Goal: Information Seeking & Learning: Learn about a topic

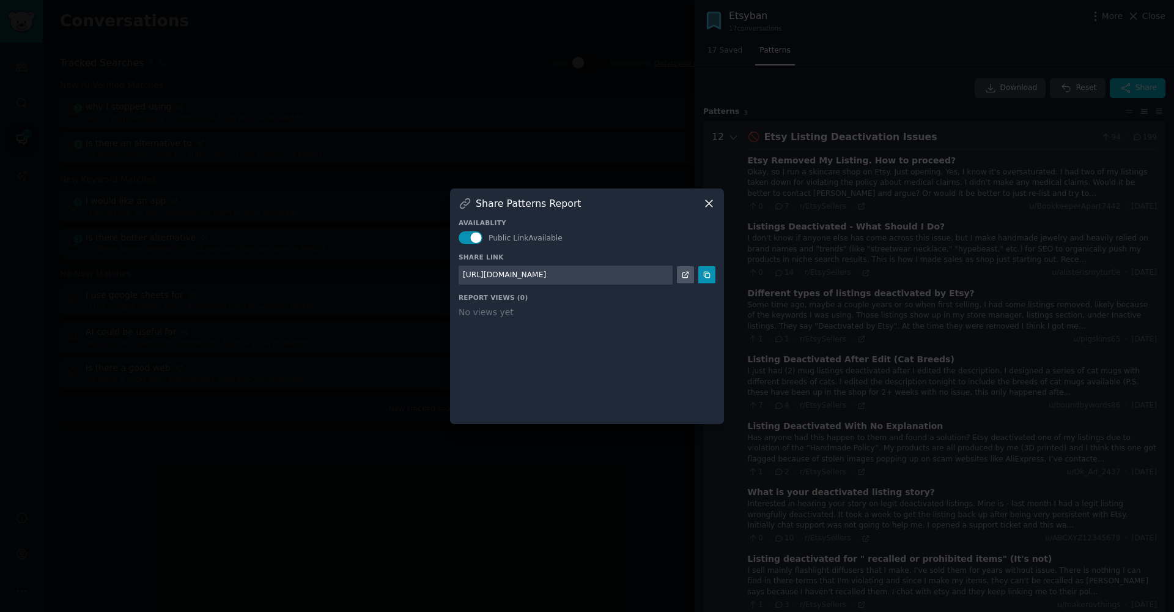
click at [710, 206] on icon at bounding box center [709, 203] width 13 height 13
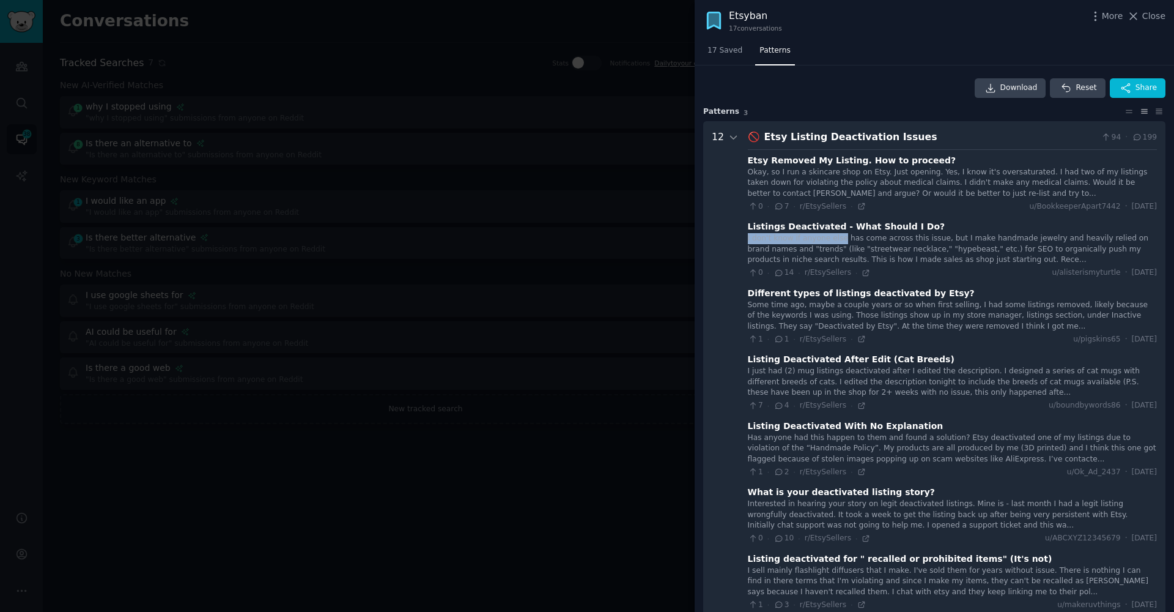
drag, startPoint x: 743, startPoint y: 236, endPoint x: 839, endPoint y: 235, distance: 95.4
click at [839, 235] on Issues "12 🚫 Etsy Listing Deactivation Issues 94 · 199 Etsy Removed My Listing. How to …" at bounding box center [934, 550] width 462 height 858
copy div "I don't know if anyone else"
click at [725, 308] on div "12" at bounding box center [726, 550] width 28 height 841
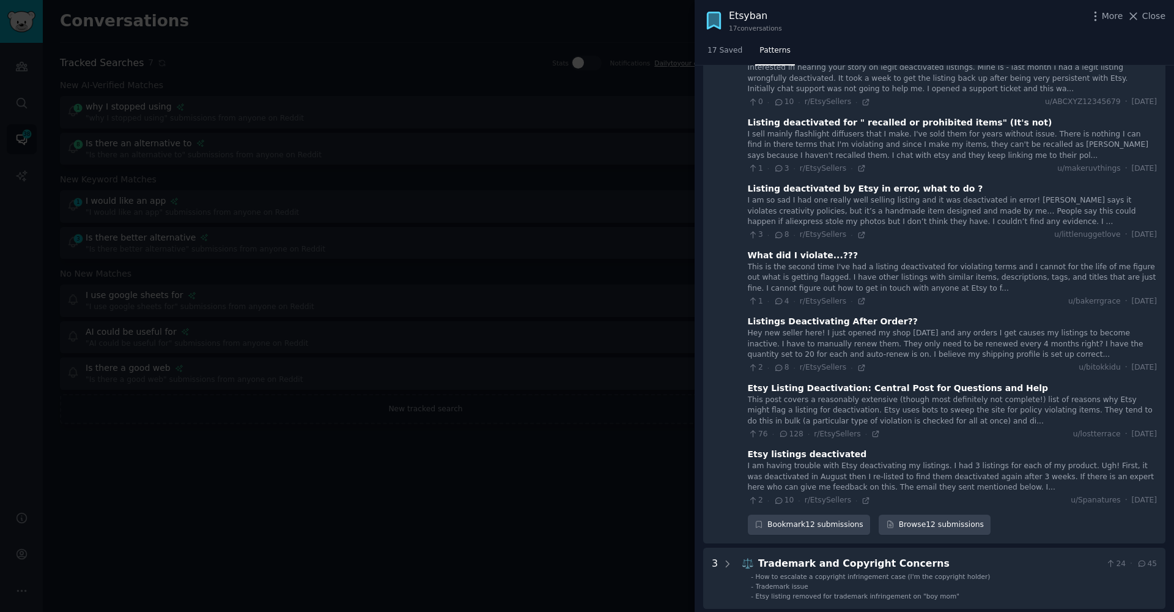
scroll to position [494, 0]
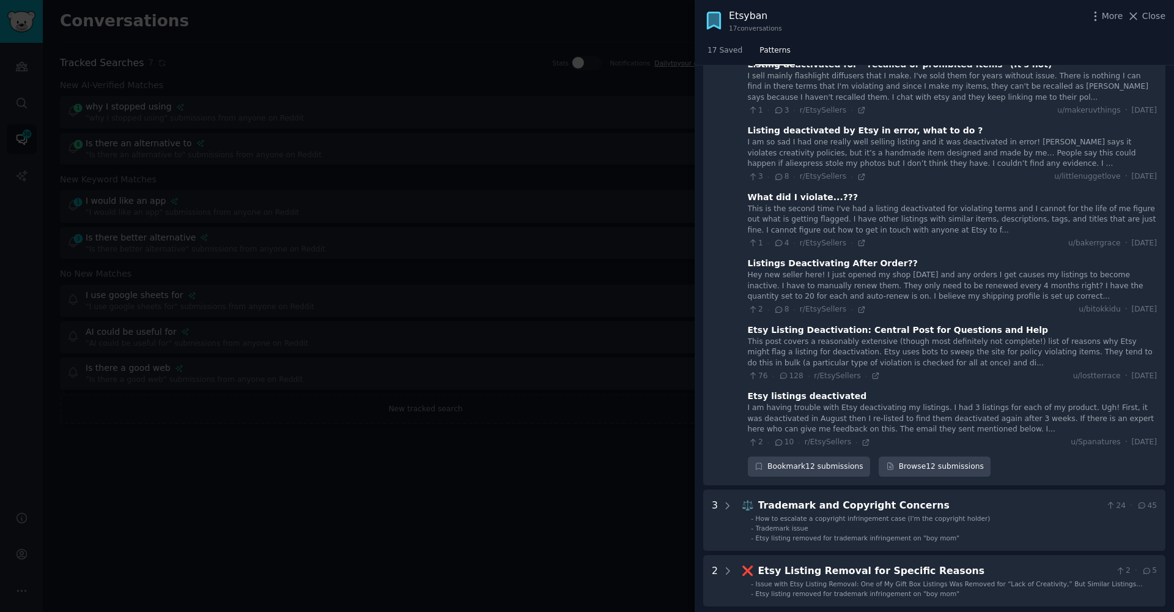
click at [818, 337] on div "This post covers a reasonably extensive (though most definitely not complete!) …" at bounding box center [952, 352] width 409 height 32
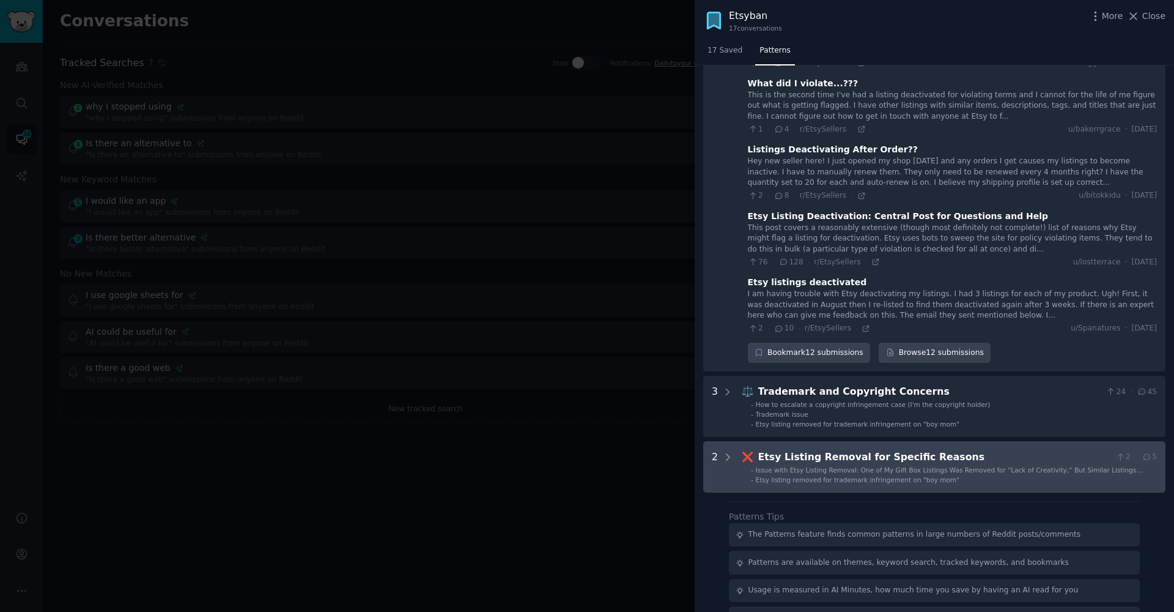
click at [828, 466] on span "Issue with Etsy Listing Removal: One of My Gift Box Listings Was Removed for “L…" at bounding box center [949, 474] width 387 height 16
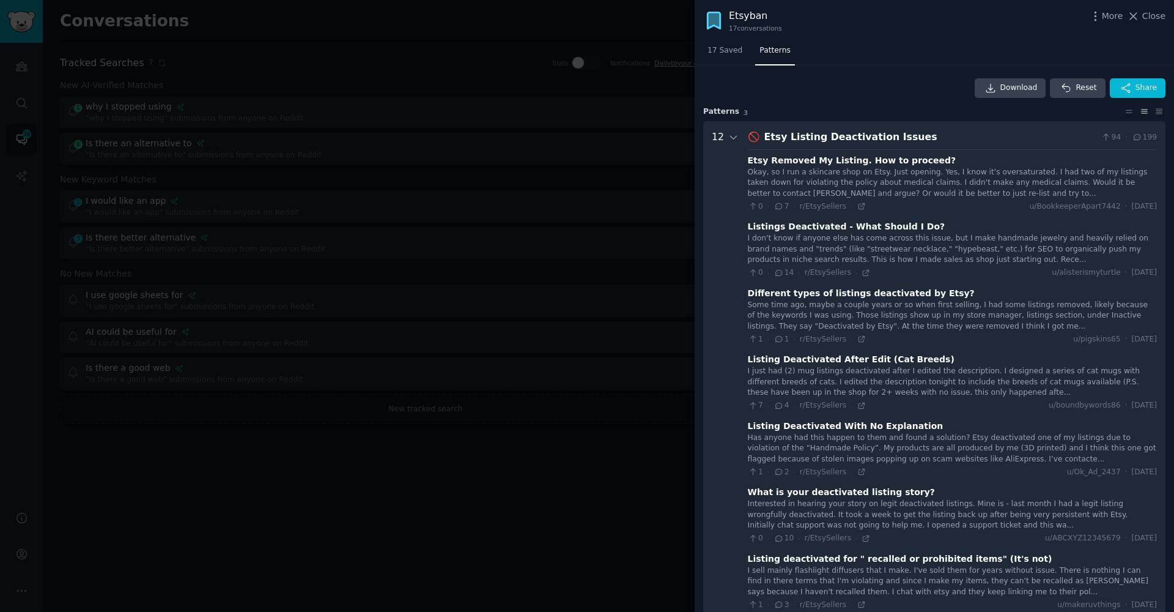
scroll to position [0, 0]
click at [859, 402] on icon at bounding box center [862, 405] width 6 height 6
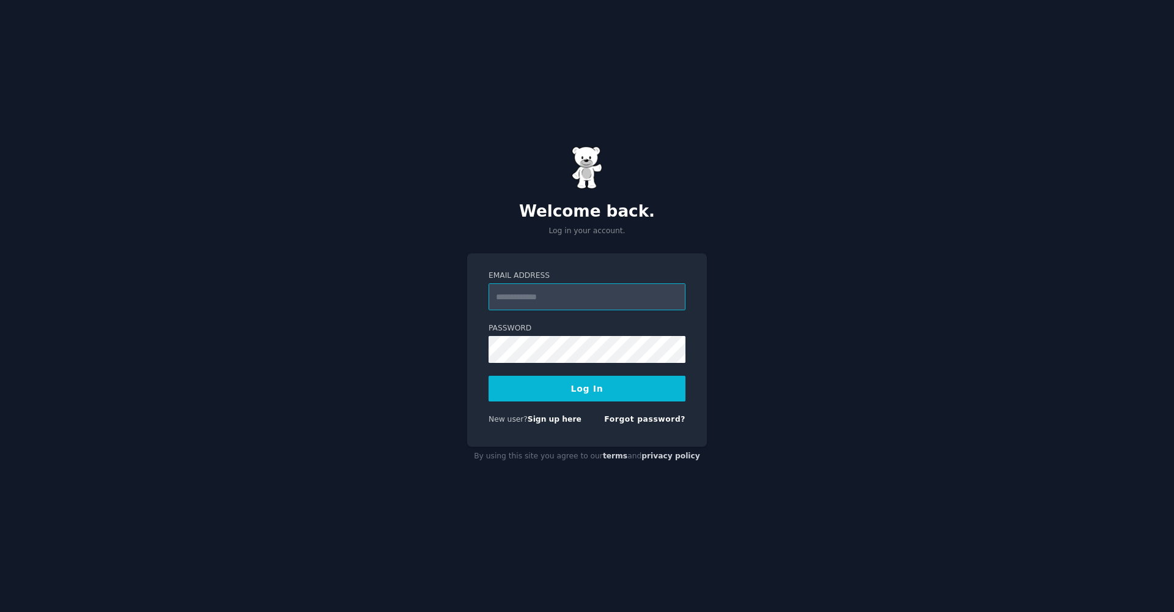
type input "**********"
click at [593, 401] on button "Log In" at bounding box center [587, 389] width 197 height 26
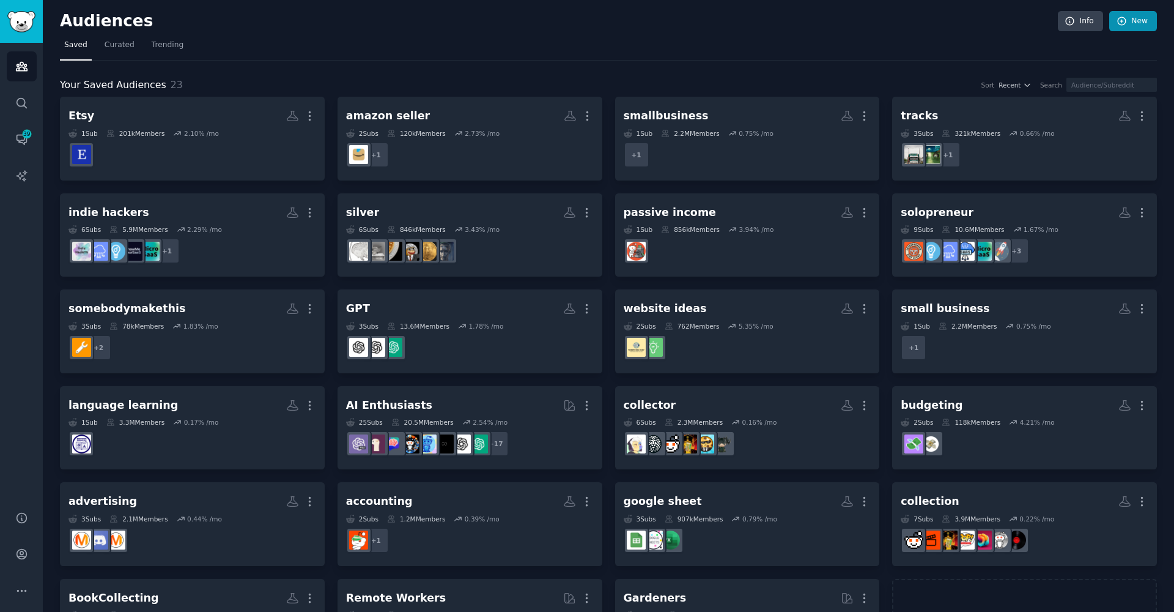
click at [1118, 21] on icon at bounding box center [1122, 21] width 11 height 11
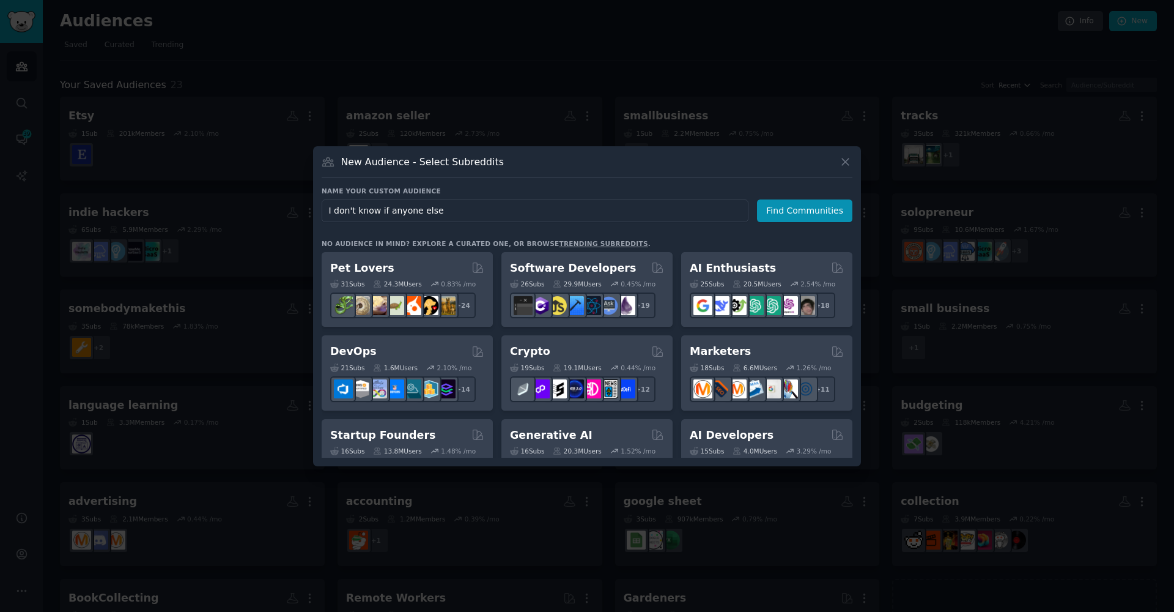
type input "I don't know if anyone else"
click at [841, 158] on icon at bounding box center [845, 161] width 13 height 13
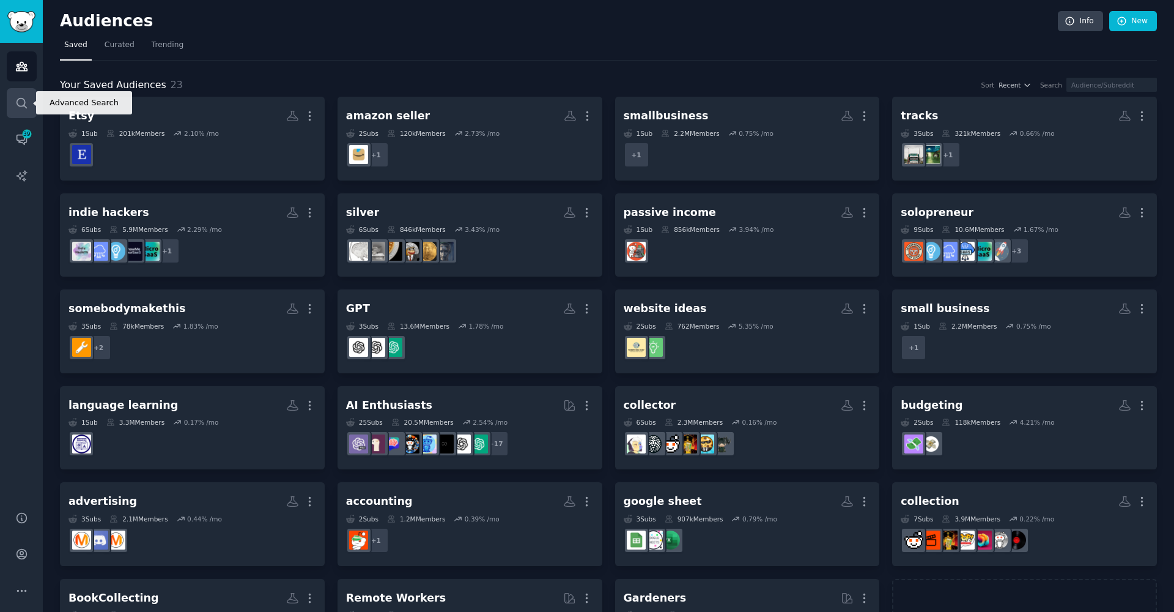
click at [25, 103] on icon "Sidebar" at bounding box center [21, 103] width 13 height 13
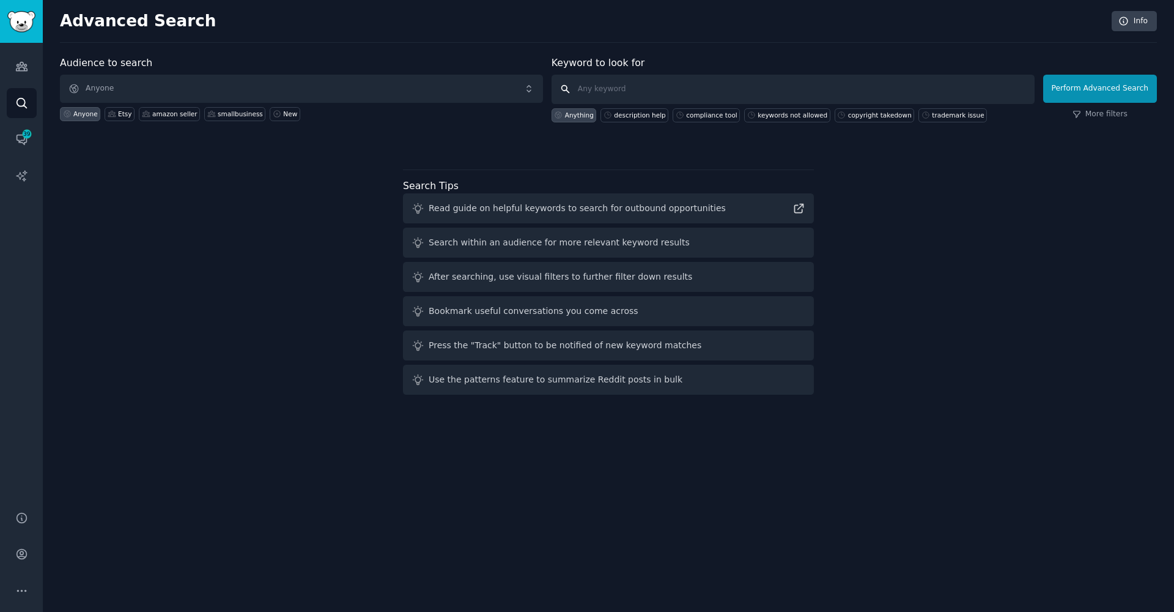
click at [686, 87] on input "text" at bounding box center [793, 89] width 483 height 29
paste input "I don't know if anyone else"
type input "I don't know if anyone else"
click at [1084, 98] on button "Perform Advanced Search" at bounding box center [1100, 89] width 114 height 28
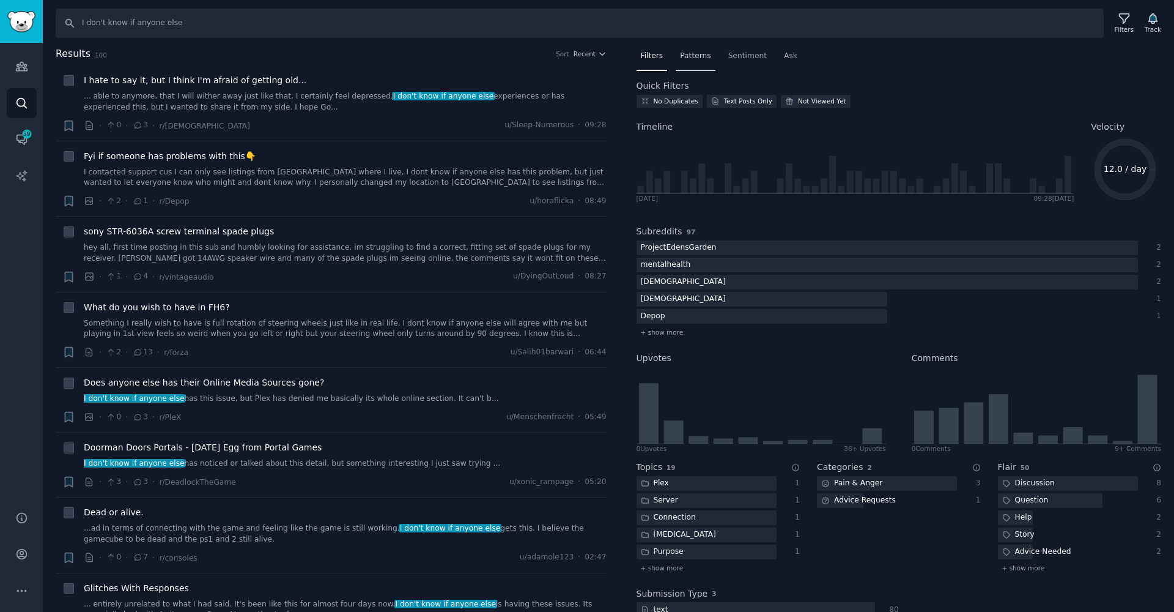
click at [706, 56] on span "Patterns" at bounding box center [695, 56] width 31 height 11
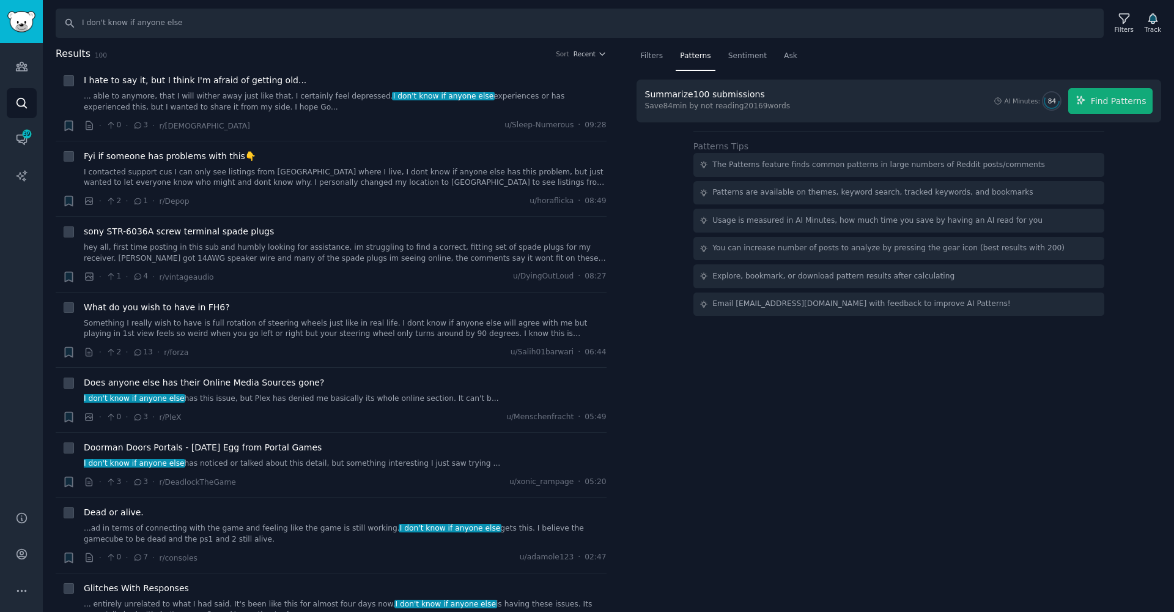
click at [1130, 117] on div "Summarize 100 submissions Save 84 min by not reading 20169 words AI Minutes: 84…" at bounding box center [899, 101] width 525 height 43
click at [1126, 113] on button "Find Patterns" at bounding box center [1111, 101] width 84 height 26
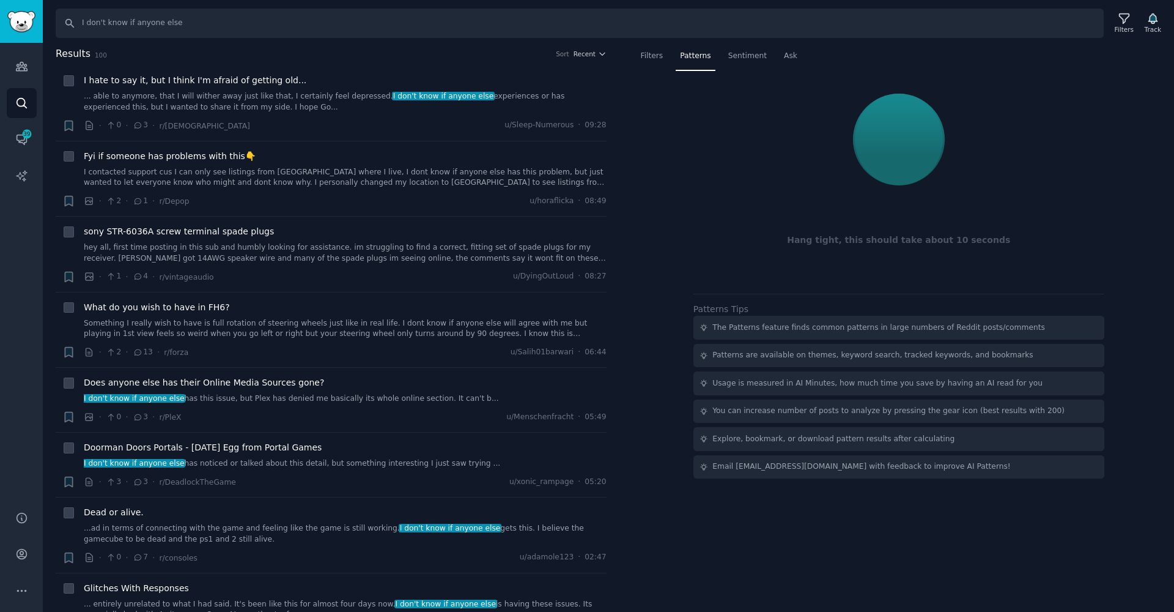
click at [1078, 1] on div "Search I don't know if anyone else Filters Track" at bounding box center [609, 19] width 1132 height 38
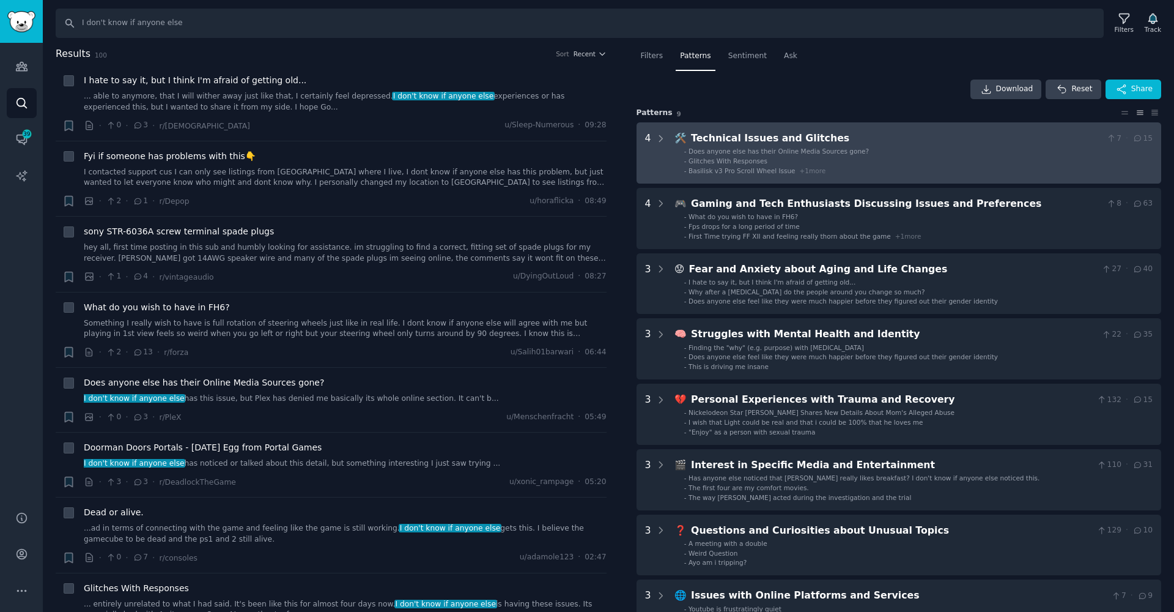
click at [653, 135] on div "4" at bounding box center [655, 153] width 21 height 44
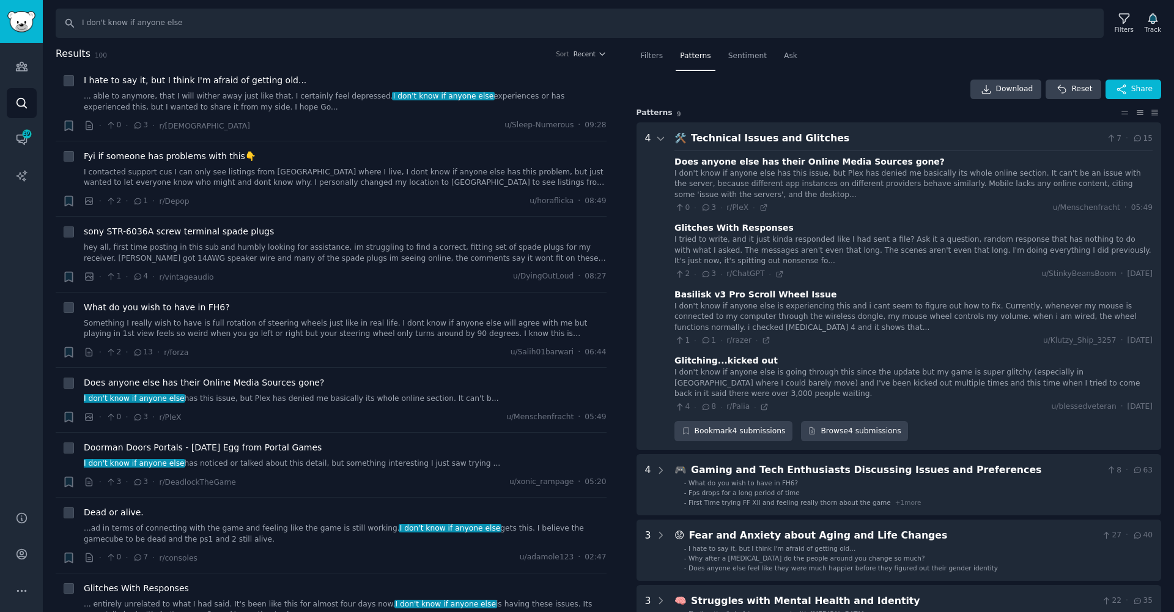
scroll to position [76, 0]
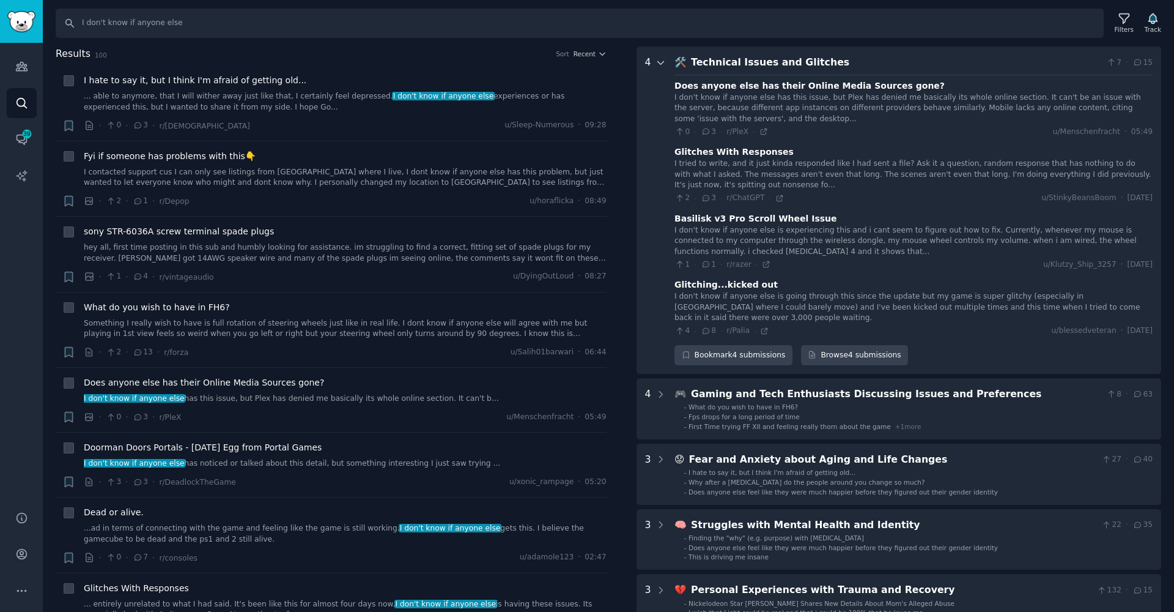
click at [665, 64] on icon at bounding box center [661, 62] width 11 height 11
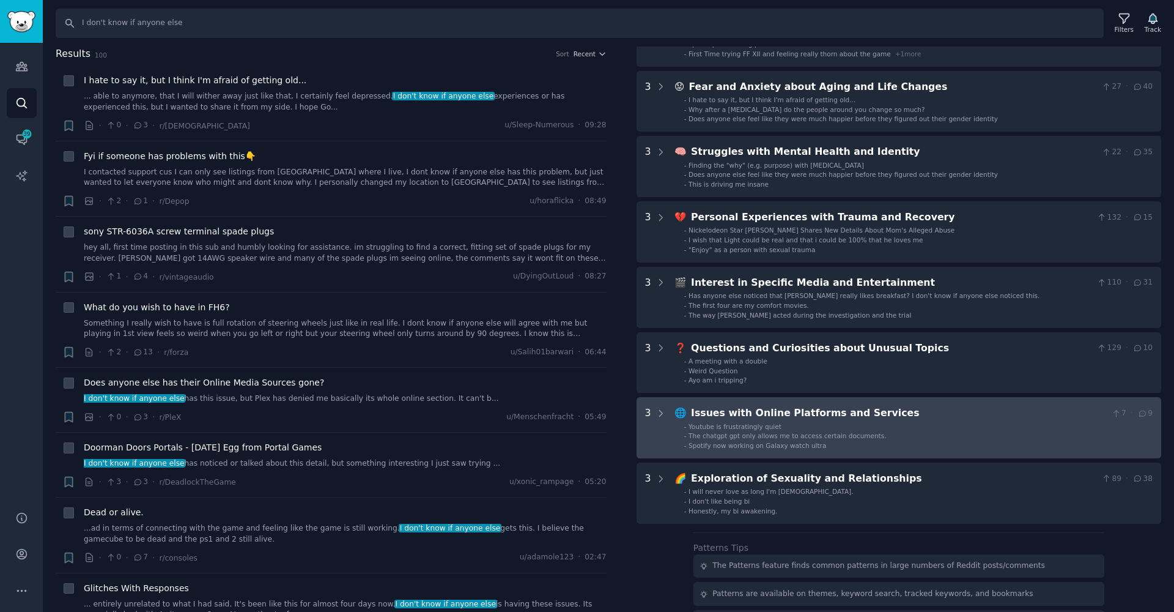
scroll to position [188, 0]
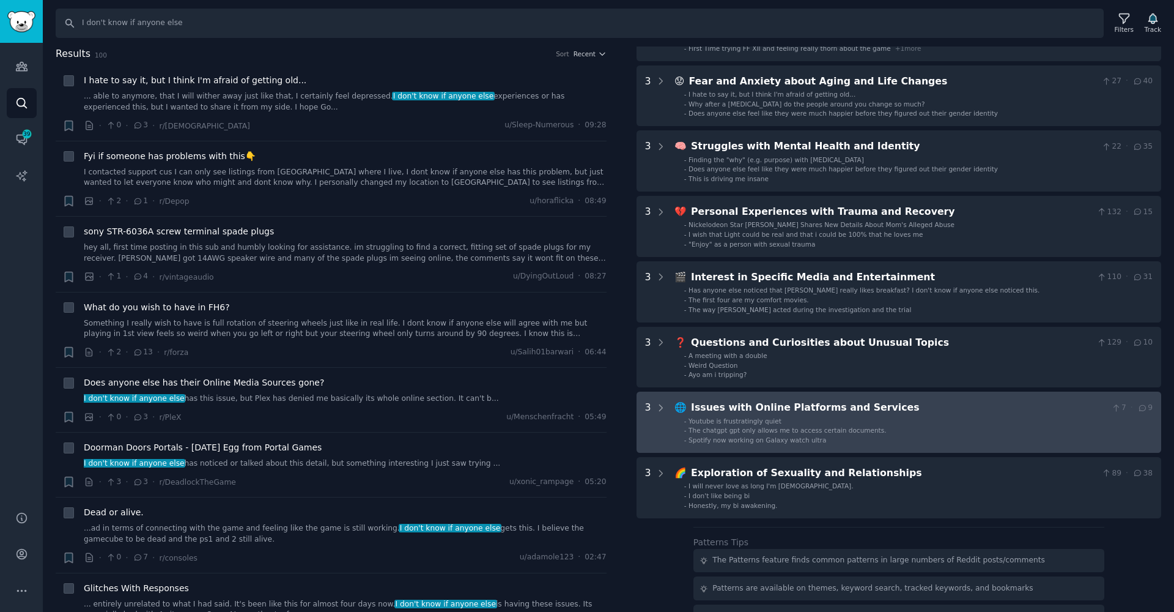
click at [685, 440] on div "-" at bounding box center [685, 440] width 2 height 9
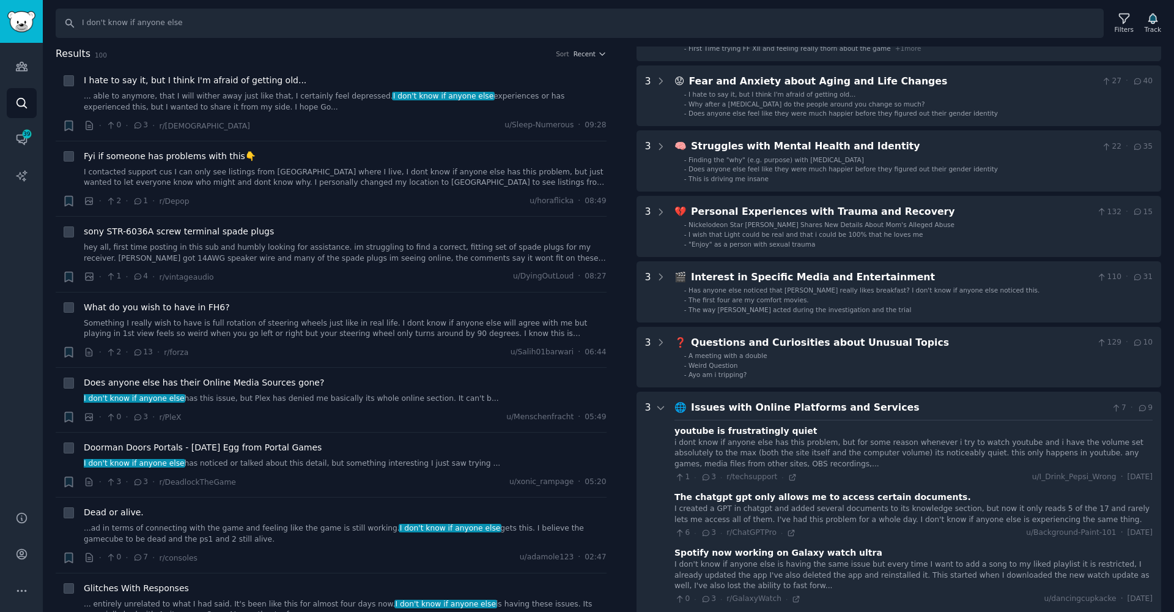
scroll to position [472, 0]
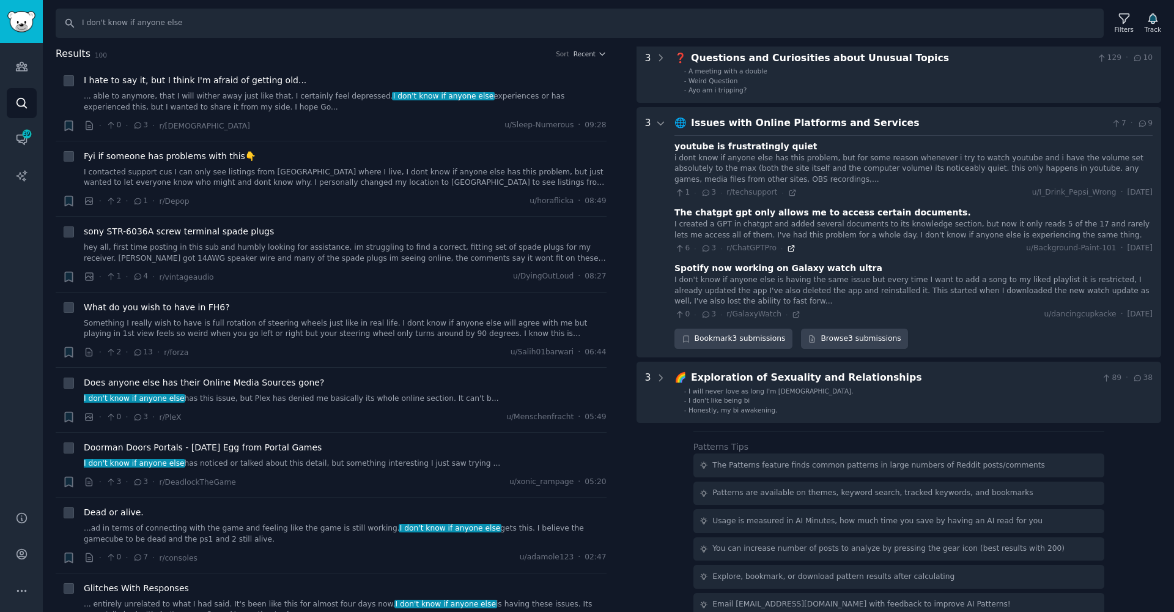
click at [791, 245] on icon at bounding box center [791, 248] width 9 height 9
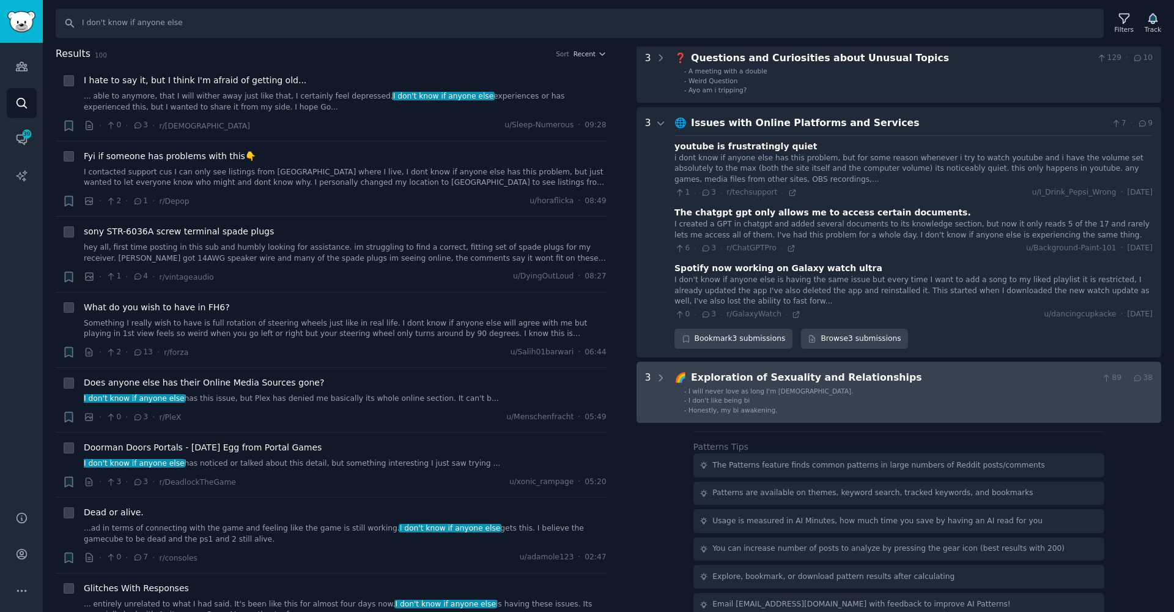
click at [848, 396] on li "- I don't like being bi" at bounding box center [918, 400] width 469 height 9
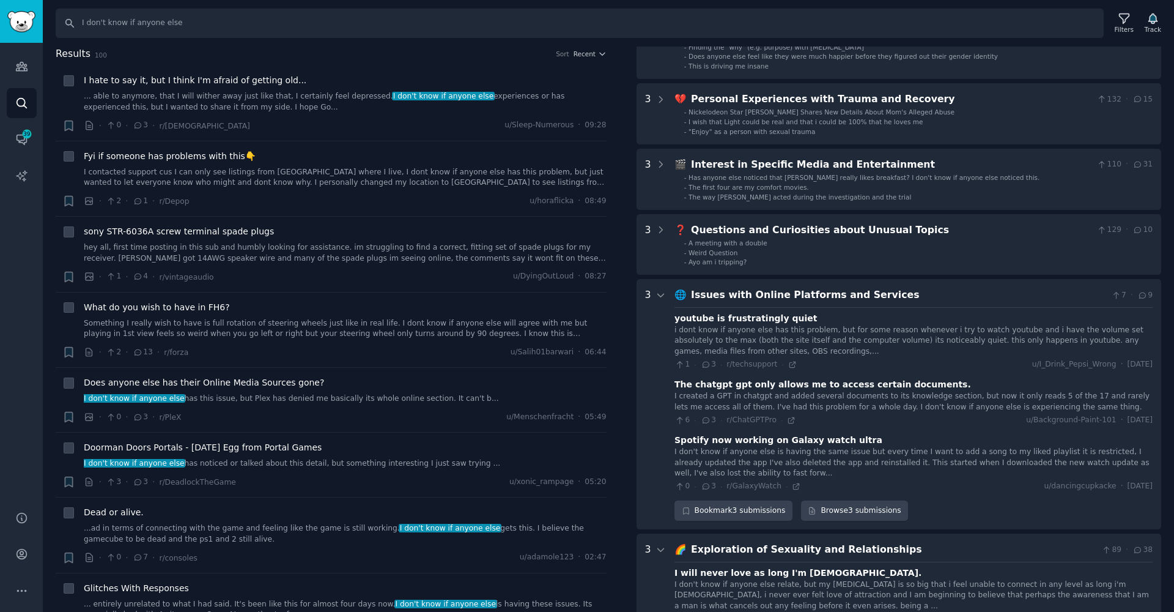
scroll to position [0, 0]
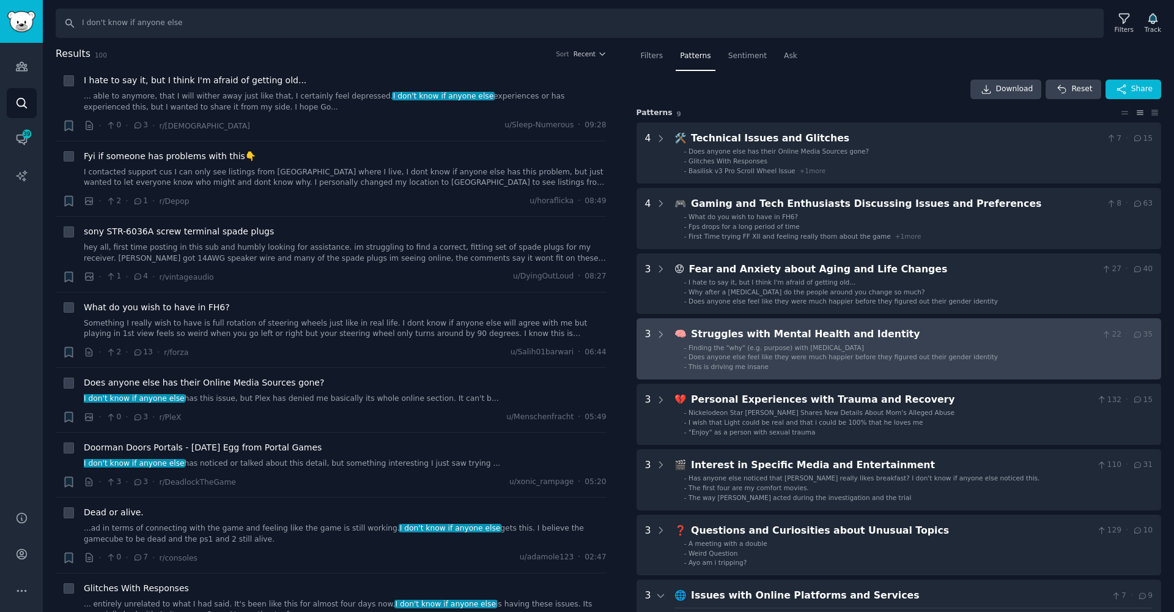
click at [789, 372] on Identity "3 🧠 Struggles with Mental Health and Identity 22 · 35 - Finding the "why" (e.g.…" at bounding box center [899, 348] width 525 height 61
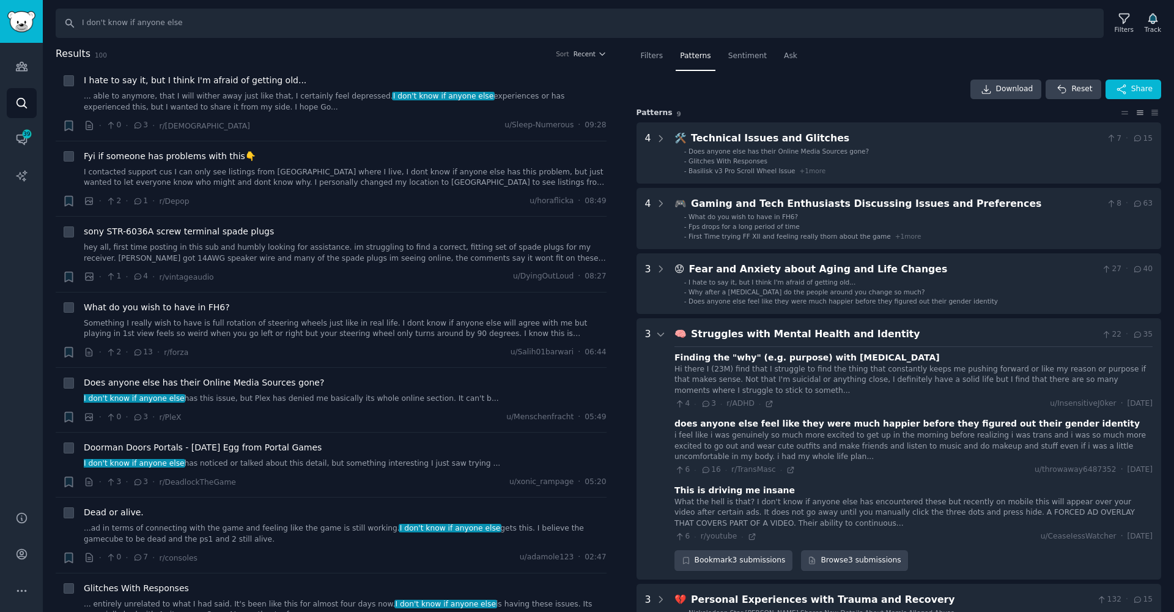
scroll to position [271, 0]
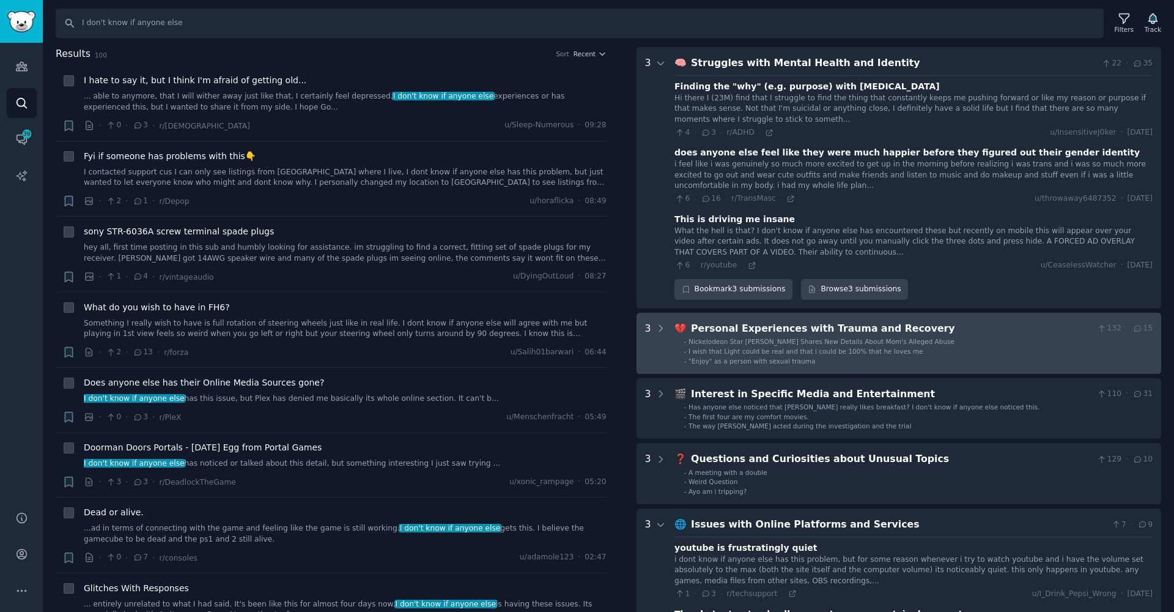
click at [749, 338] on span "Nickelodeon Star [PERSON_NAME] Shares New Details About Mom's Alleged Abuse" at bounding box center [822, 341] width 266 height 7
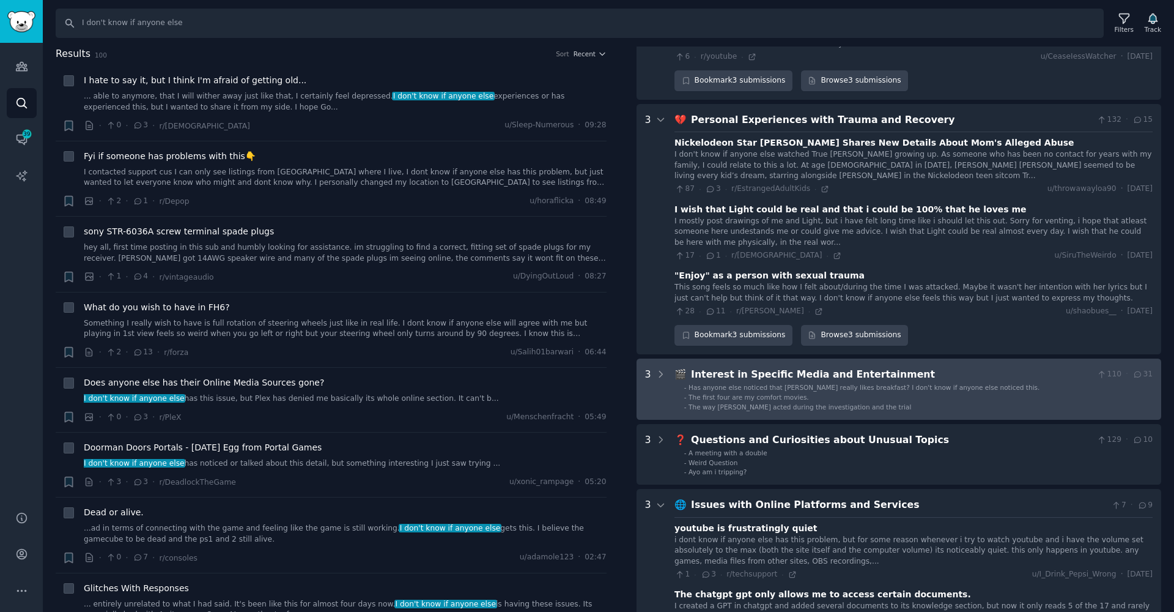
scroll to position [532, 0]
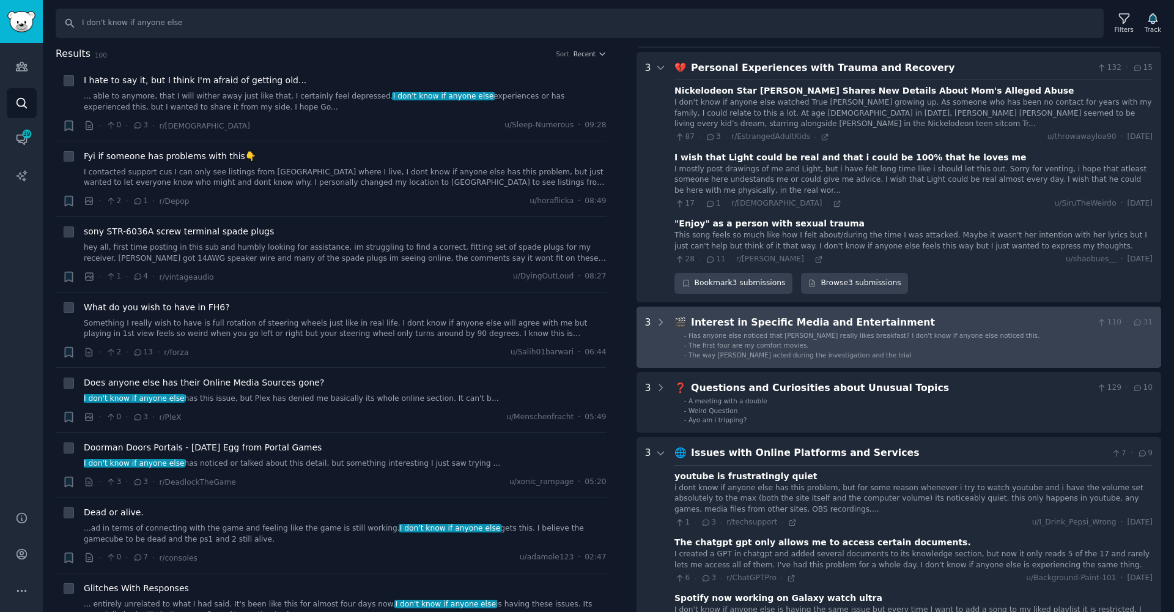
click at [739, 351] on span "The way [PERSON_NAME] acted during the investigation and the trial" at bounding box center [800, 354] width 223 height 7
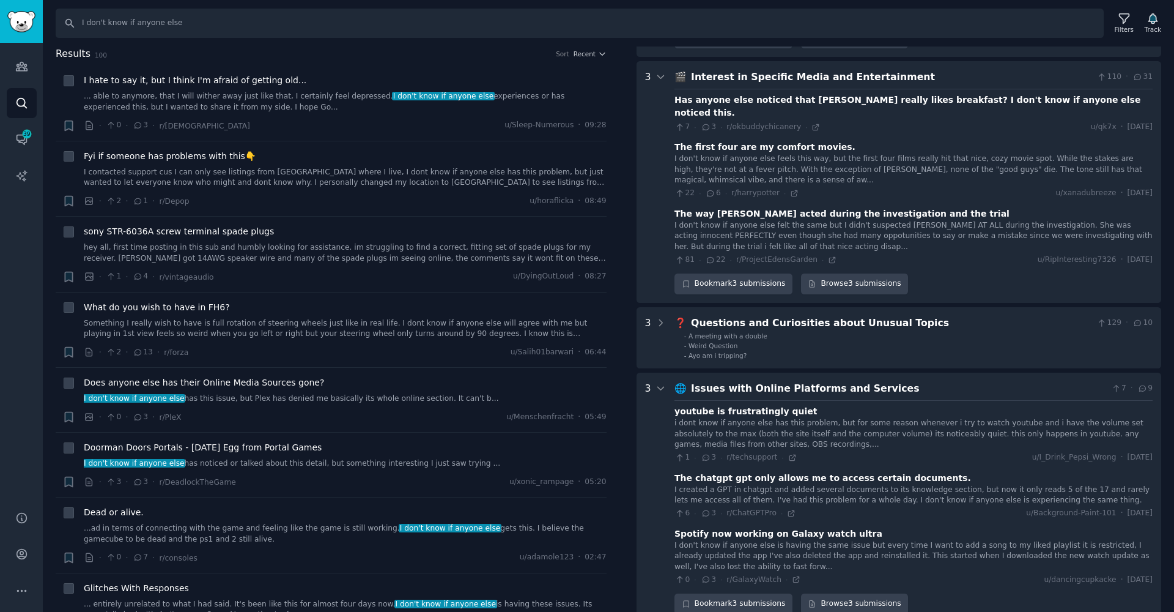
scroll to position [782, 0]
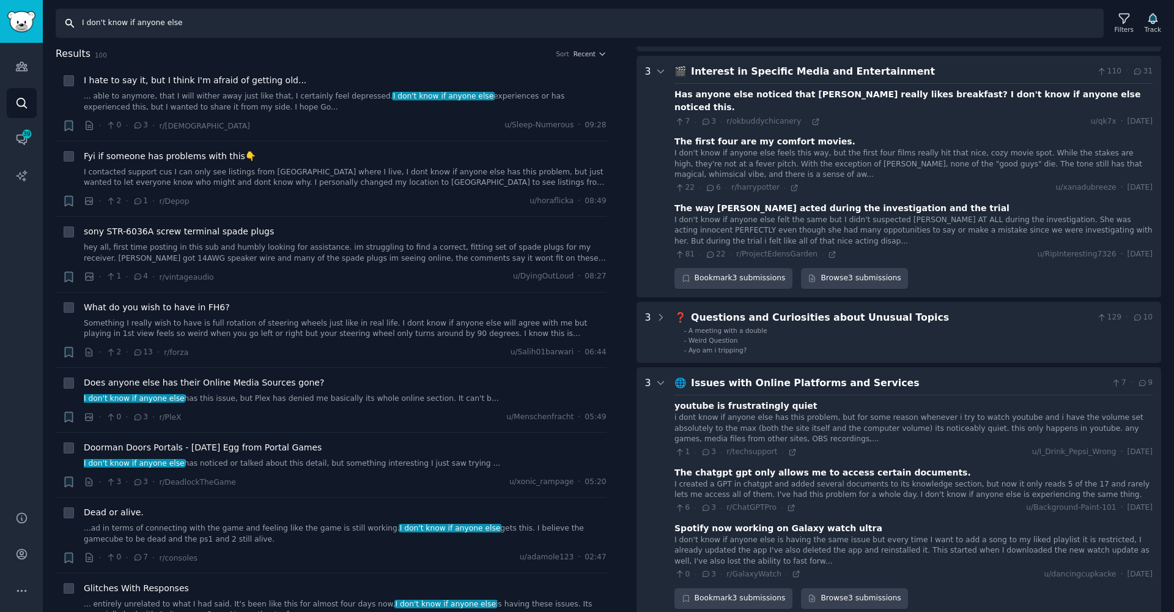
click at [232, 29] on input "I don't know if anyone else" at bounding box center [580, 23] width 1048 height 29
click at [233, 27] on input "I don't know if anyone else" at bounding box center [580, 23] width 1048 height 29
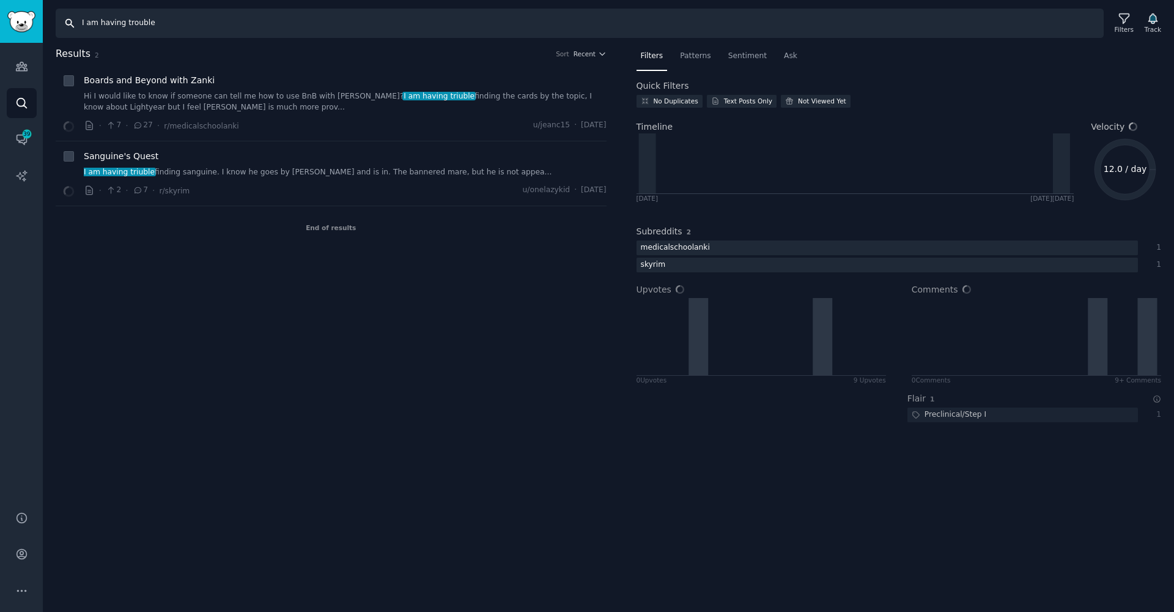
type input "I am having trouble"
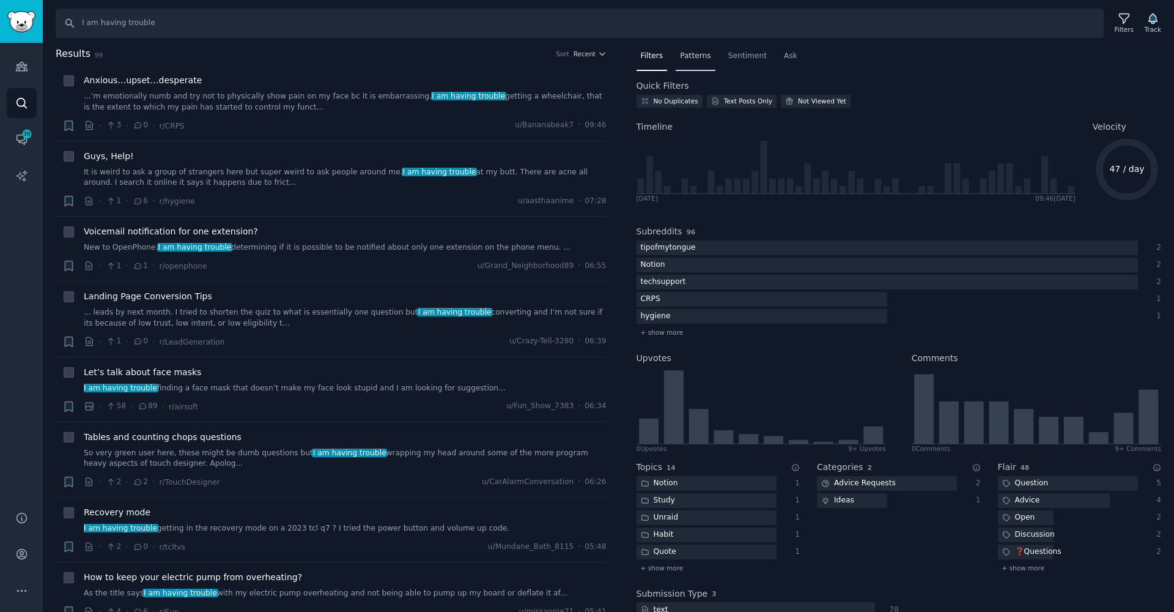
click at [697, 51] on span "Patterns" at bounding box center [695, 56] width 31 height 11
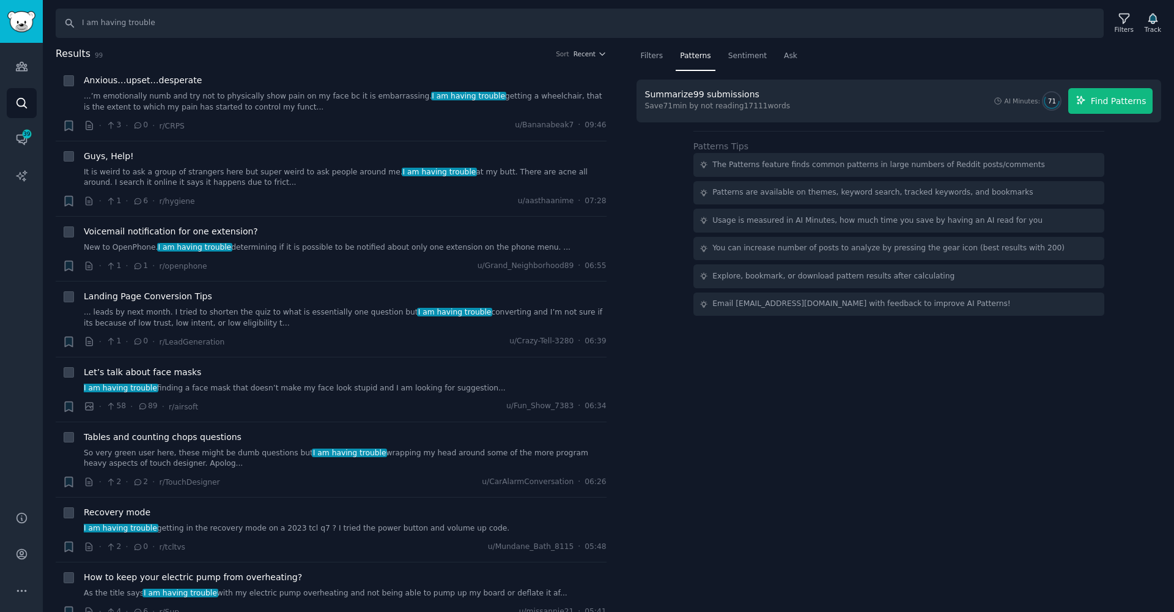
click at [1117, 103] on span "Find Patterns" at bounding box center [1119, 101] width 56 height 13
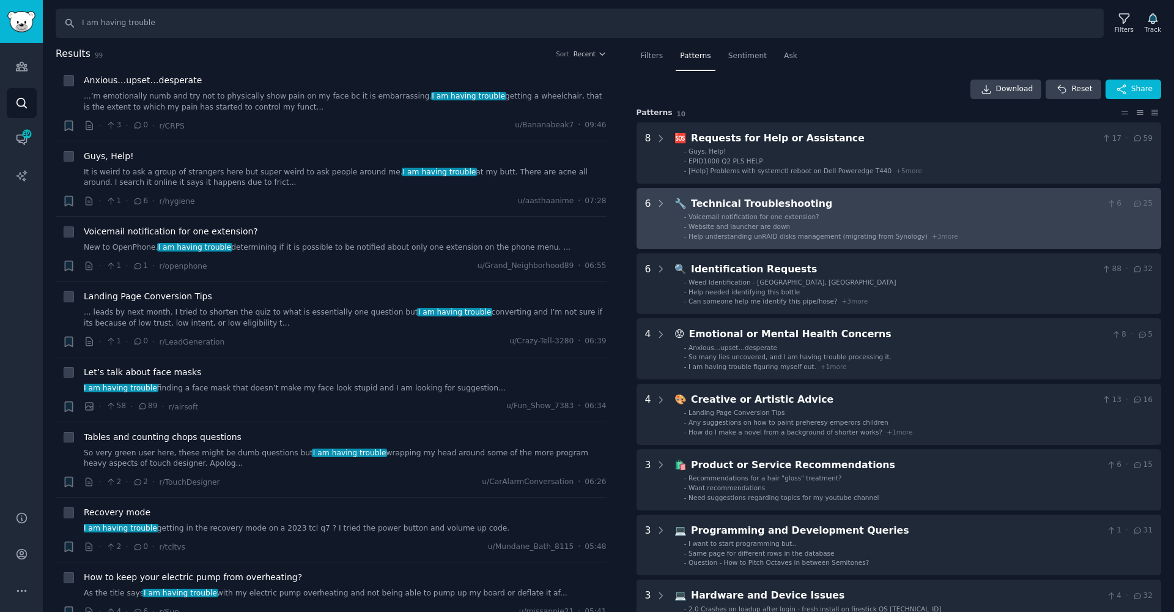
click at [803, 222] on li "- Website and launcher are down" at bounding box center [918, 226] width 469 height 9
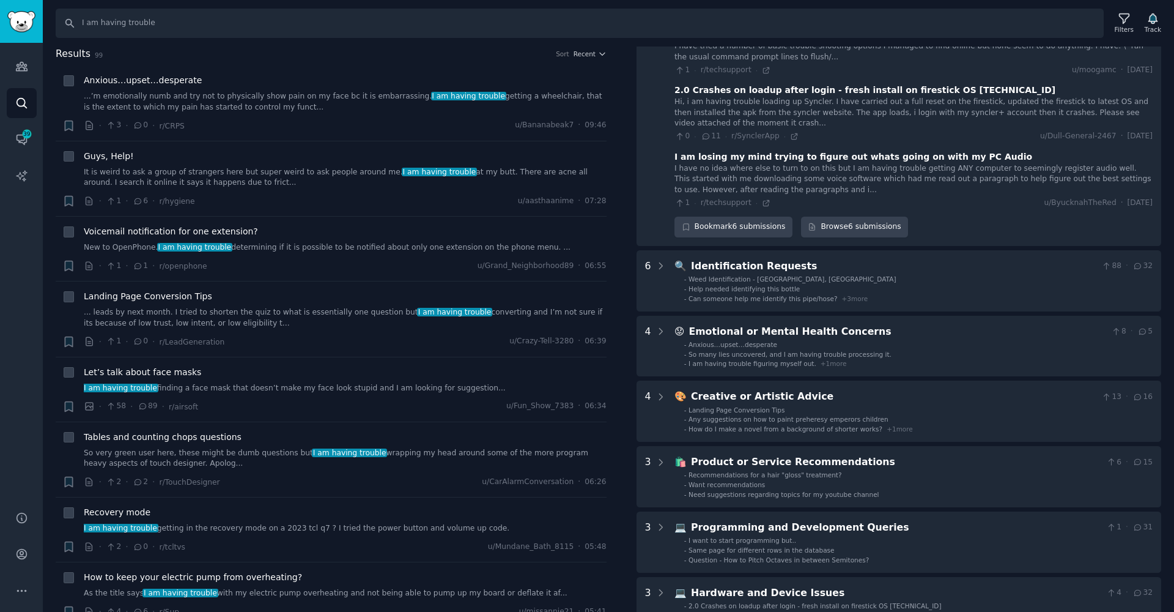
scroll to position [459, 0]
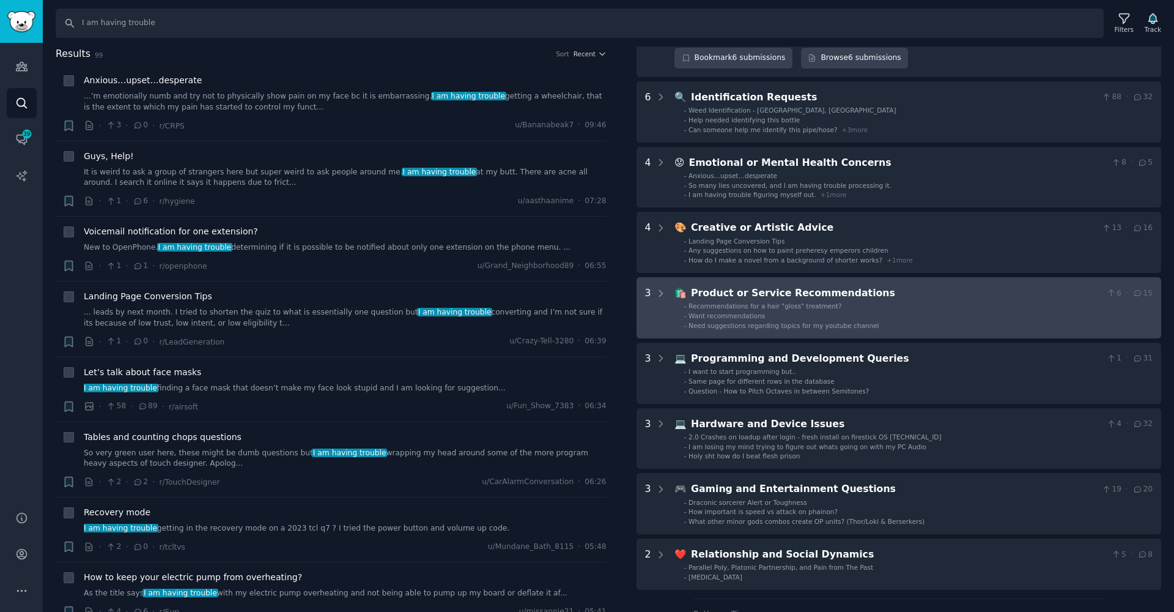
click at [747, 321] on div "Need suggestions regarding topics for my youtube channel" at bounding box center [784, 325] width 190 height 9
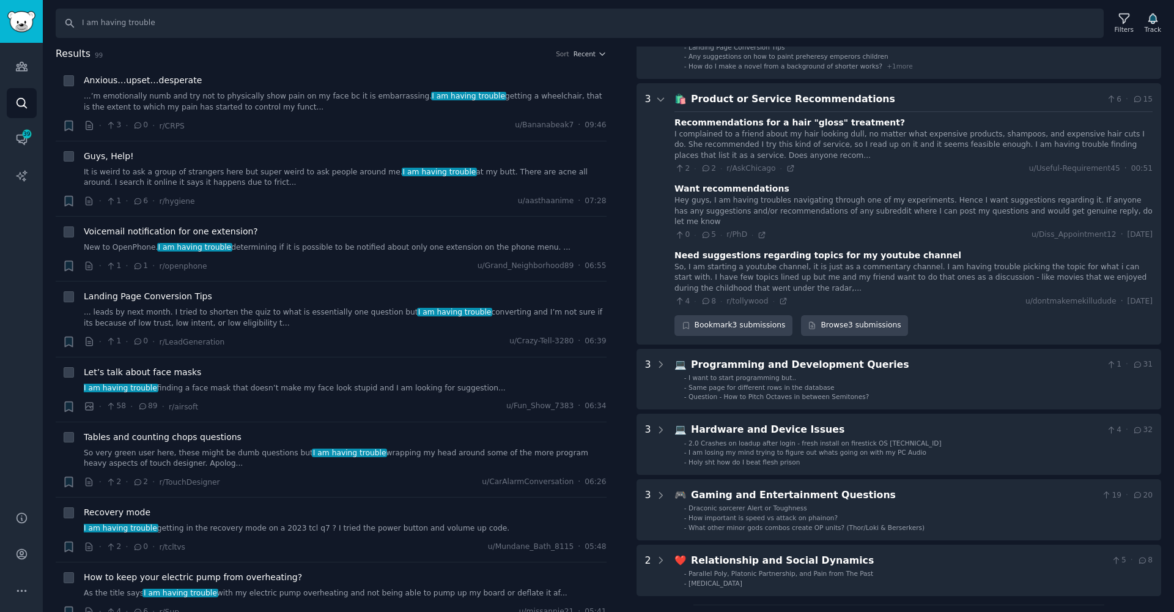
scroll to position [771, 0]
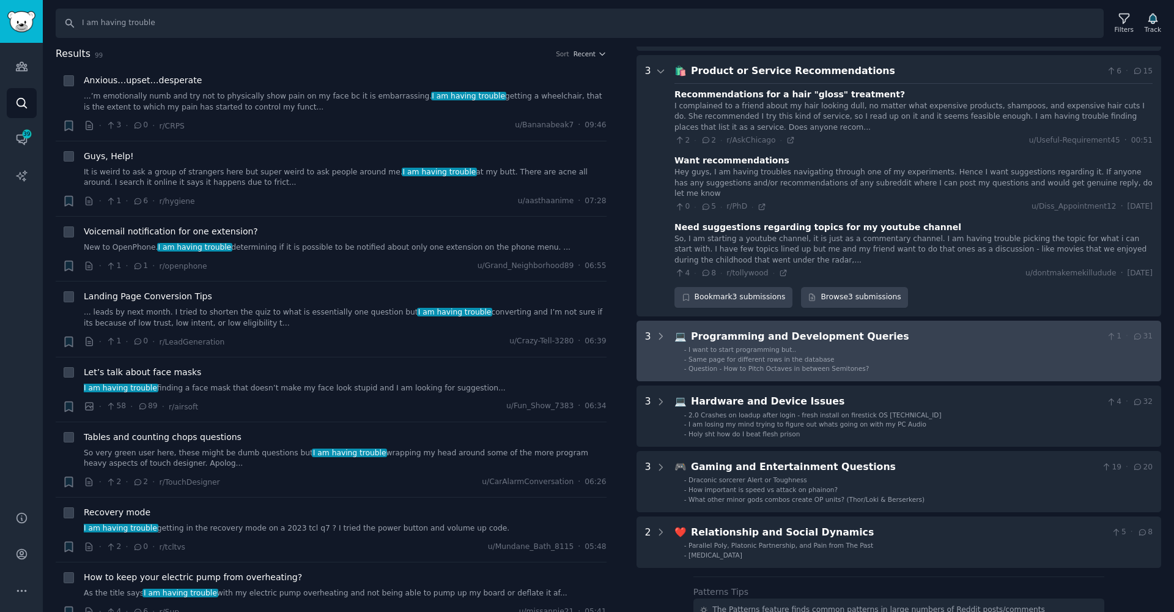
click at [732, 321] on Queries "3 💻 Programming and Development Queries 1 · 31 - I want to start programming bu…" at bounding box center [899, 351] width 525 height 61
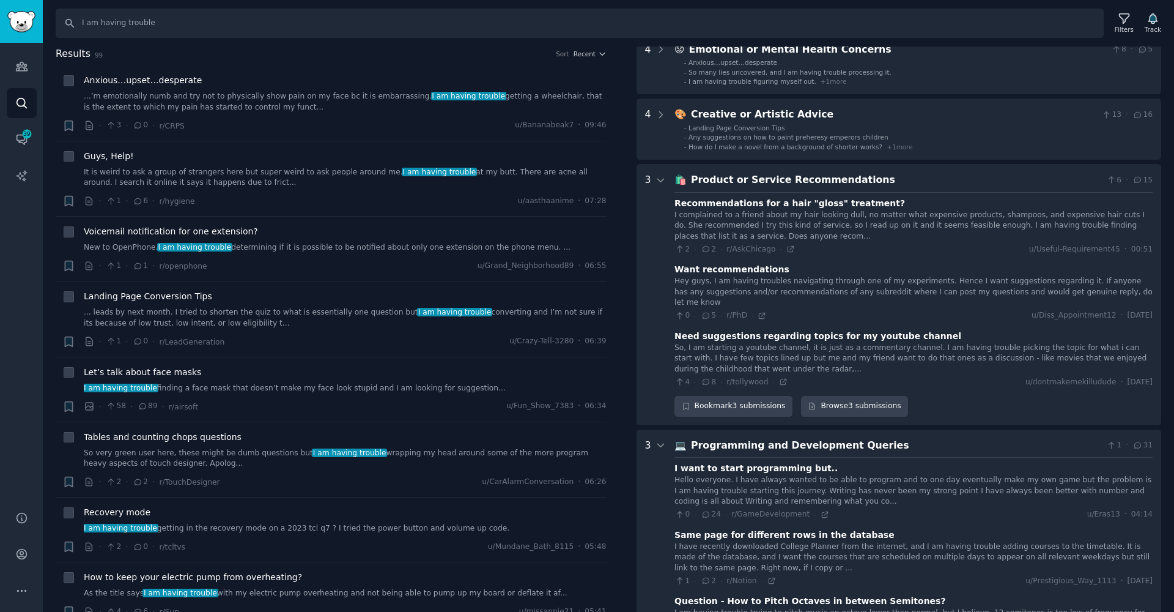
scroll to position [0, 0]
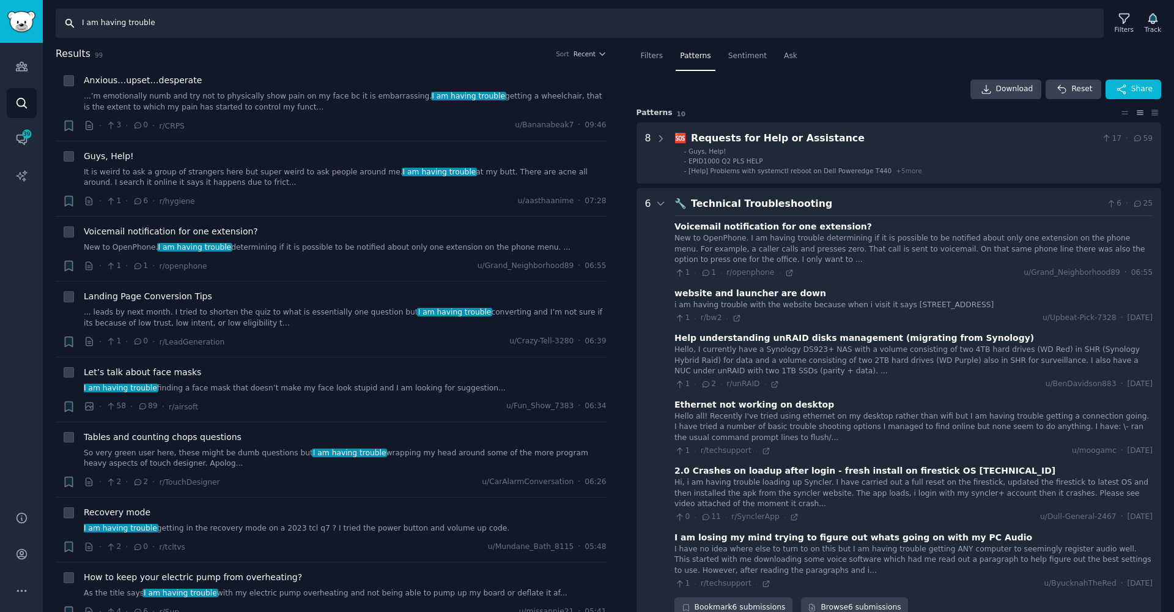
click at [189, 24] on input "I am having trouble" at bounding box center [580, 23] width 1048 height 29
click at [190, 27] on input "I am having trouble" at bounding box center [580, 23] width 1048 height 29
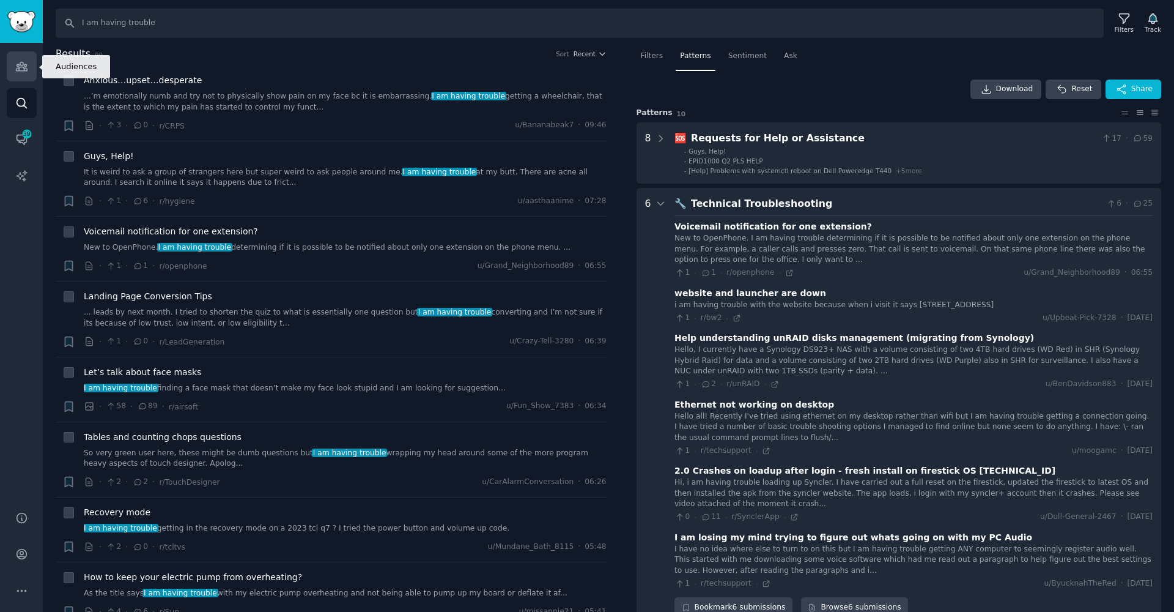
click at [24, 59] on link "Audiences" at bounding box center [22, 66] width 30 height 30
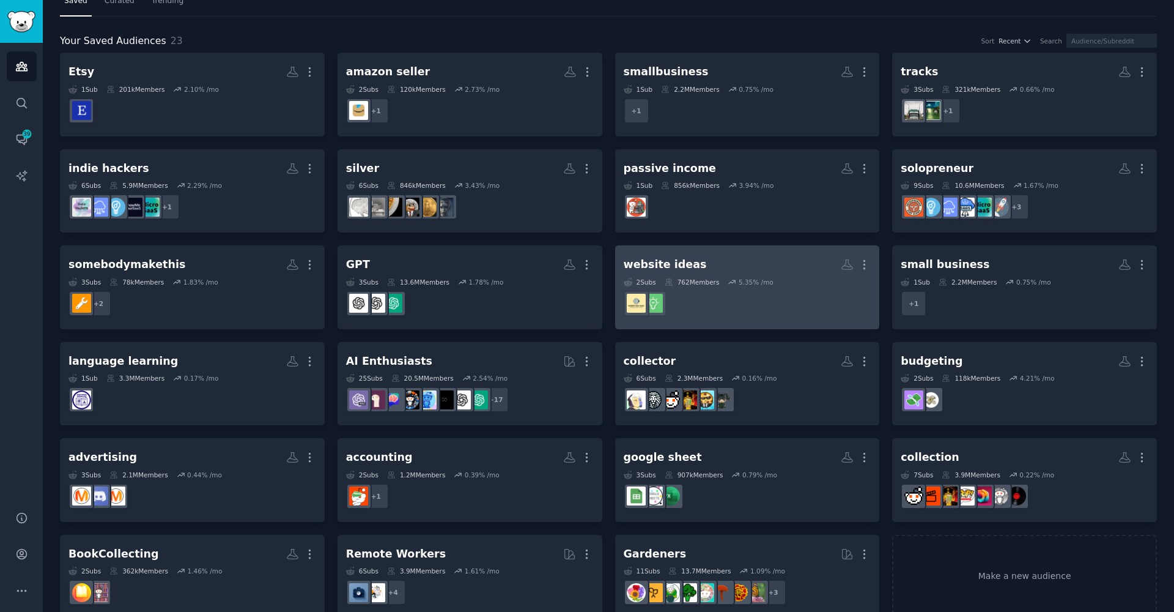
scroll to position [67, 0]
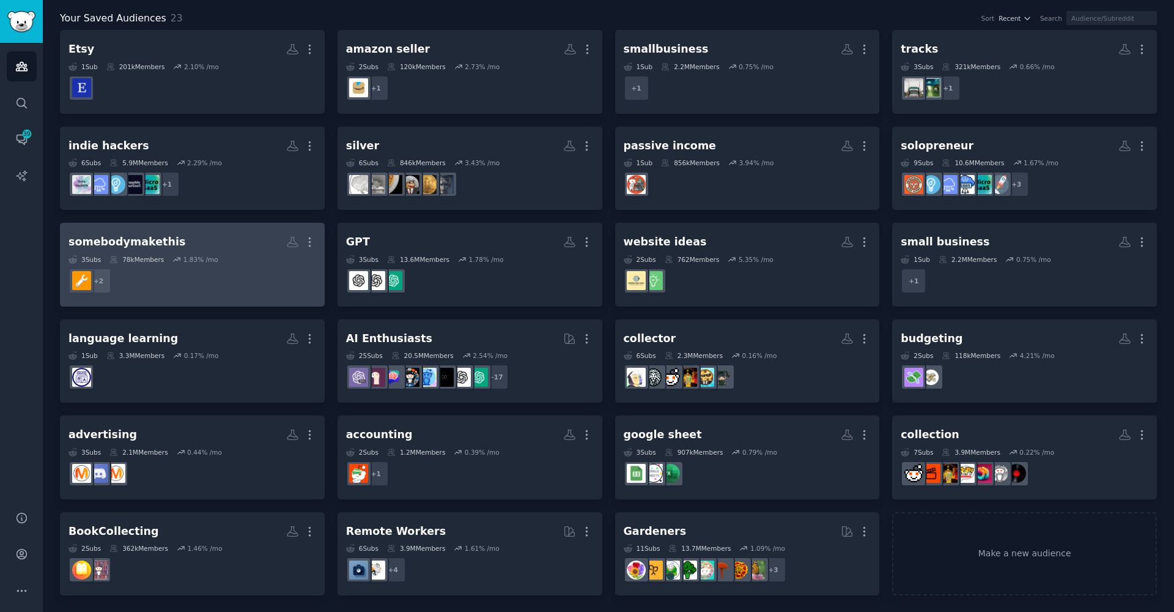
click at [233, 282] on dd "+ 2" at bounding box center [193, 281] width 248 height 34
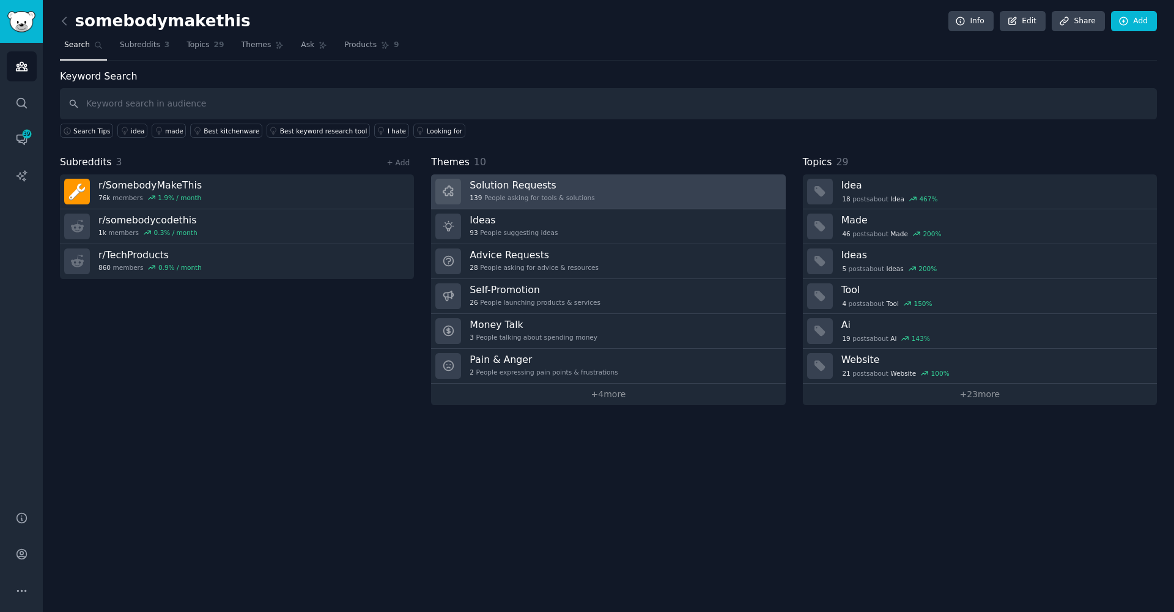
click at [538, 195] on div "139 People asking for tools & solutions" at bounding box center [532, 197] width 125 height 9
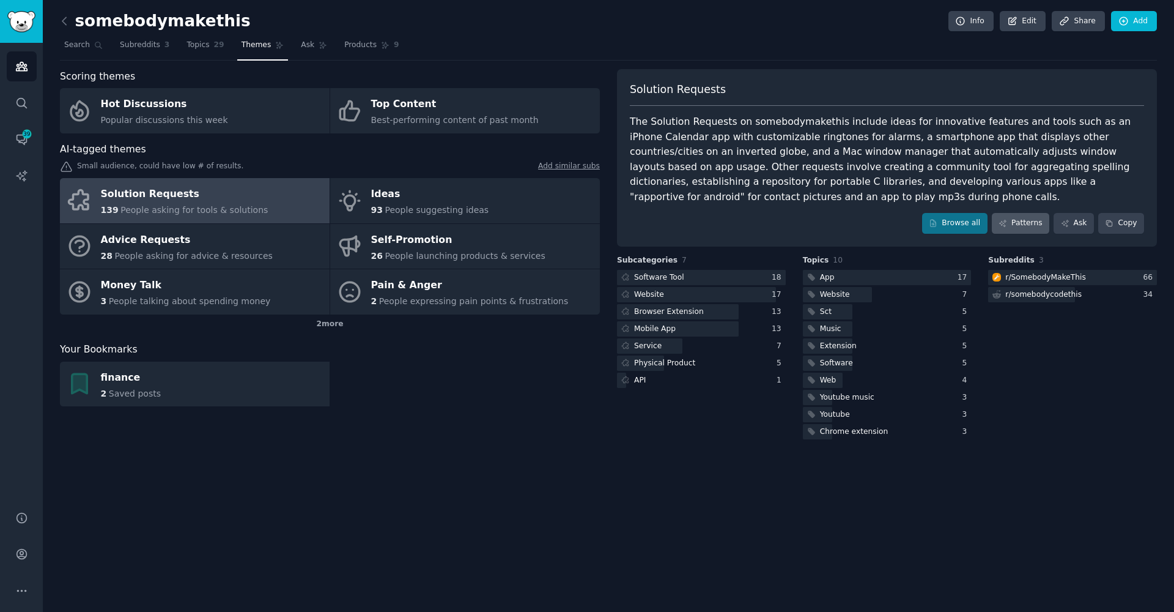
click at [1033, 221] on link "Patterns" at bounding box center [1020, 223] width 57 height 21
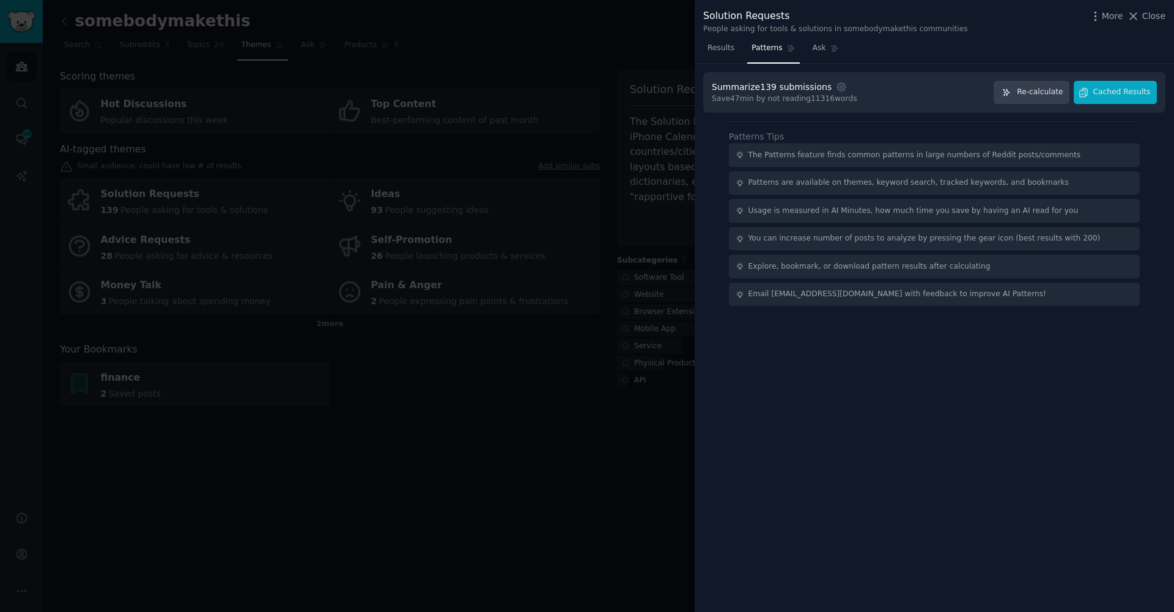
drag, startPoint x: 1111, startPoint y: 90, endPoint x: 985, endPoint y: 74, distance: 127.0
click at [984, 72] on div "Summarize 139 submissions Settings Save 47 min by not reading 11316 words Re-ca…" at bounding box center [934, 92] width 462 height 41
click at [1010, 91] on icon "button" at bounding box center [1006, 92] width 7 height 7
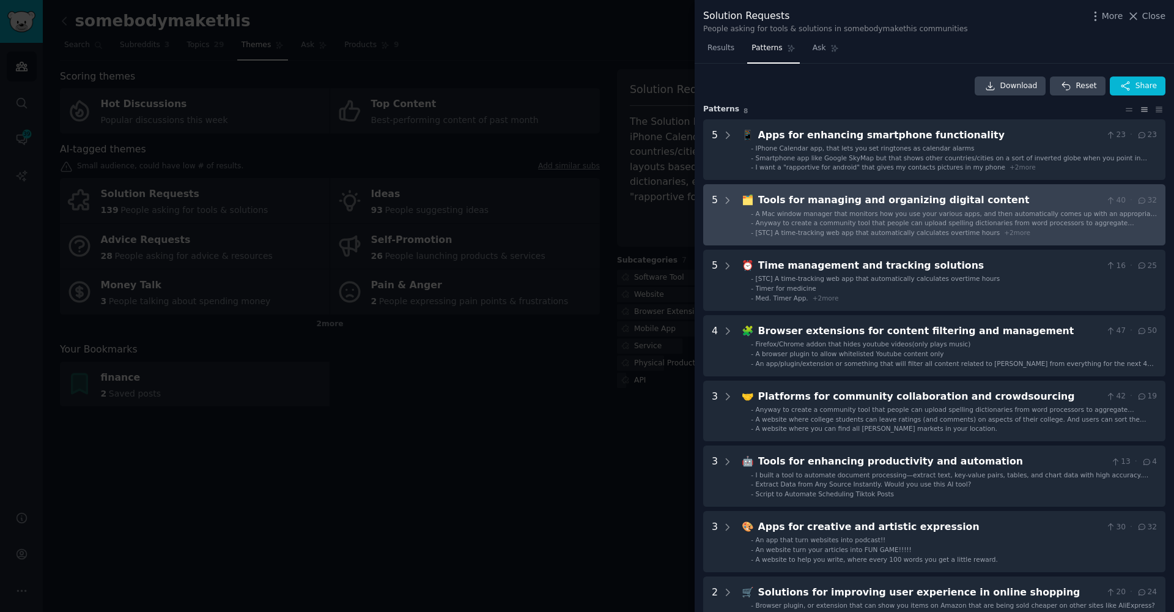
click at [802, 219] on span "Anyway to create a community tool that people can upload spelling dictionaries …" at bounding box center [945, 227] width 379 height 16
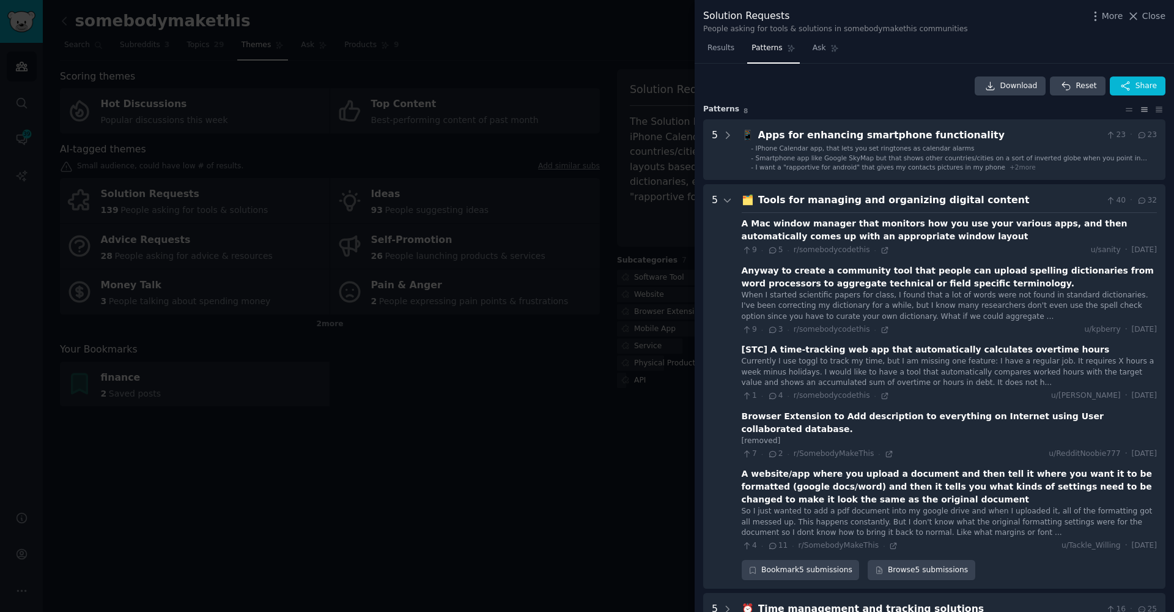
scroll to position [120, 0]
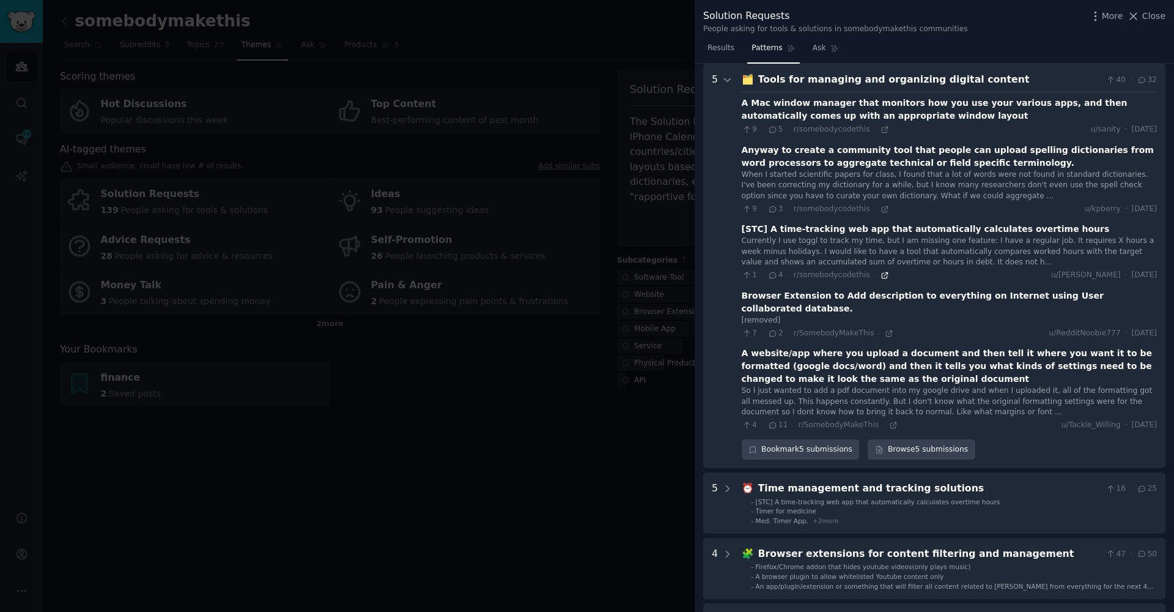
click at [883, 272] on icon at bounding box center [885, 275] width 9 height 9
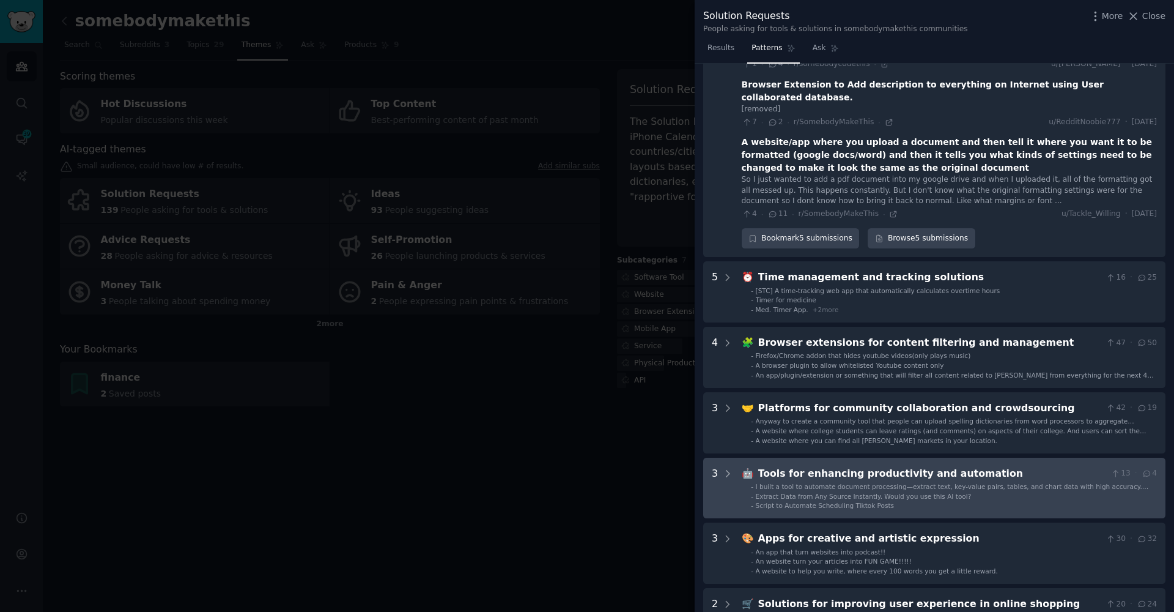
scroll to position [432, 0]
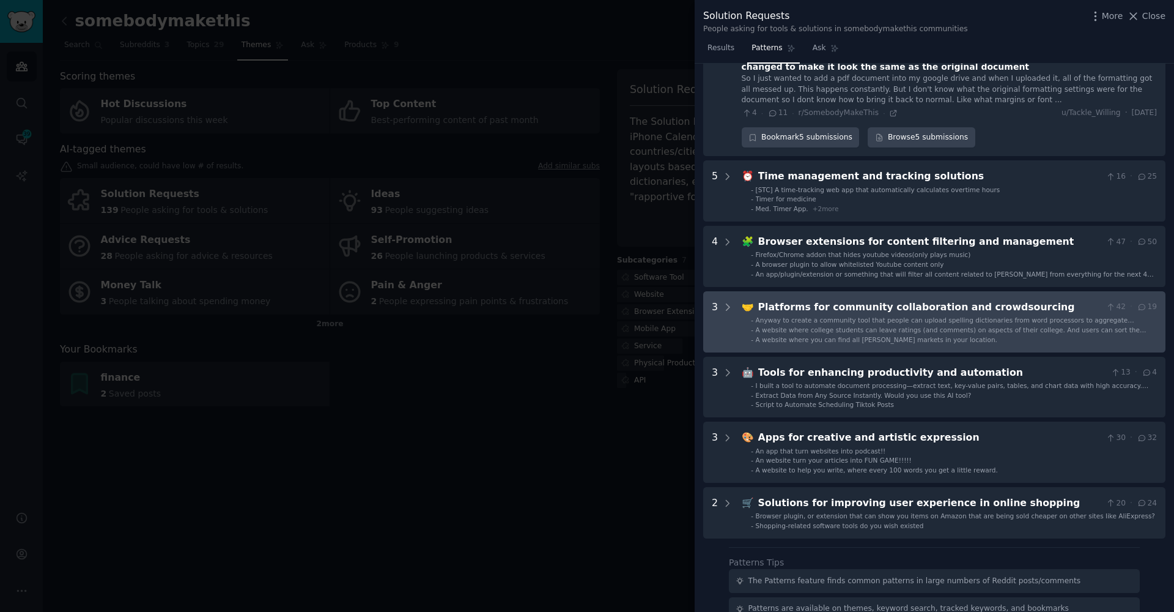
click at [739, 305] on crowdsourcing "3 🤝 Platforms for community collaboration and crowdsourcing 42 · 19 - Anyway to…" at bounding box center [934, 321] width 462 height 61
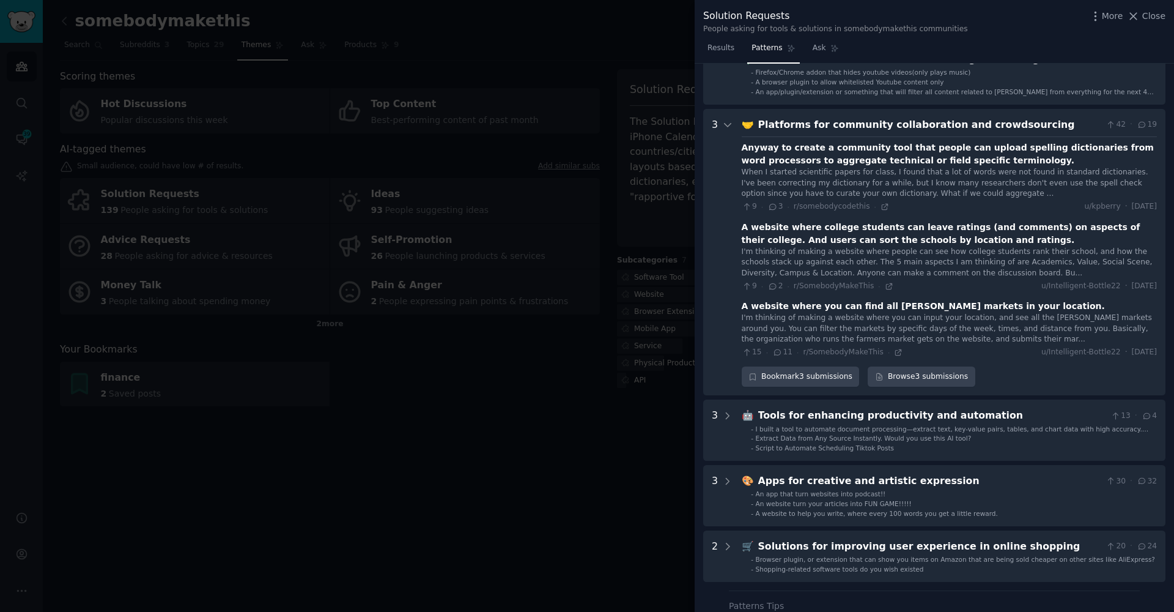
scroll to position [641, 0]
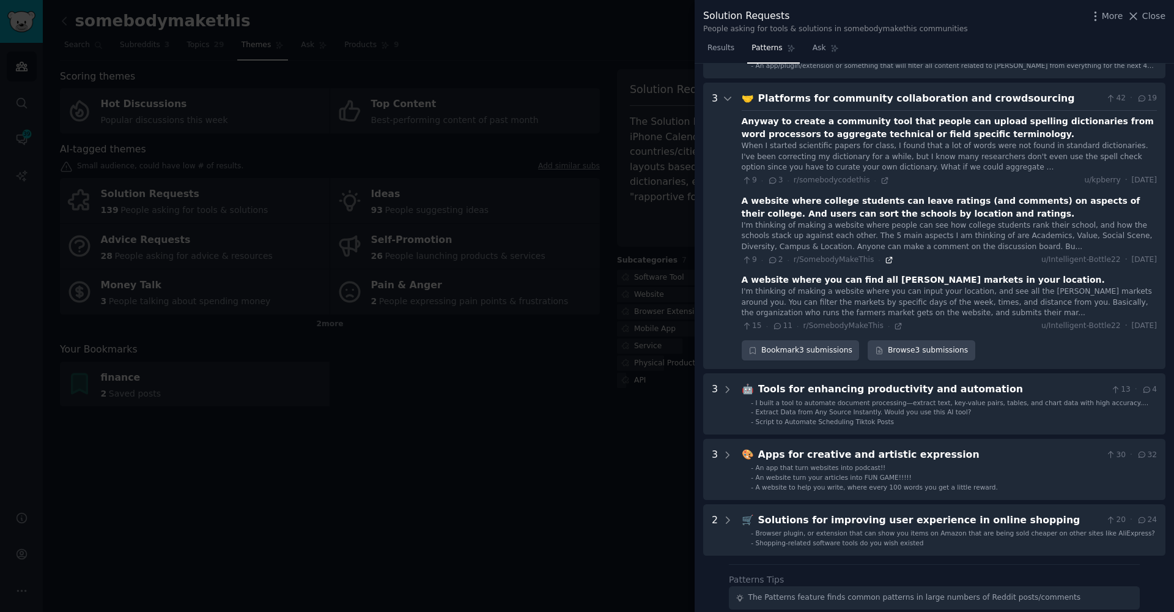
click at [886, 257] on icon at bounding box center [889, 260] width 6 height 6
click at [779, 115] on div "Anyway to create a community tool that people can upload spelling dictionaries …" at bounding box center [949, 128] width 415 height 26
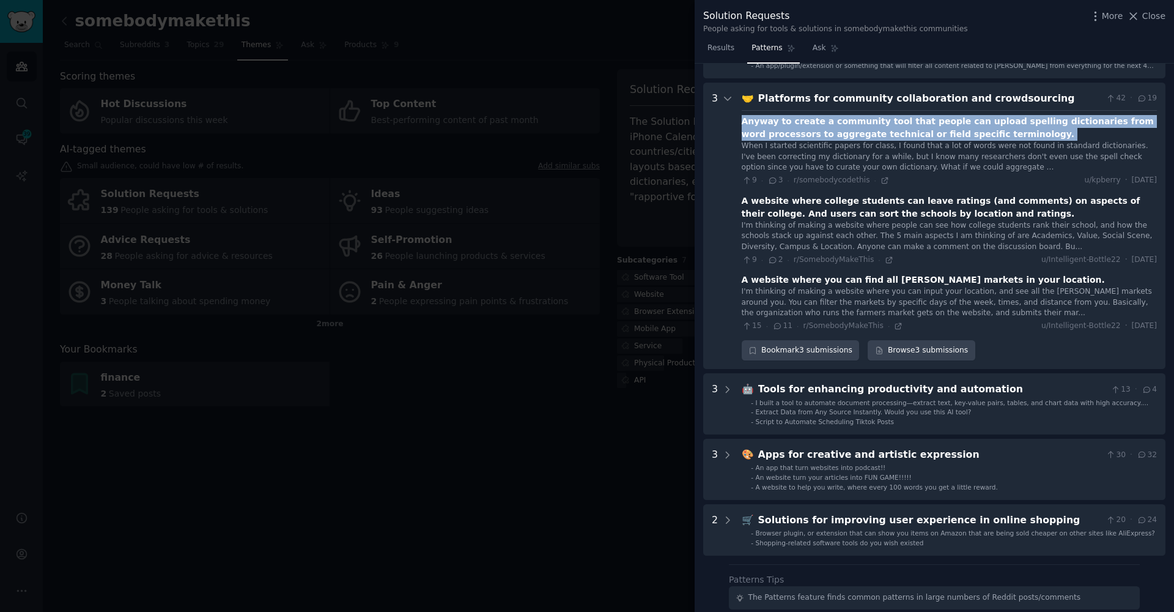
click at [779, 115] on div "Anyway to create a community tool that people can upload spelling dictionaries …" at bounding box center [949, 128] width 415 height 26
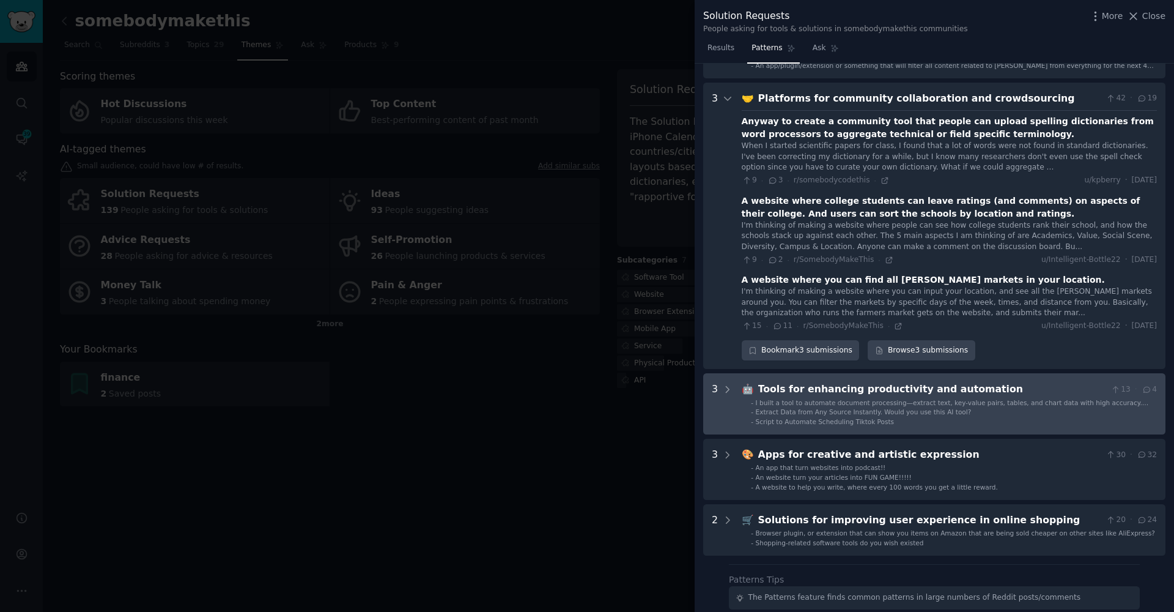
click at [908, 417] on li "- Script to Automate Scheduling Tiktok Posts" at bounding box center [954, 421] width 406 height 9
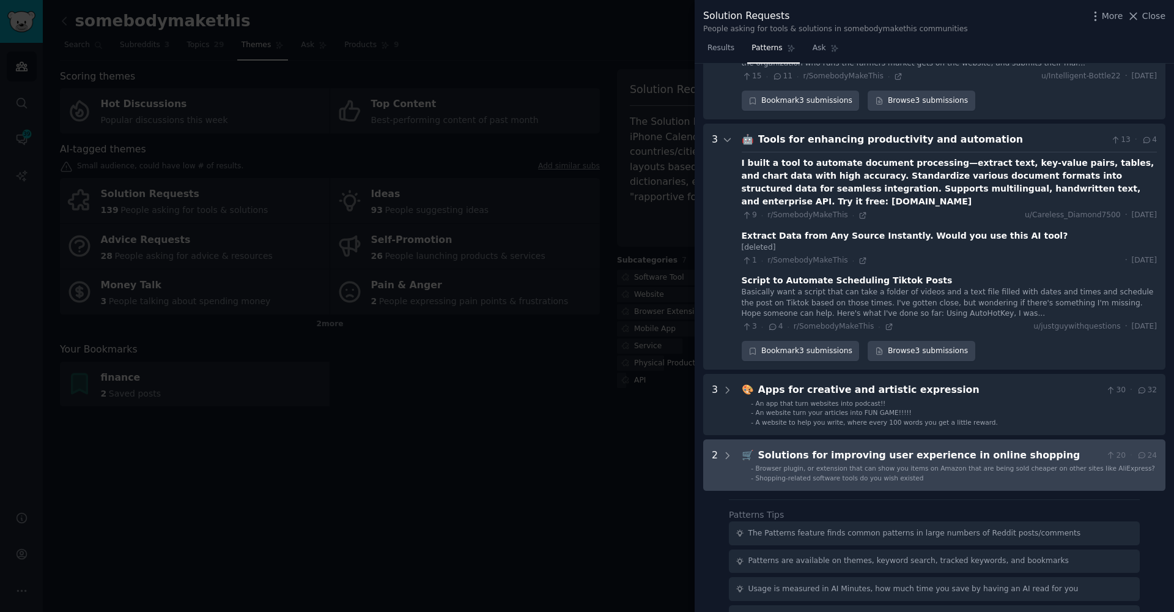
scroll to position [928, 0]
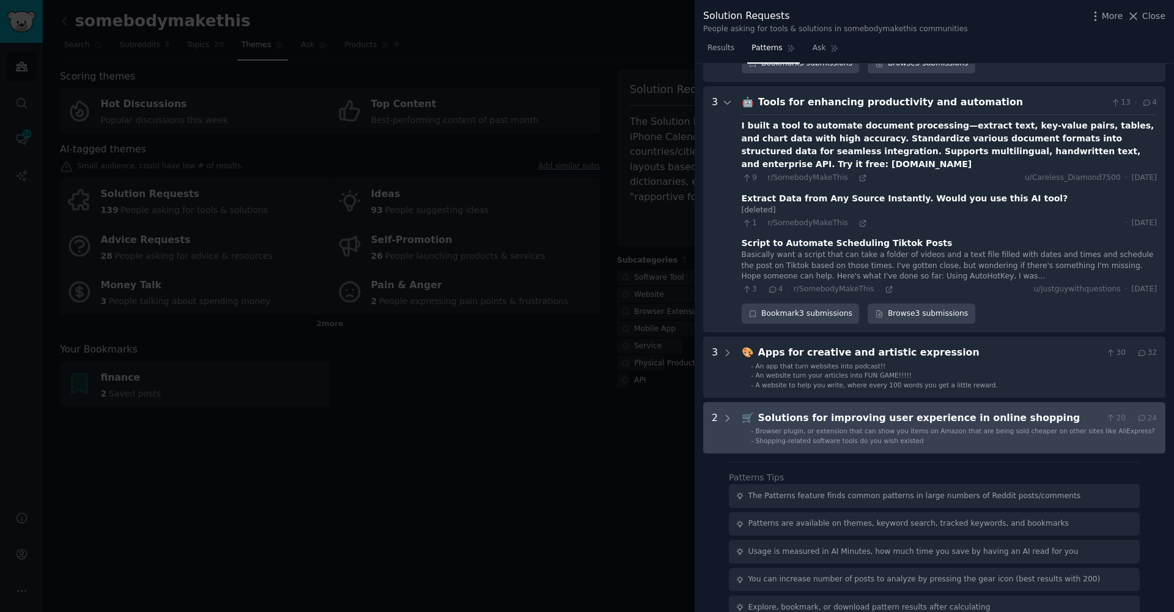
click at [833, 410] on div "Solutions for improving user experience in online shopping" at bounding box center [929, 417] width 343 height 15
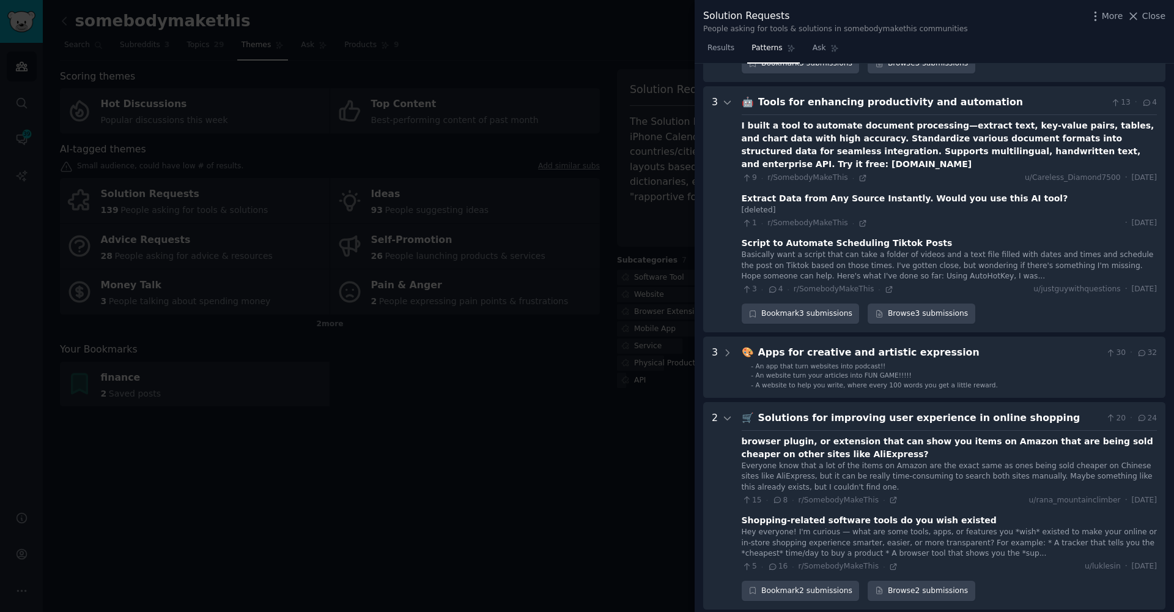
scroll to position [1100, 0]
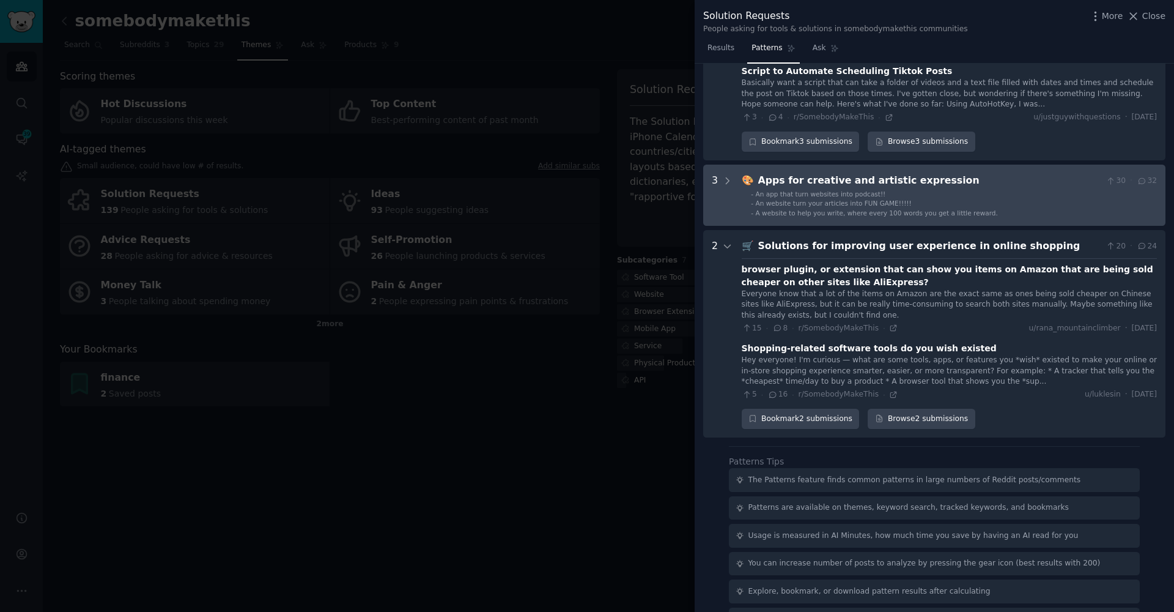
click at [801, 173] on div "Apps for creative and artistic expression" at bounding box center [929, 180] width 343 height 15
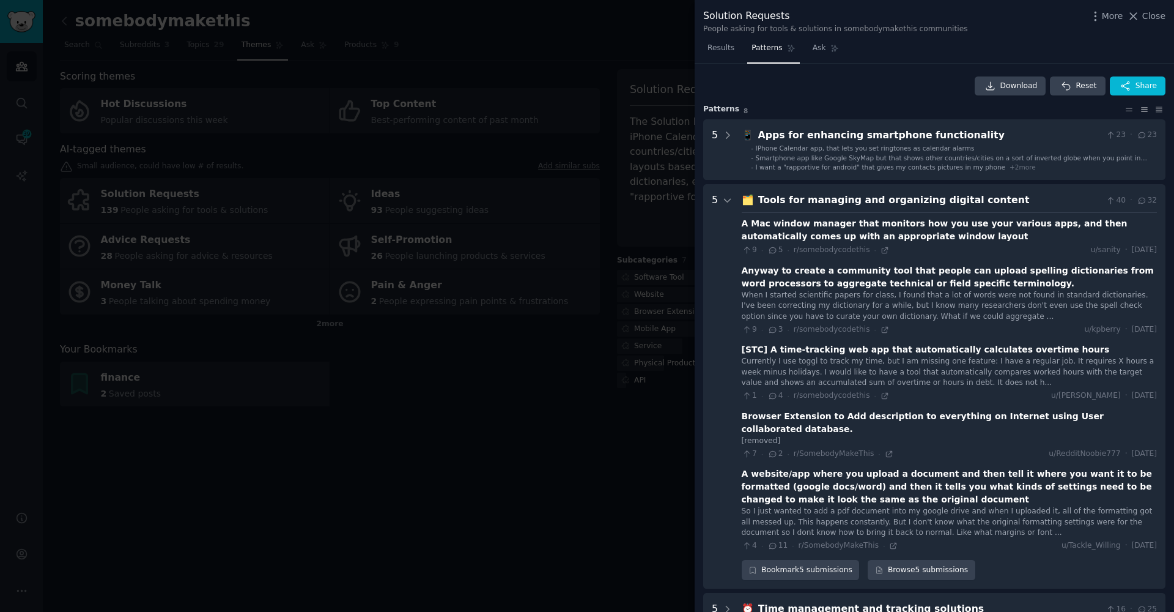
scroll to position [0, 0]
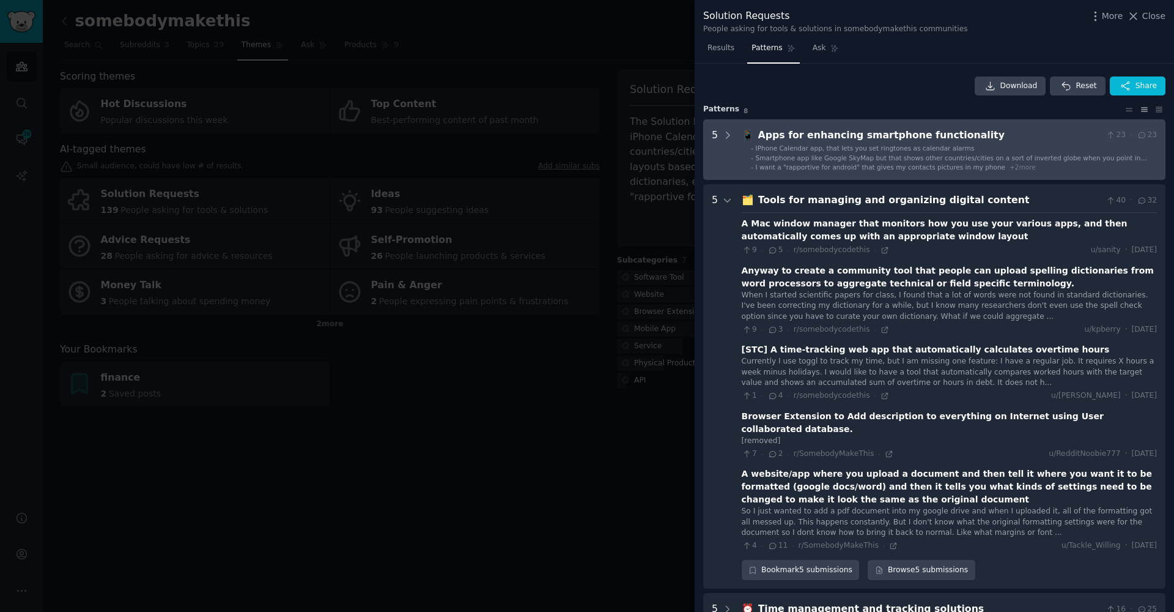
click at [824, 146] on span "IPhone Calendar app, that lets you set ringtones as calendar alarms" at bounding box center [865, 147] width 219 height 7
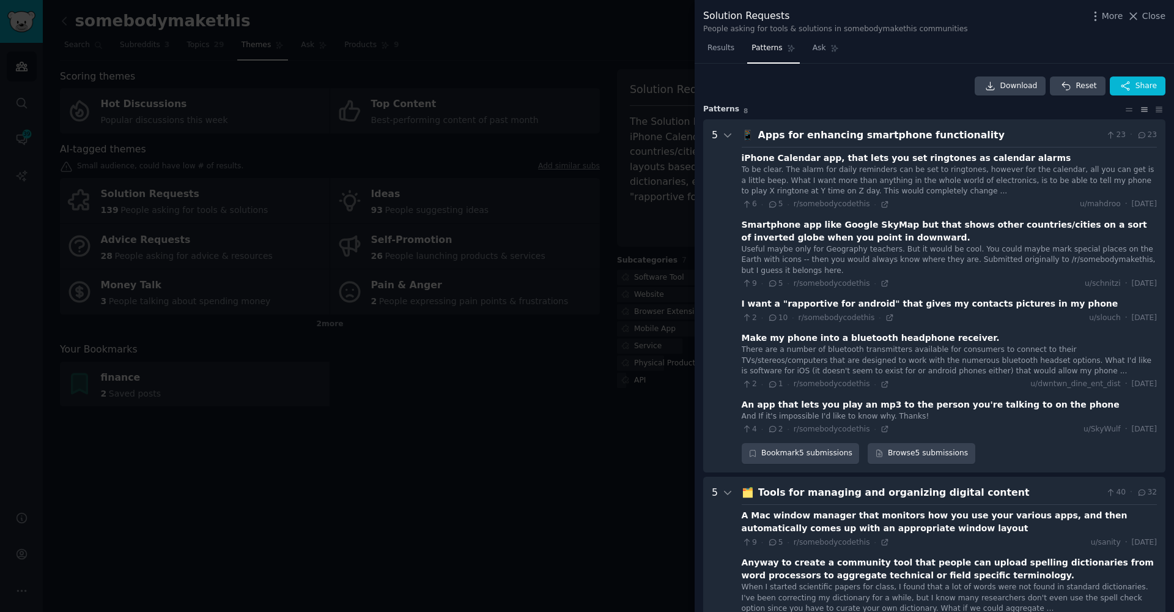
scroll to position [56, 0]
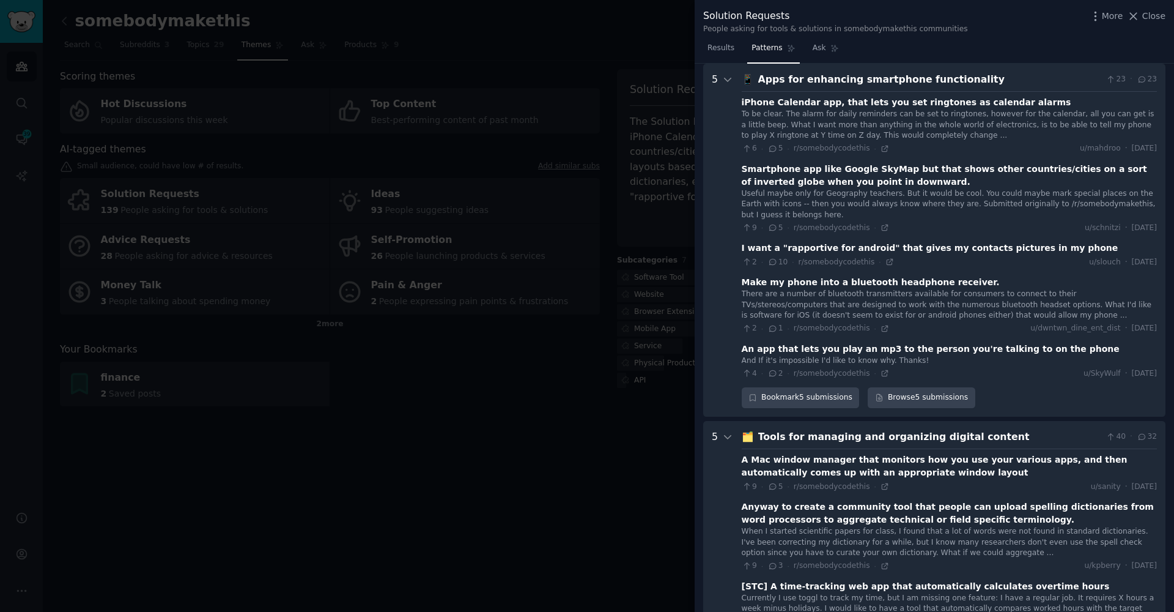
click at [552, 481] on div at bounding box center [587, 306] width 1174 height 612
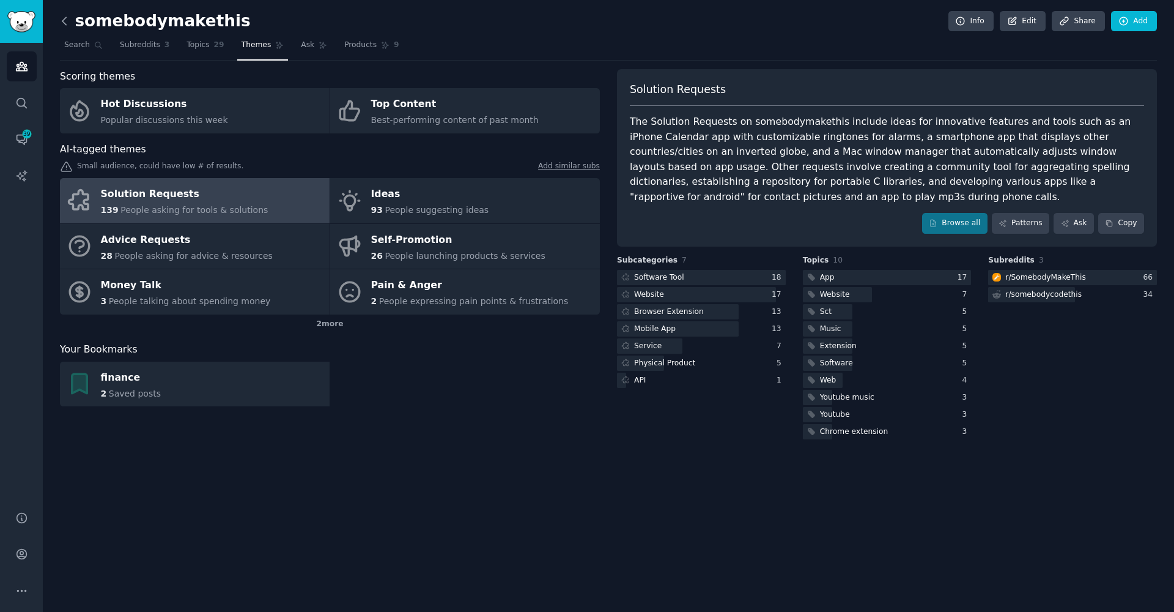
click at [61, 21] on icon at bounding box center [64, 21] width 13 height 13
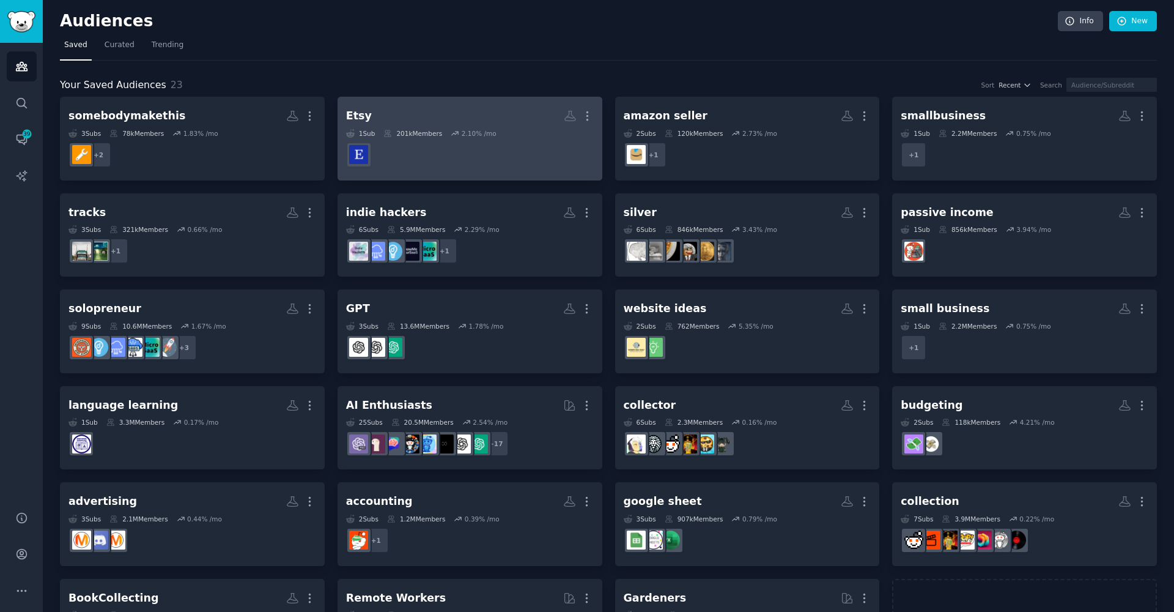
click at [535, 162] on dd at bounding box center [470, 155] width 248 height 34
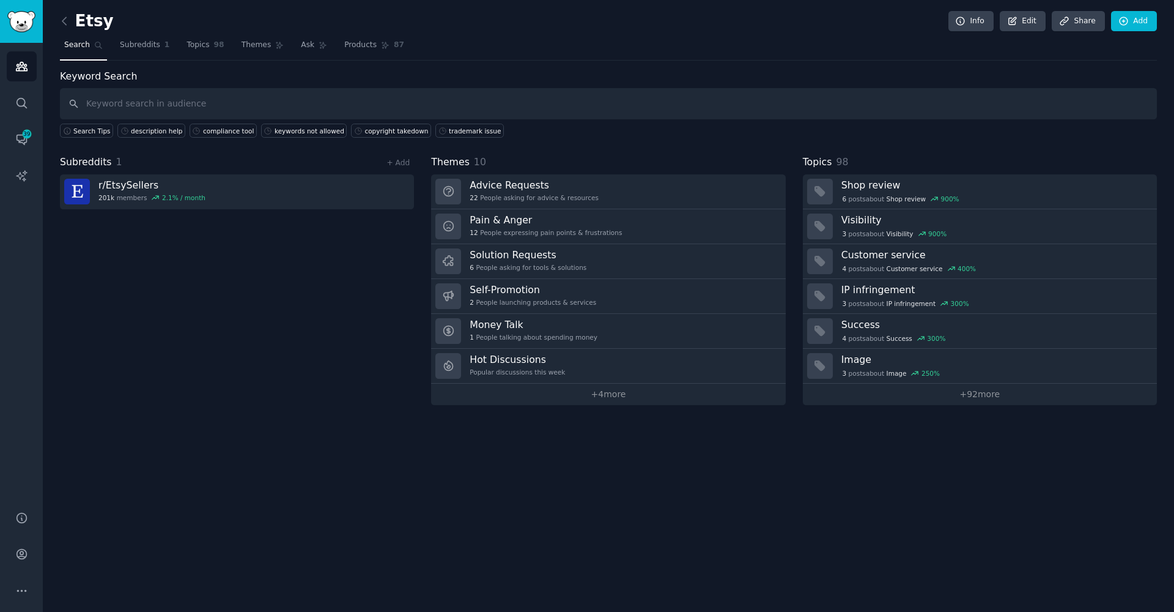
click at [66, 12] on link at bounding box center [67, 22] width 15 height 20
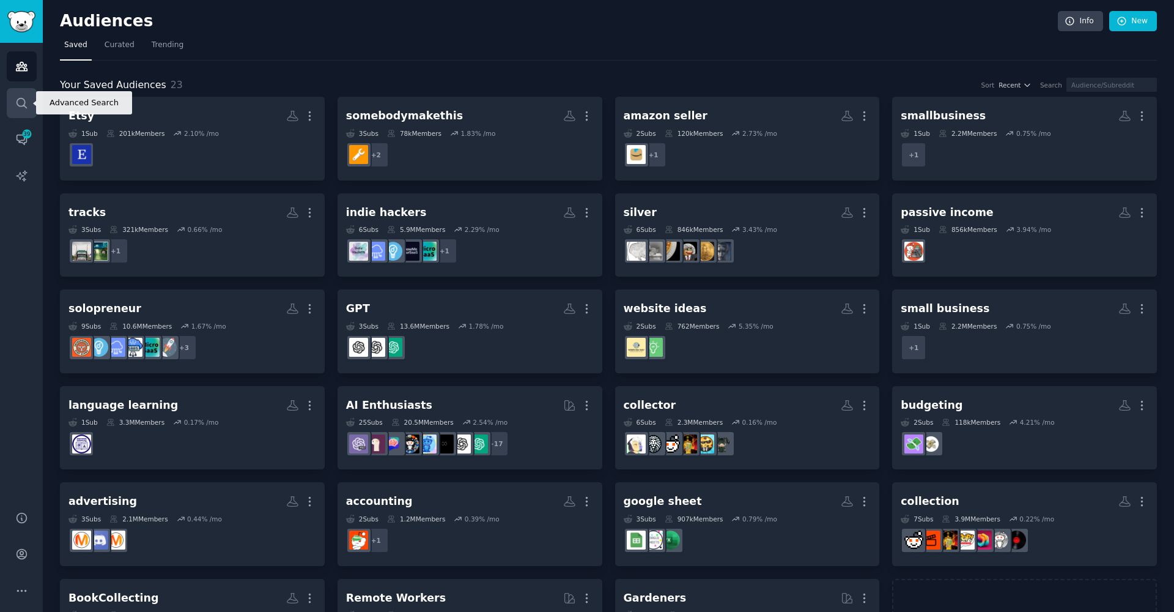
click at [16, 113] on link "Search" at bounding box center [22, 103] width 30 height 30
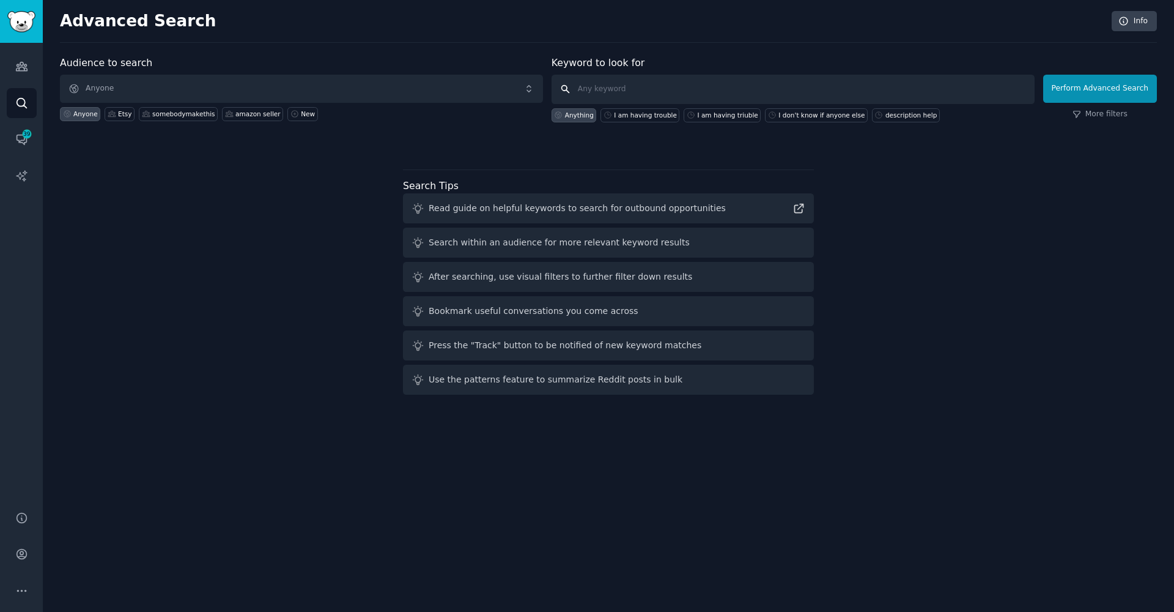
click at [630, 89] on input "text" at bounding box center [793, 89] width 483 height 29
click at [23, 135] on span "39" at bounding box center [26, 134] width 11 height 9
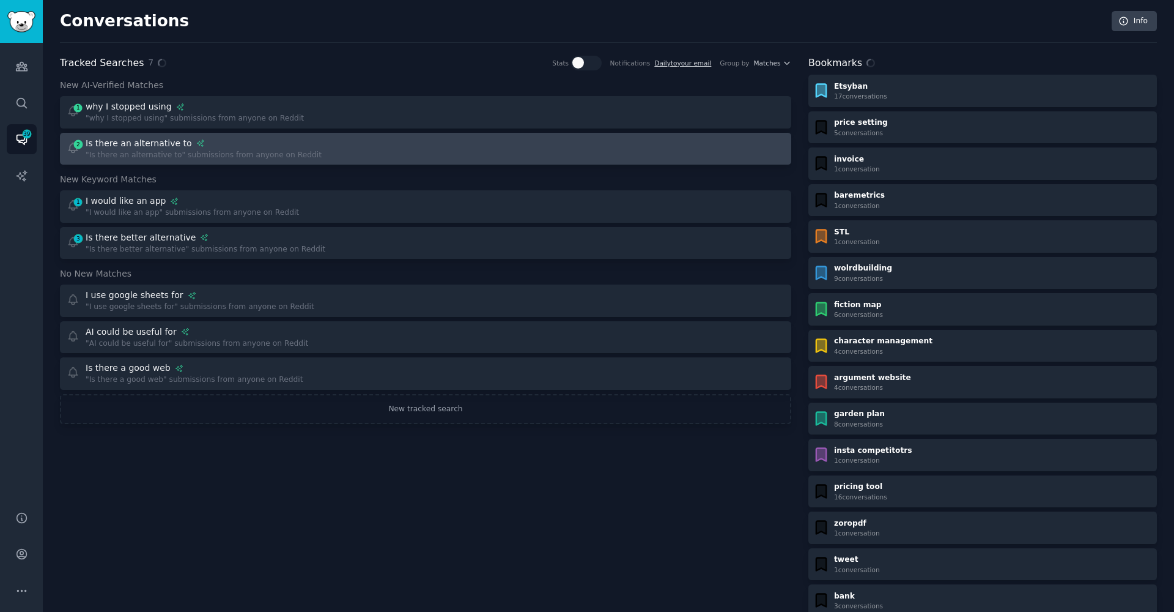
click at [194, 147] on div "Is there an alternative to" at bounding box center [204, 143] width 236 height 13
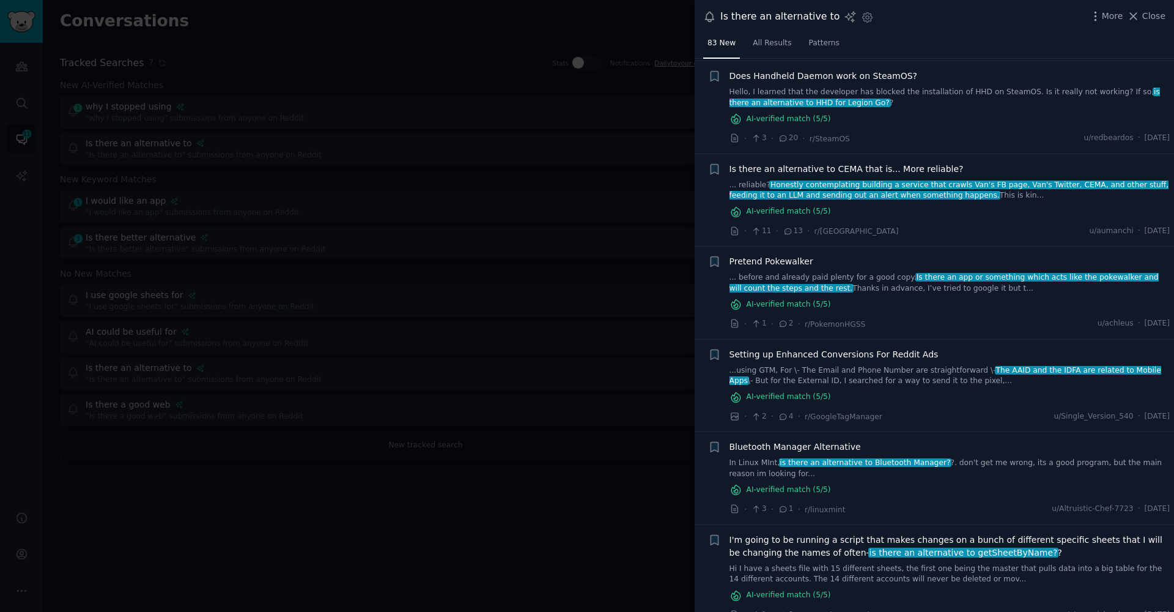
scroll to position [311, 0]
click at [609, 439] on div at bounding box center [587, 306] width 1174 height 612
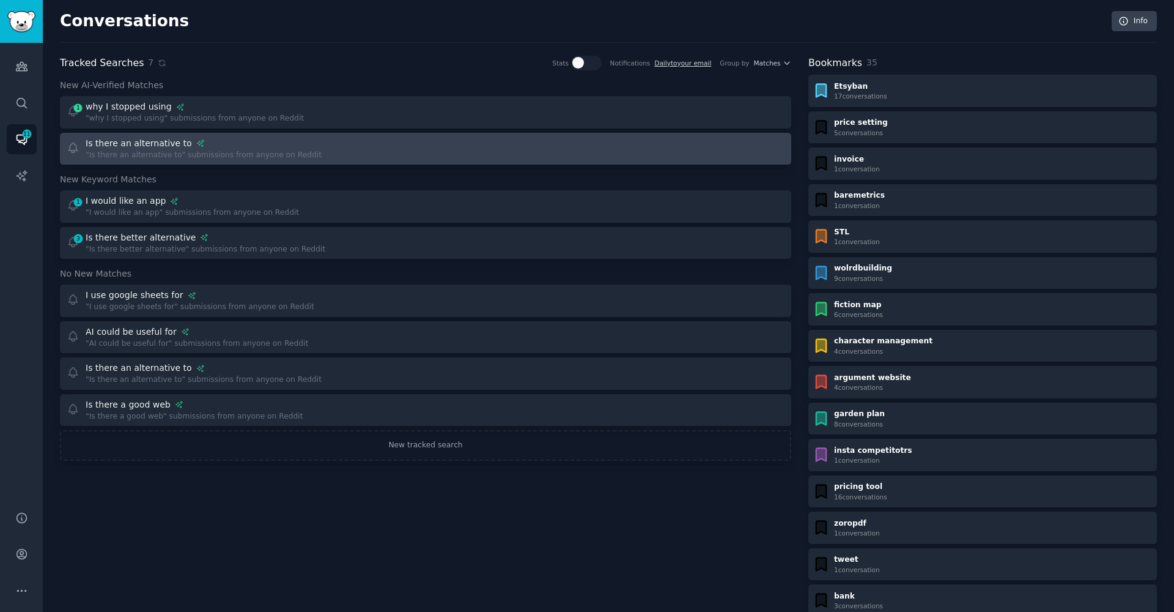
drag, startPoint x: 223, startPoint y: 120, endPoint x: 231, endPoint y: 146, distance: 26.9
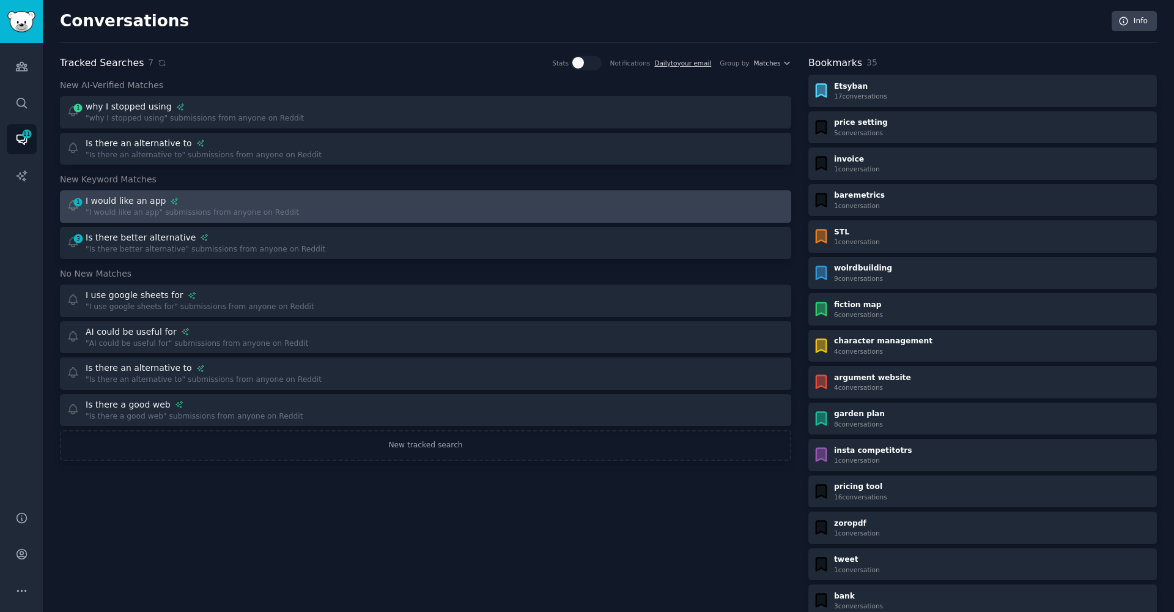
click at [255, 217] on link "1 I would like an app "I would like an app" submissions from anyone on Reddit" at bounding box center [426, 206] width 732 height 32
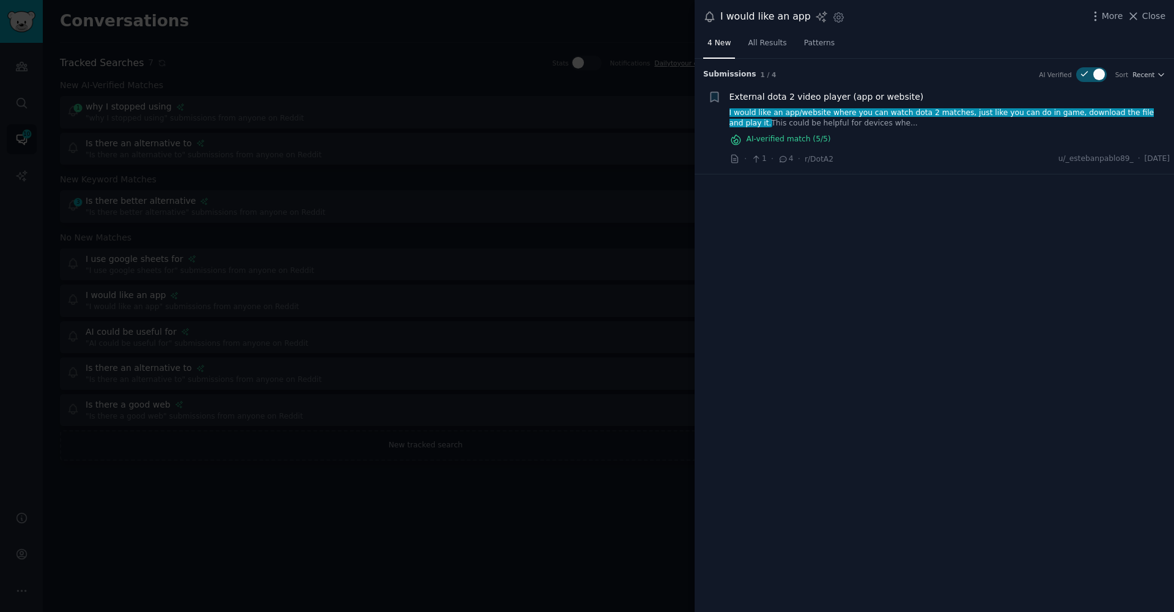
click at [419, 262] on div at bounding box center [587, 306] width 1174 height 612
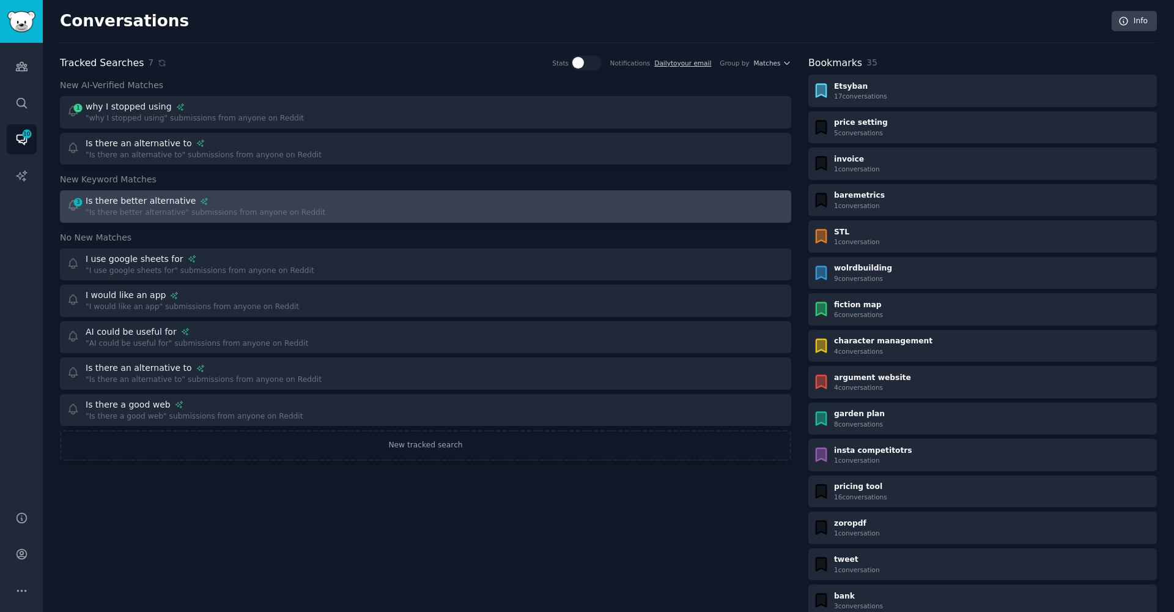
click at [166, 207] on div ""Is there better alternative" submissions from anyone on Reddit" at bounding box center [206, 212] width 240 height 11
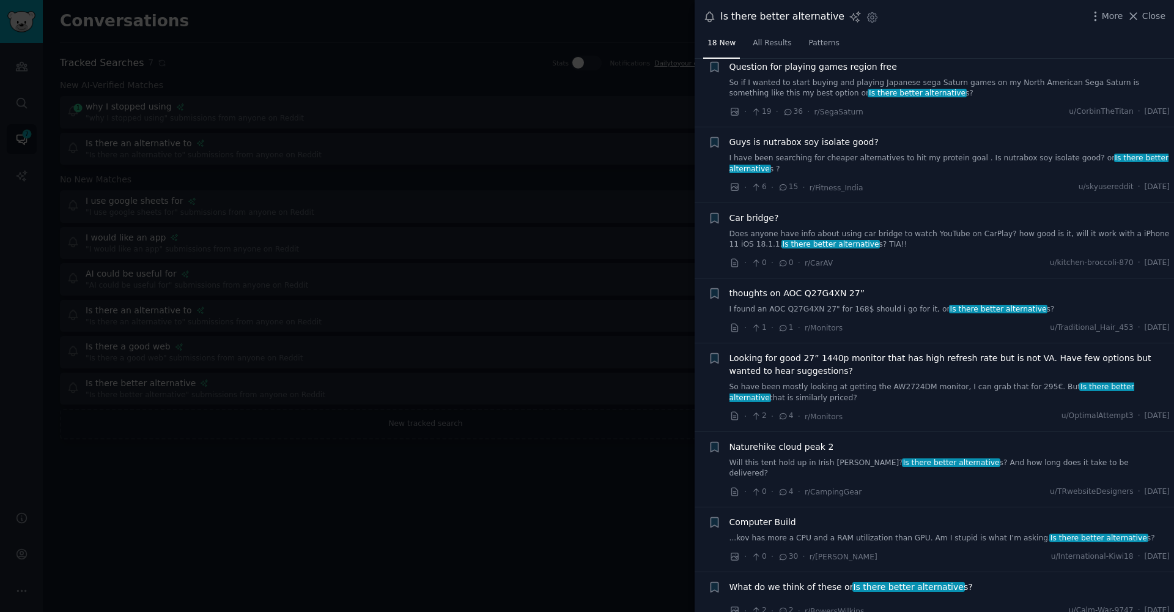
scroll to position [31, 0]
click at [821, 37] on link "Patterns" at bounding box center [824, 46] width 39 height 25
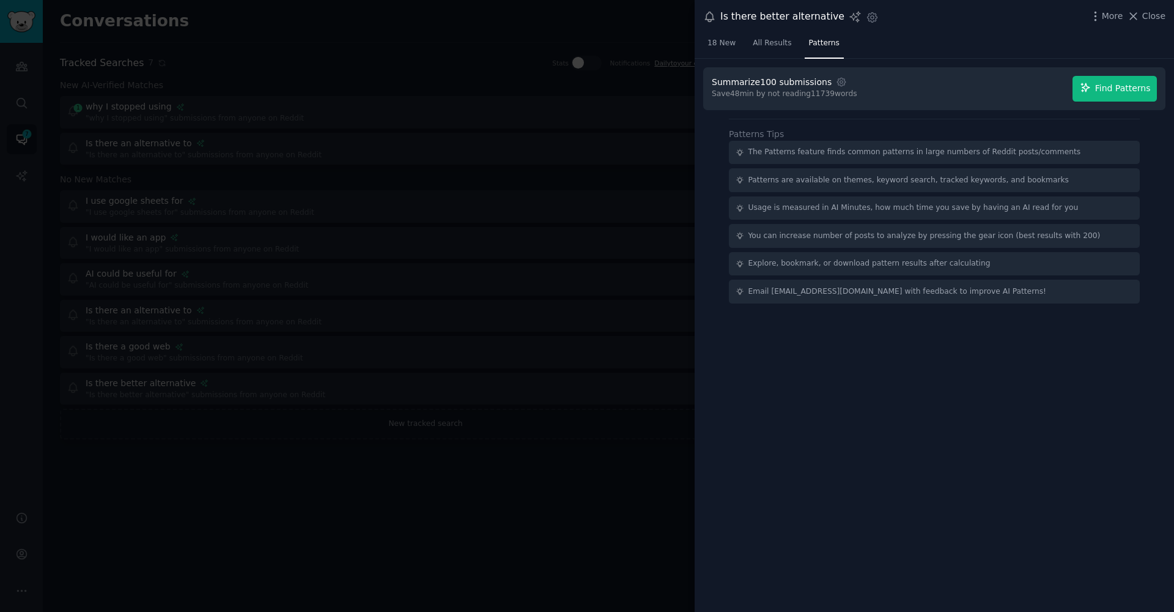
click at [1121, 90] on span "Find Patterns" at bounding box center [1123, 88] width 56 height 13
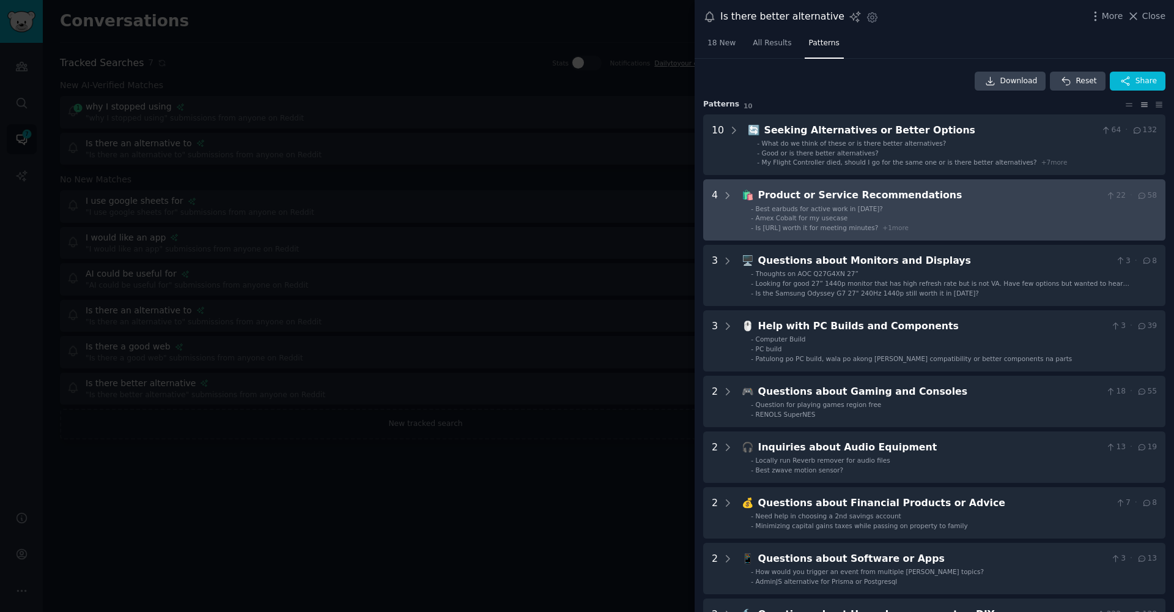
click at [960, 189] on div "Product or Service Recommendations" at bounding box center [929, 195] width 343 height 15
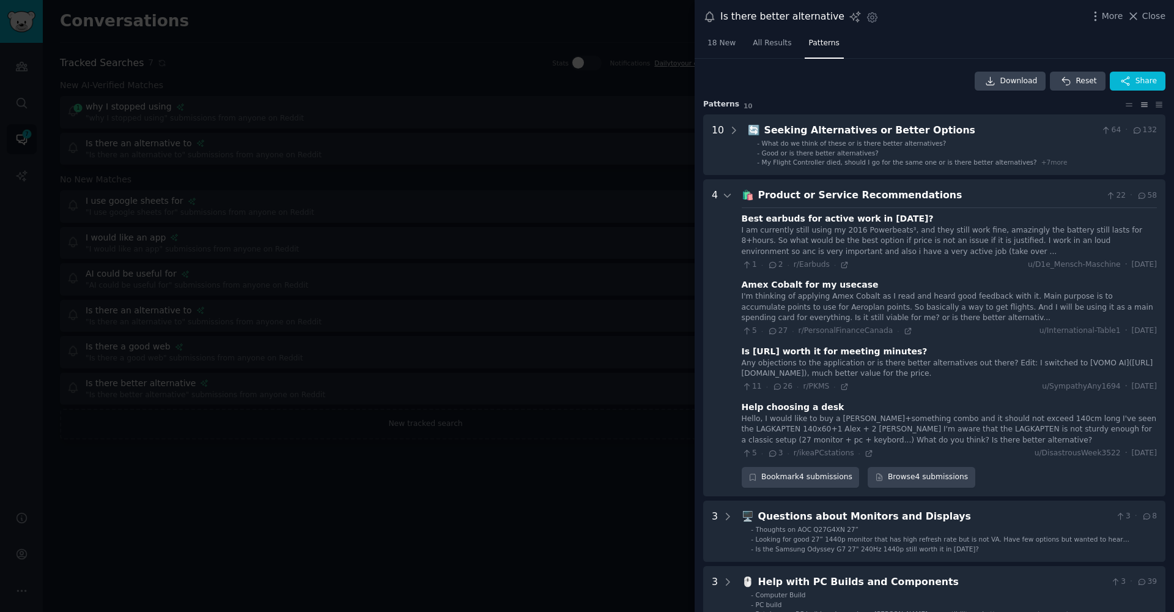
scroll to position [120, 0]
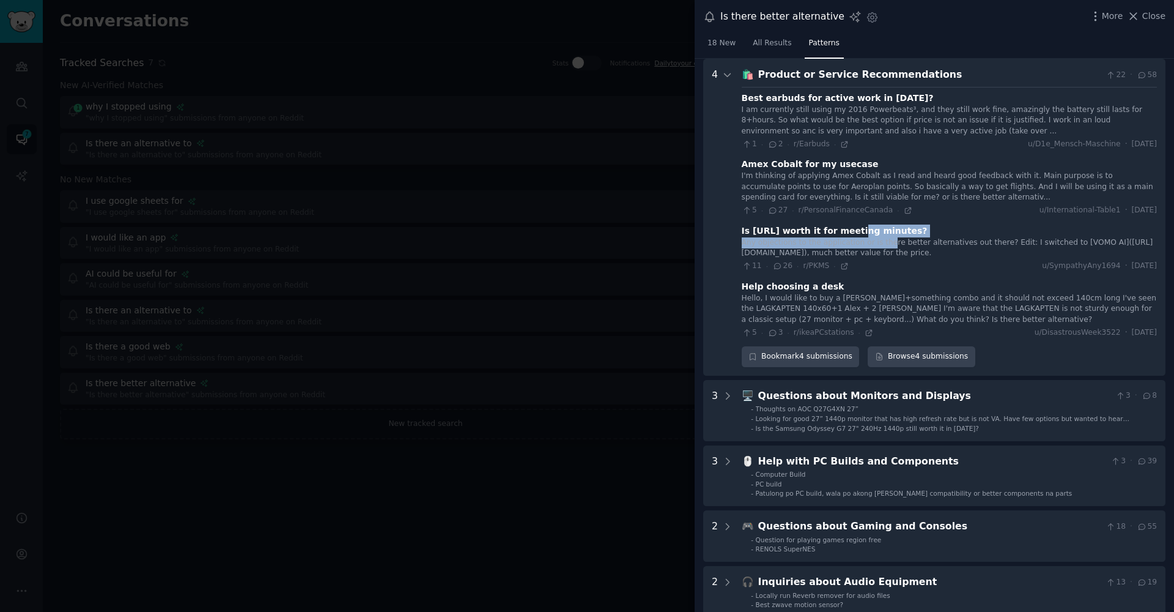
drag, startPoint x: 846, startPoint y: 227, endPoint x: 888, endPoint y: 234, distance: 42.8
click at [888, 234] on div "Is [URL] worth it for meeting minutes? Any objections to the application or is …" at bounding box center [949, 247] width 415 height 47
click at [888, 237] on div "Any objections to the application or is there better alternatives out there? Ed…" at bounding box center [949, 247] width 415 height 21
click at [847, 271] on div "11 · 26 · r/PKMS · u/SympathyAny1694 · [DATE]" at bounding box center [949, 266] width 415 height 11
click at [842, 269] on icon at bounding box center [845, 266] width 6 height 6
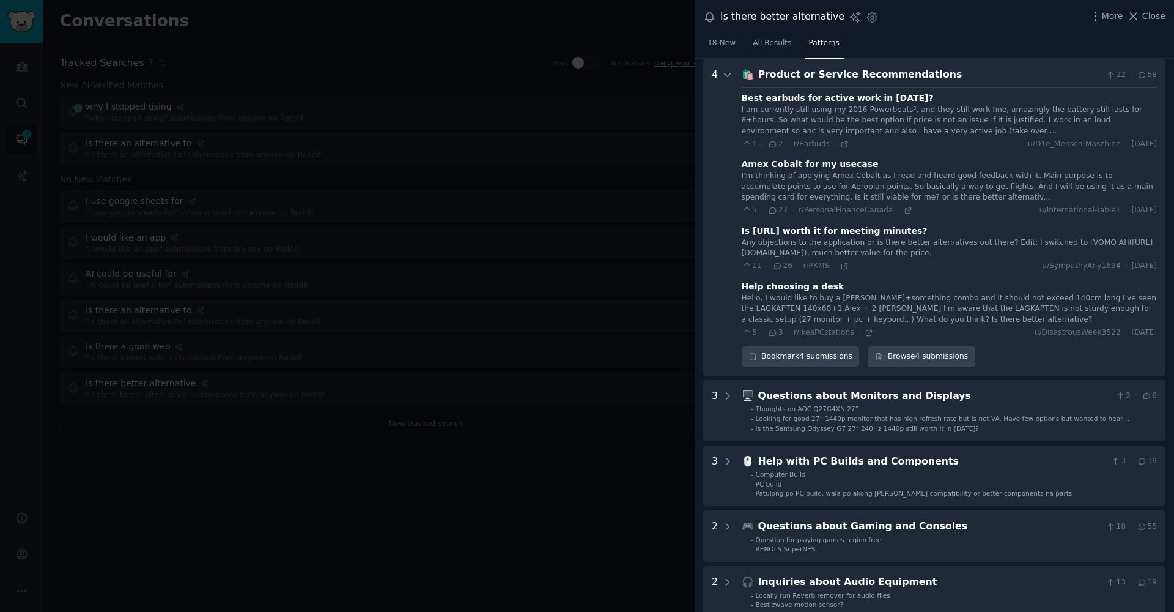
click at [555, 300] on div at bounding box center [587, 306] width 1174 height 612
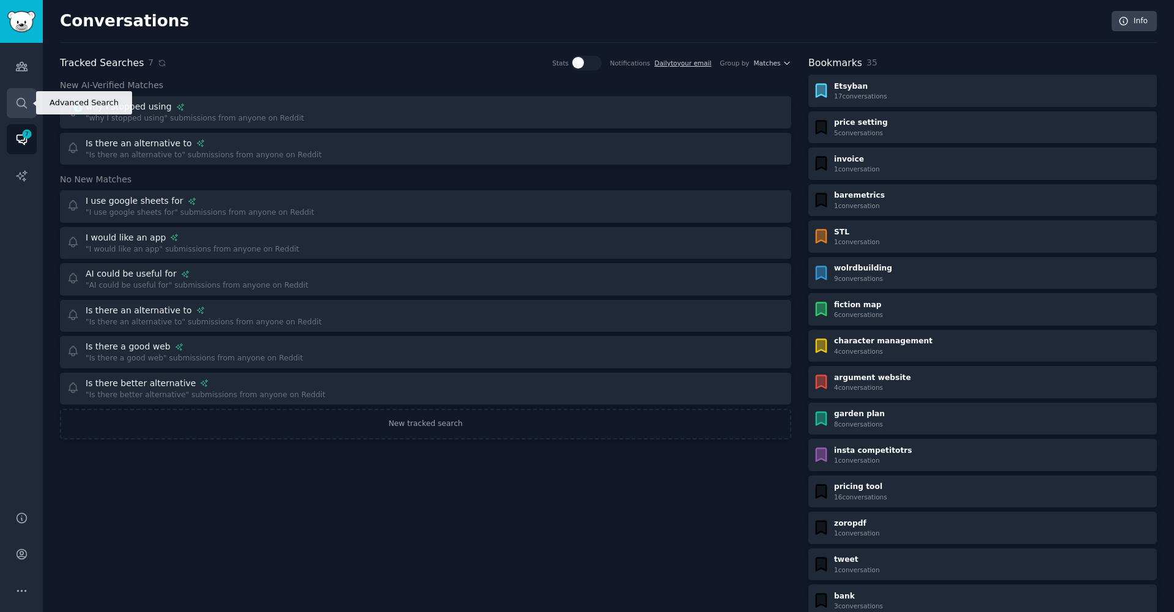
click at [23, 97] on icon "Sidebar" at bounding box center [21, 103] width 13 height 13
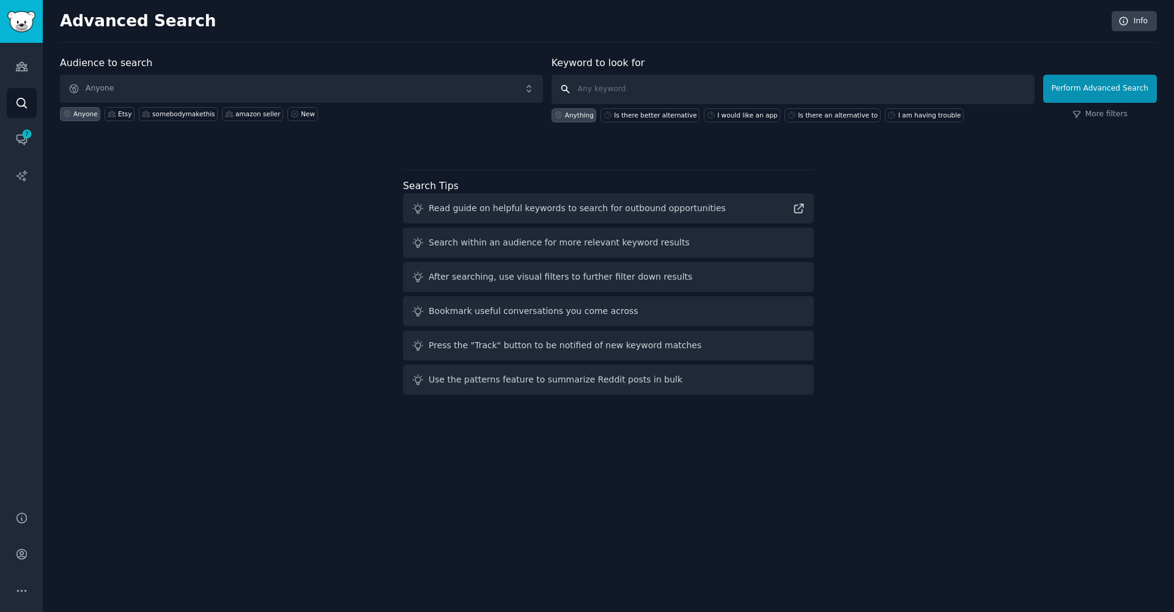
click at [612, 90] on input "text" at bounding box center [793, 89] width 483 height 29
type input "I am having"
click at [1102, 88] on button "Perform Advanced Search" at bounding box center [1100, 89] width 114 height 28
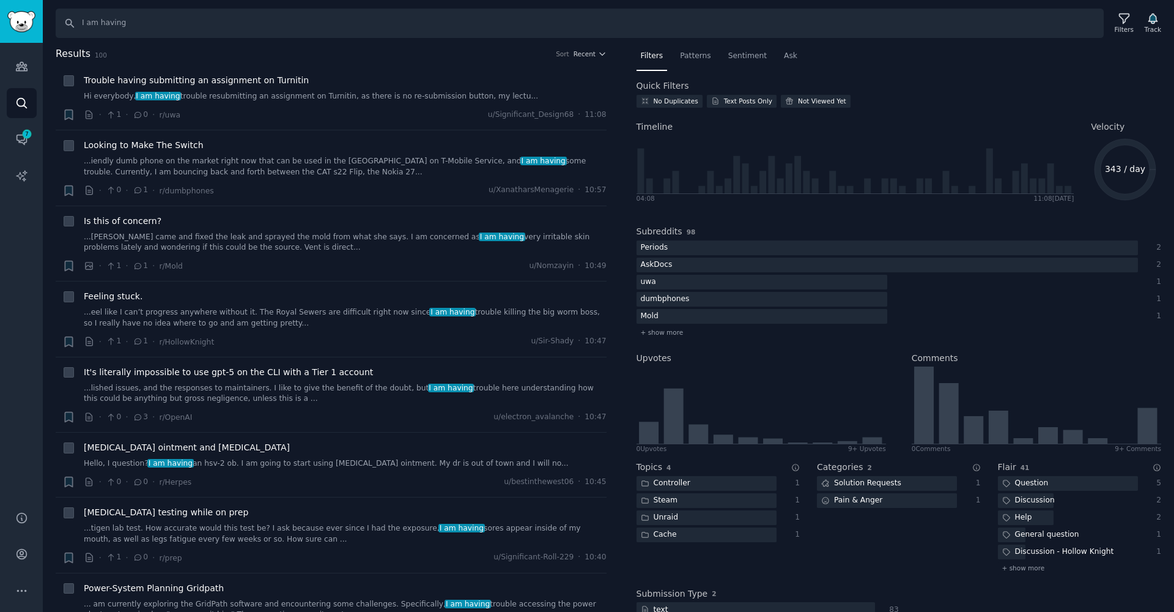
click at [675, 60] on nav "Filters Patterns Sentiment Ask" at bounding box center [899, 58] width 525 height 25
click at [691, 59] on span "Patterns" at bounding box center [695, 56] width 31 height 11
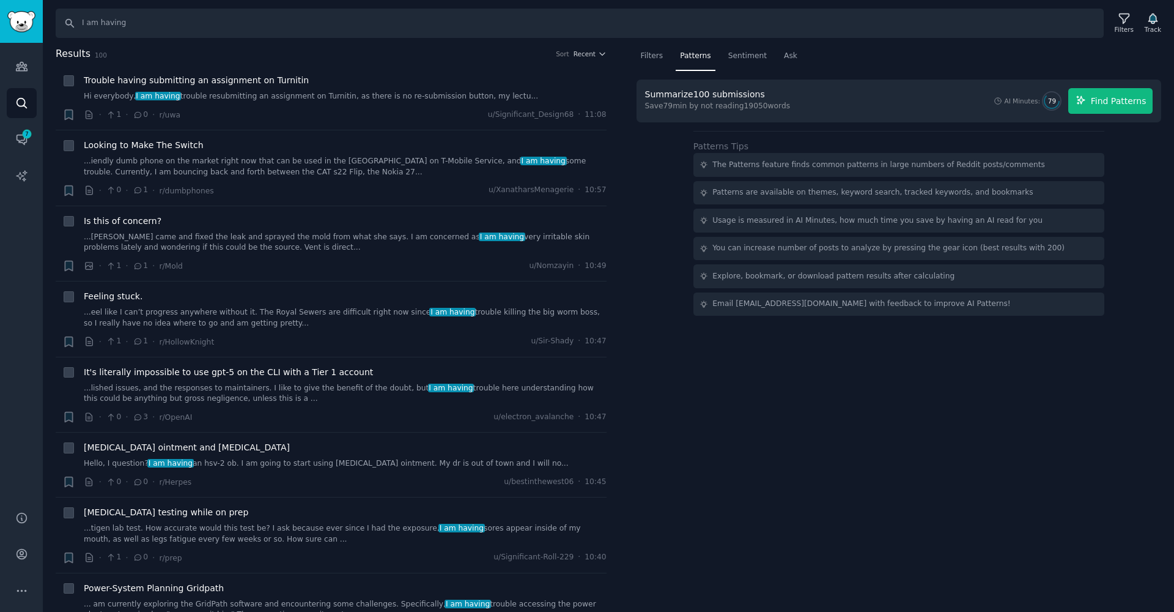
click at [1083, 100] on icon "button" at bounding box center [1081, 100] width 11 height 11
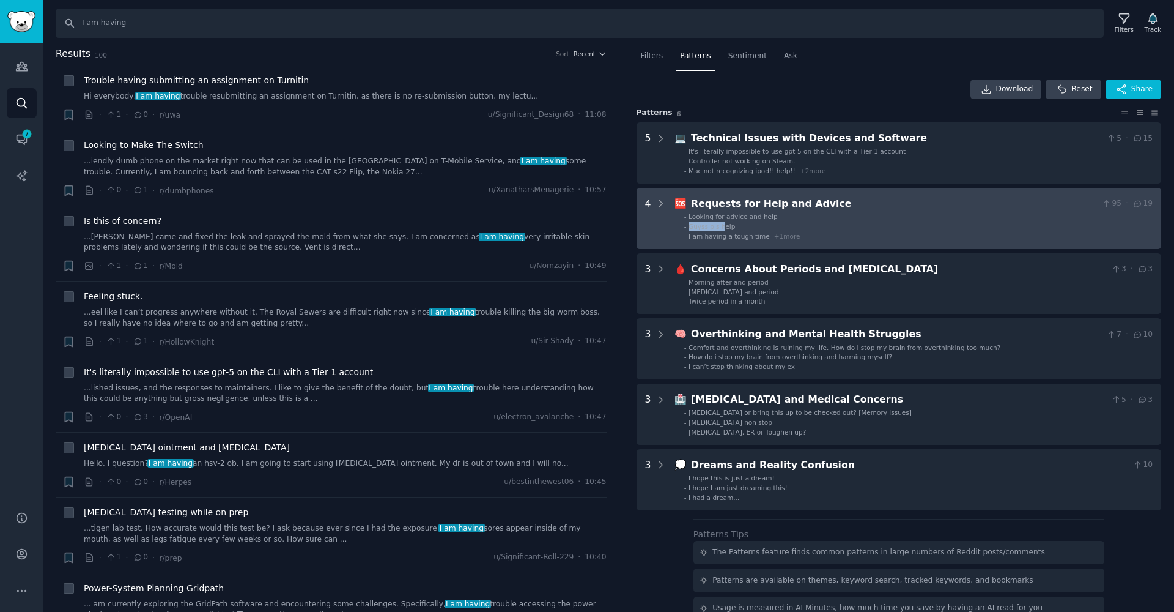
click at [724, 222] on div "Guyss pls help" at bounding box center [712, 226] width 46 height 9
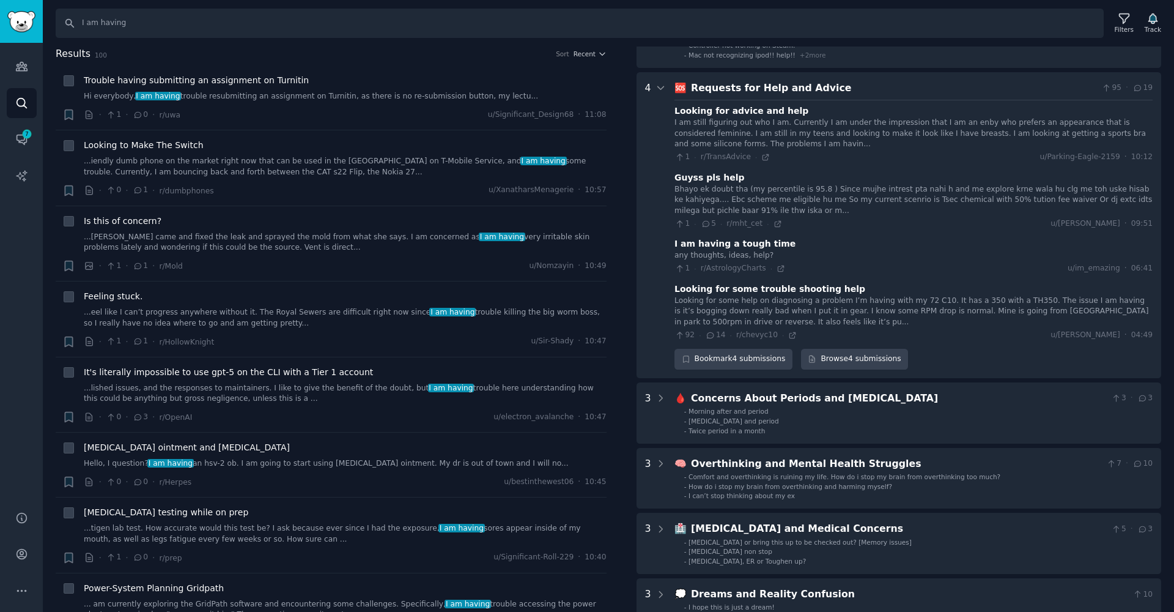
scroll to position [141, 0]
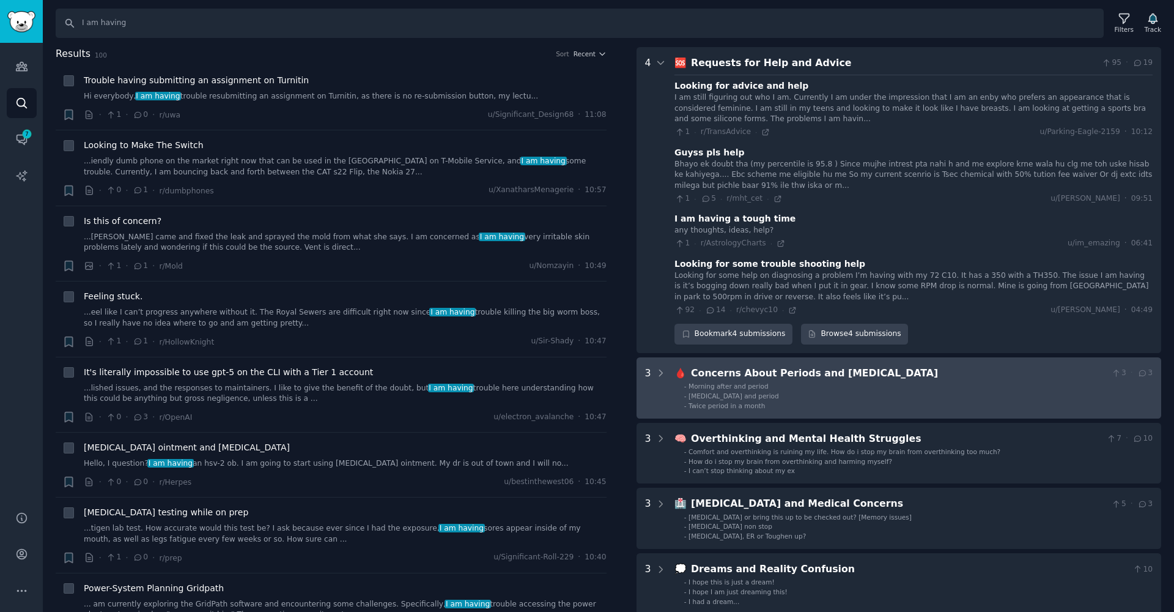
click at [787, 391] on li "- [MEDICAL_DATA] and period" at bounding box center [918, 395] width 469 height 9
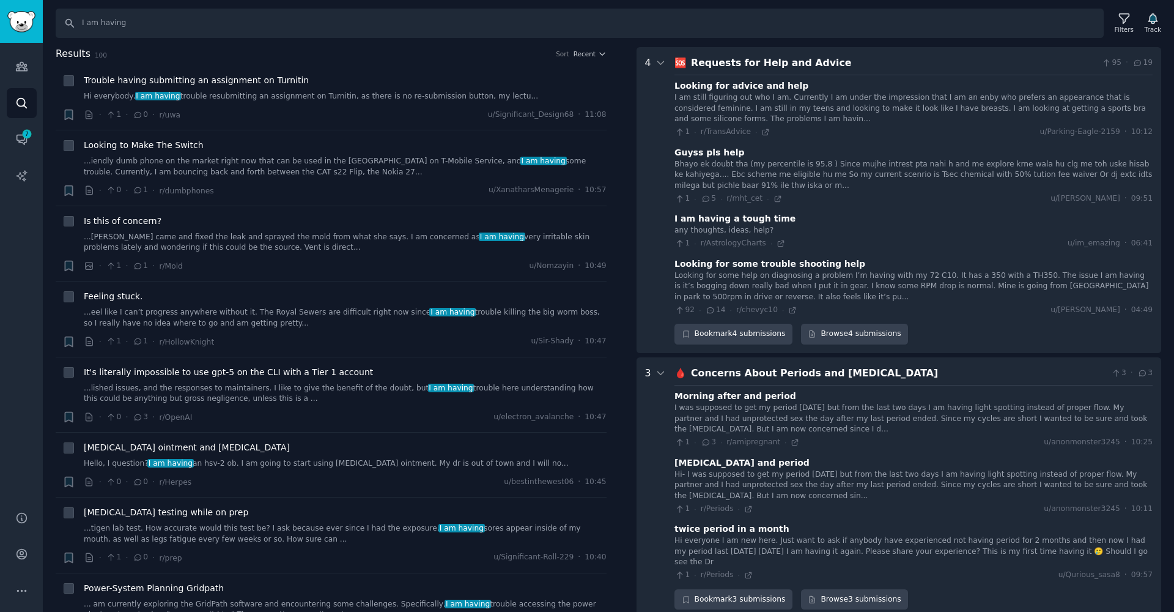
scroll to position [446, 0]
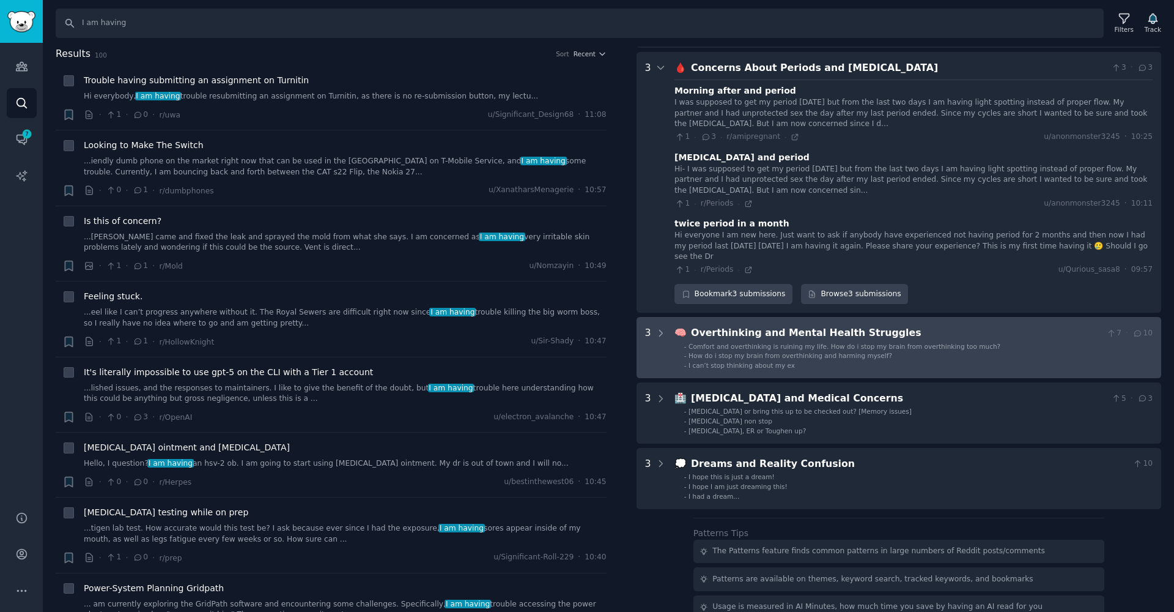
click at [783, 352] on span "How do i stop my brain from overthinking and harming myself?" at bounding box center [791, 355] width 204 height 7
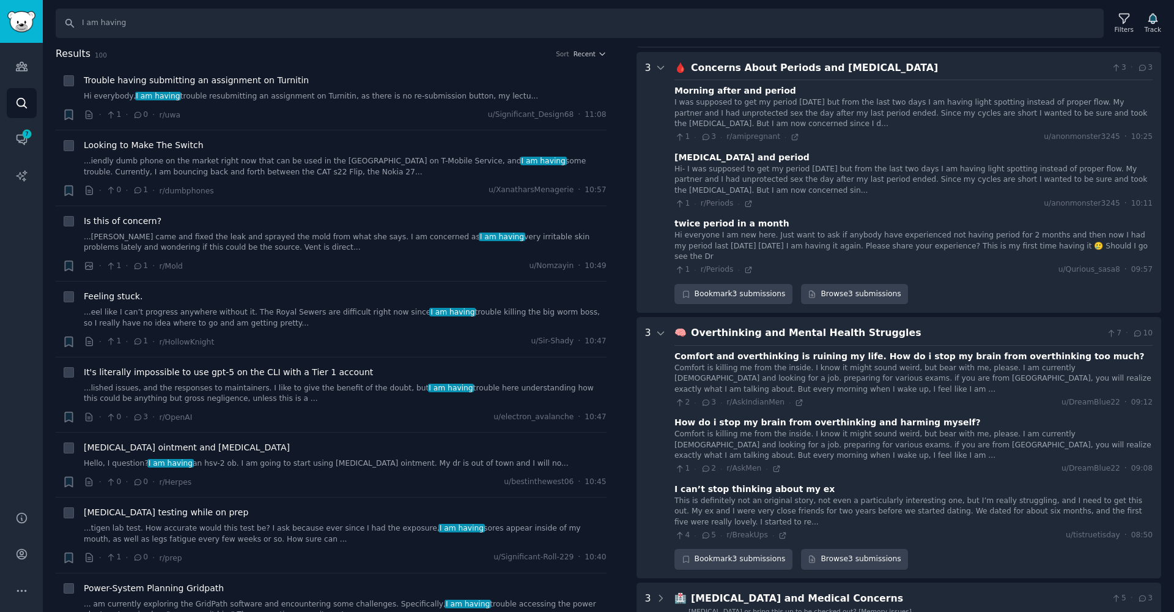
scroll to position [697, 0]
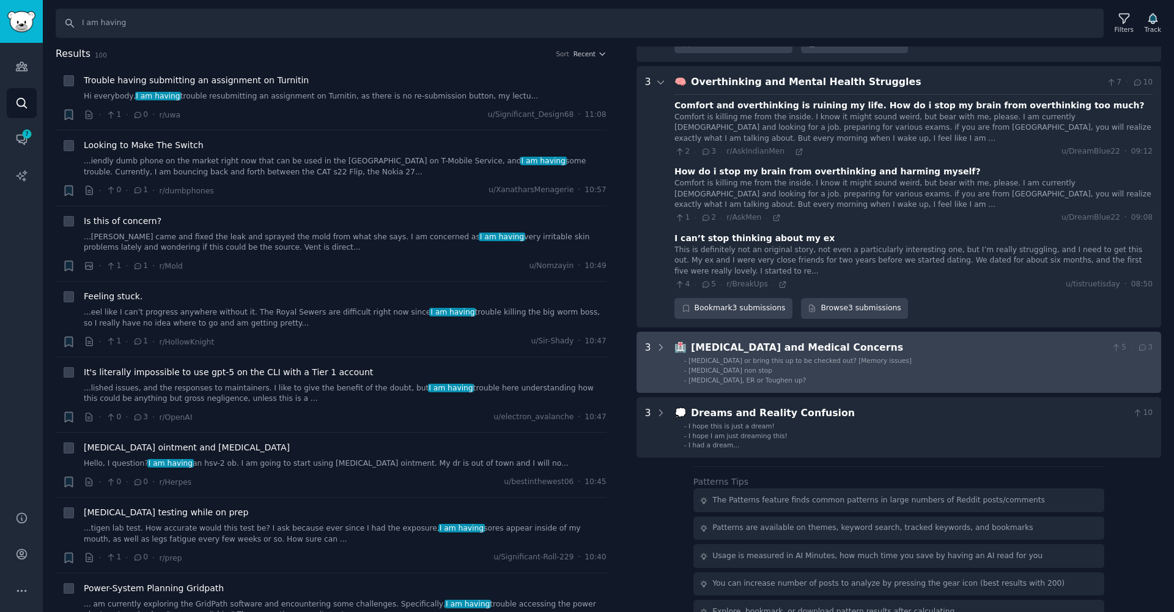
click at [779, 366] on li "- [MEDICAL_DATA] non stop" at bounding box center [918, 370] width 469 height 9
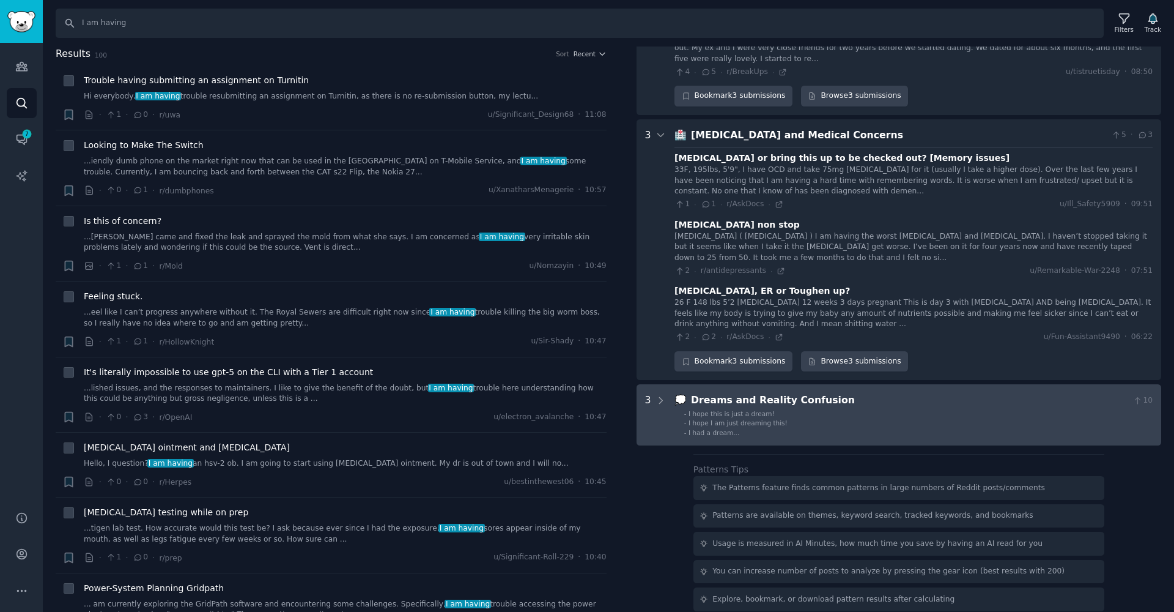
click at [776, 393] on div "Dreams and Reality Confusion" at bounding box center [909, 400] width 437 height 15
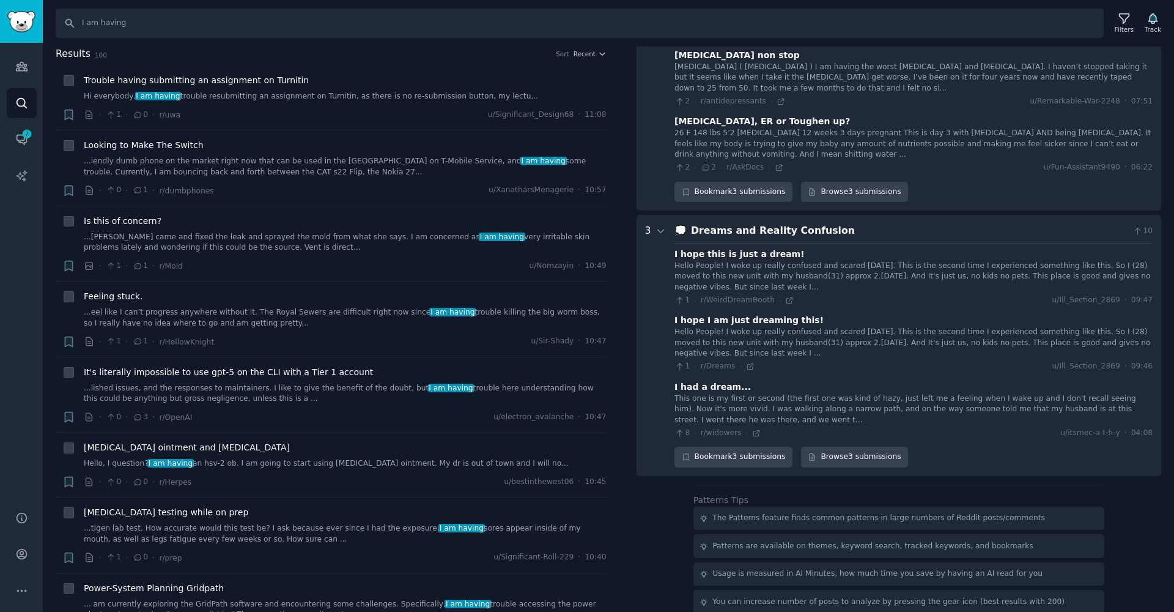
scroll to position [1105, 0]
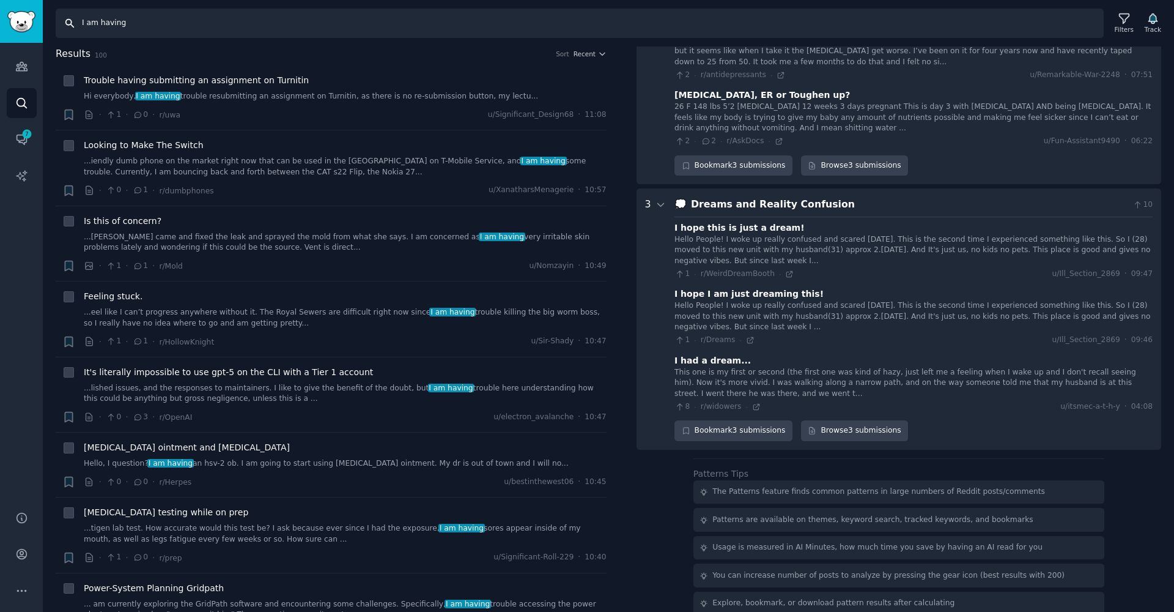
click at [162, 23] on input "I am having" at bounding box center [580, 23] width 1048 height 29
click at [164, 23] on input "I am having" at bounding box center [580, 23] width 1048 height 29
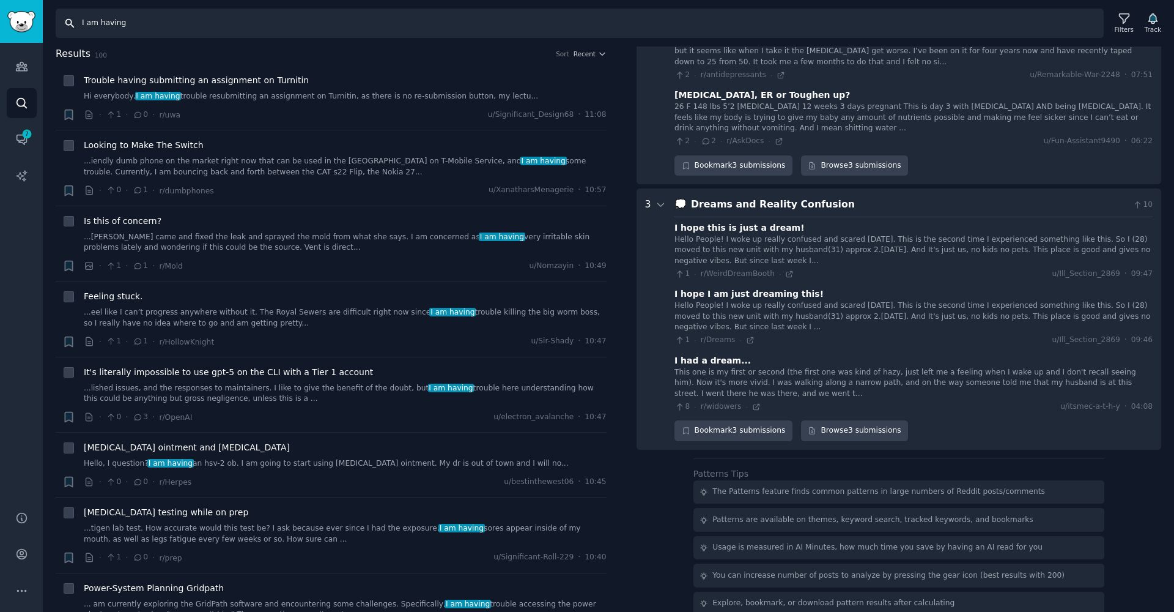
click at [164, 23] on input "I am having" at bounding box center [580, 23] width 1048 height 29
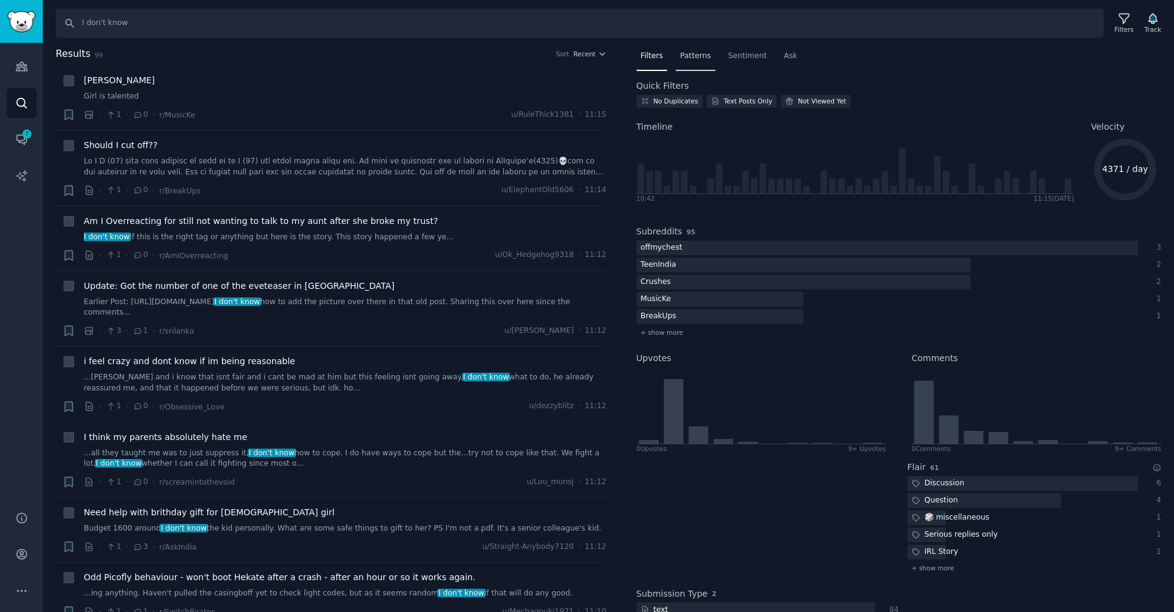
click at [683, 57] on span "Patterns" at bounding box center [695, 56] width 31 height 11
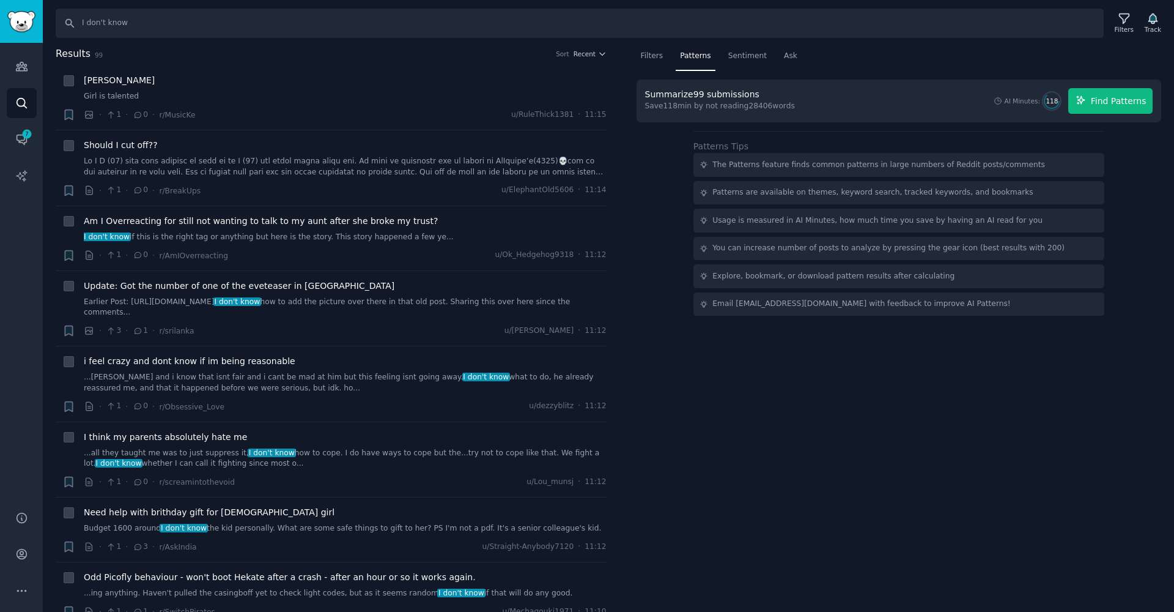
click at [1091, 94] on button "Find Patterns" at bounding box center [1111, 101] width 84 height 26
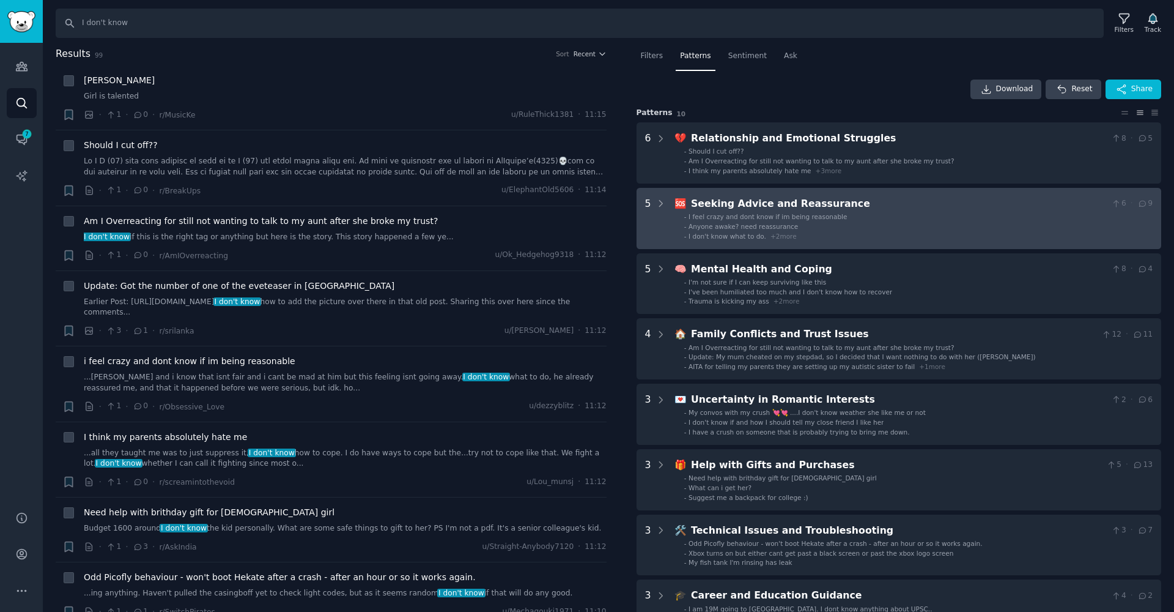
scroll to position [351, 0]
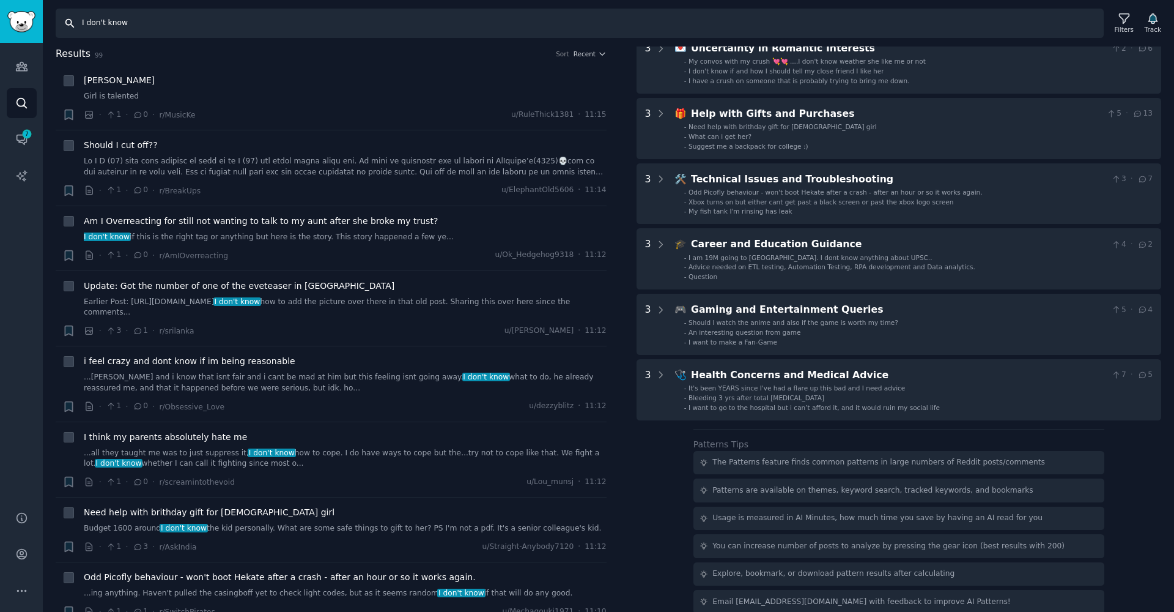
click at [442, 23] on input "I don't know" at bounding box center [580, 23] width 1048 height 29
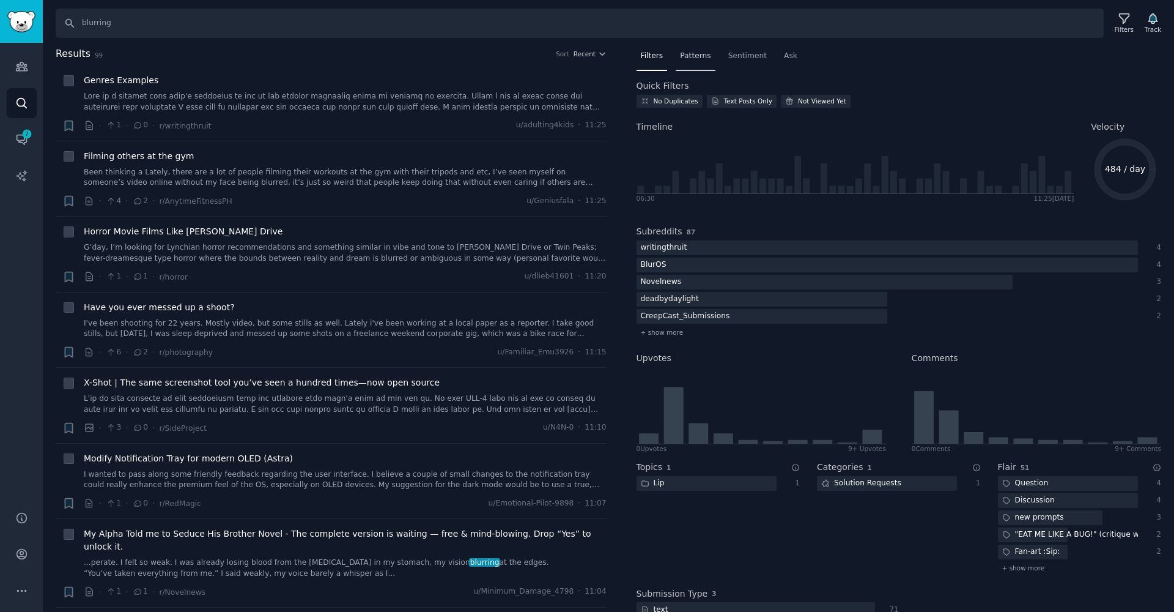
click at [706, 60] on span "Patterns" at bounding box center [695, 56] width 31 height 11
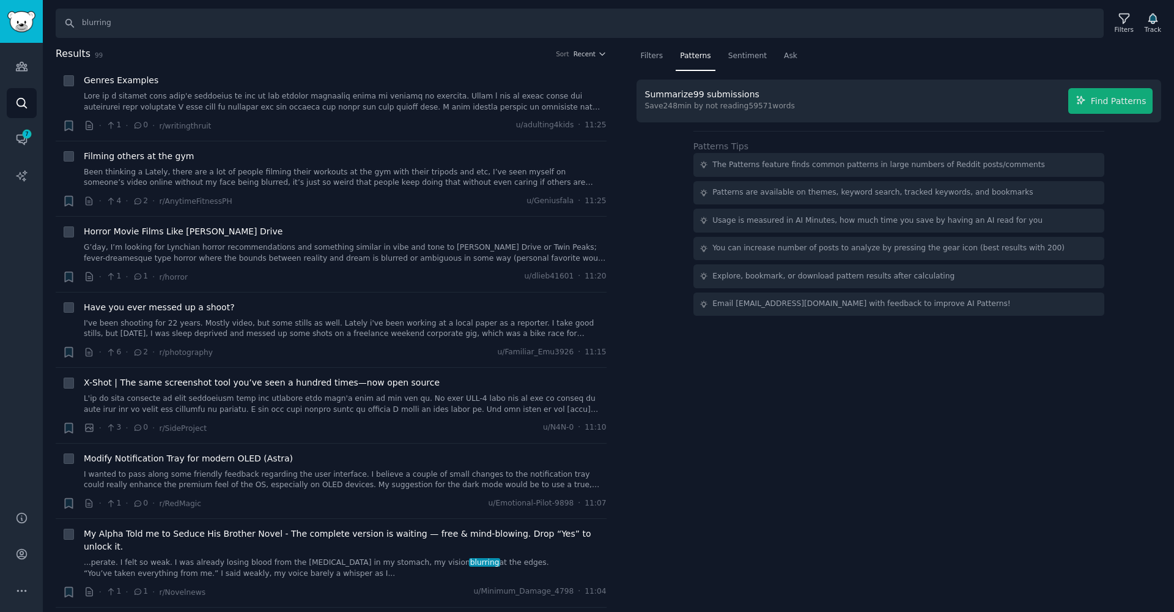
click at [1112, 111] on button "Find Patterns" at bounding box center [1111, 101] width 84 height 26
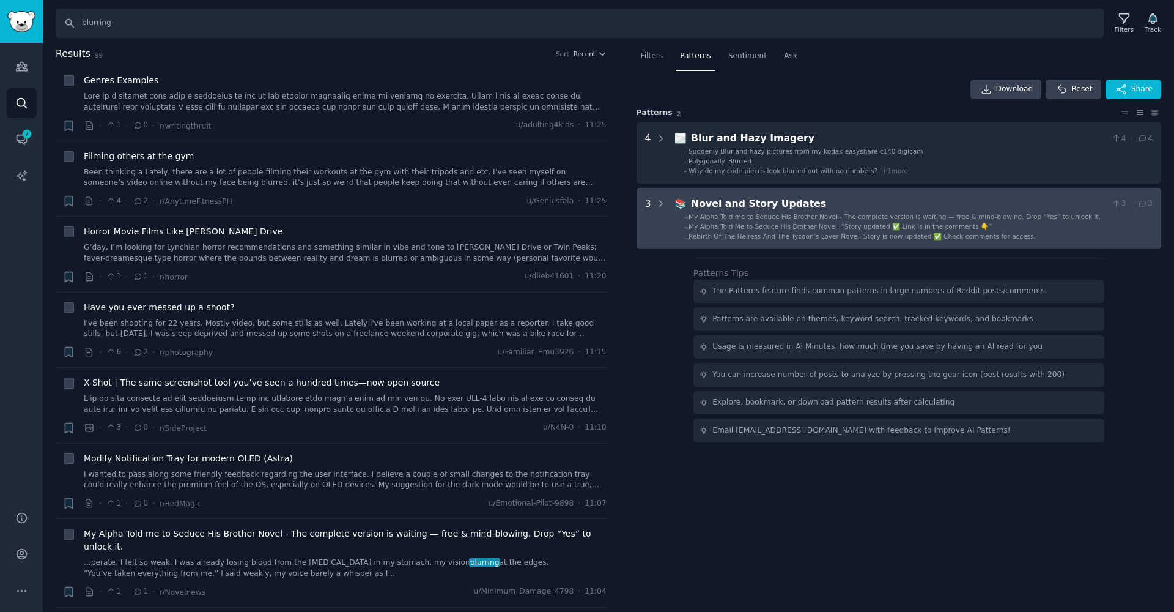
click at [858, 232] on div "Rebirth Of The Heiress And The Tycoon’s Lover Novel: Story is now updated ✅ Che…" at bounding box center [862, 236] width 347 height 9
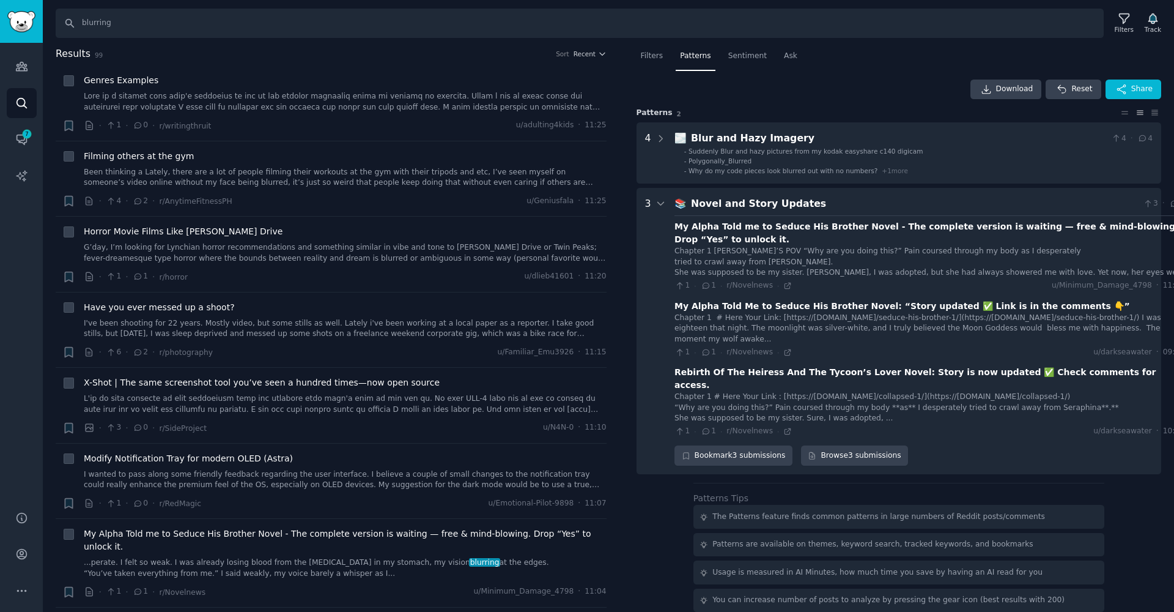
scroll to position [40, 0]
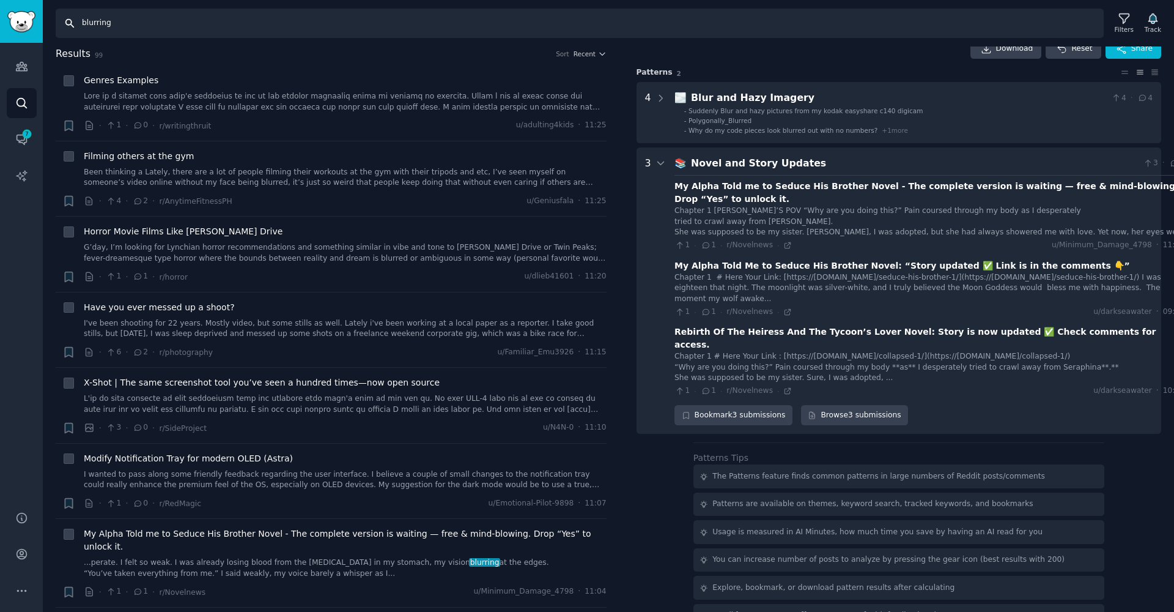
click at [248, 32] on input "blurring" at bounding box center [580, 23] width 1048 height 29
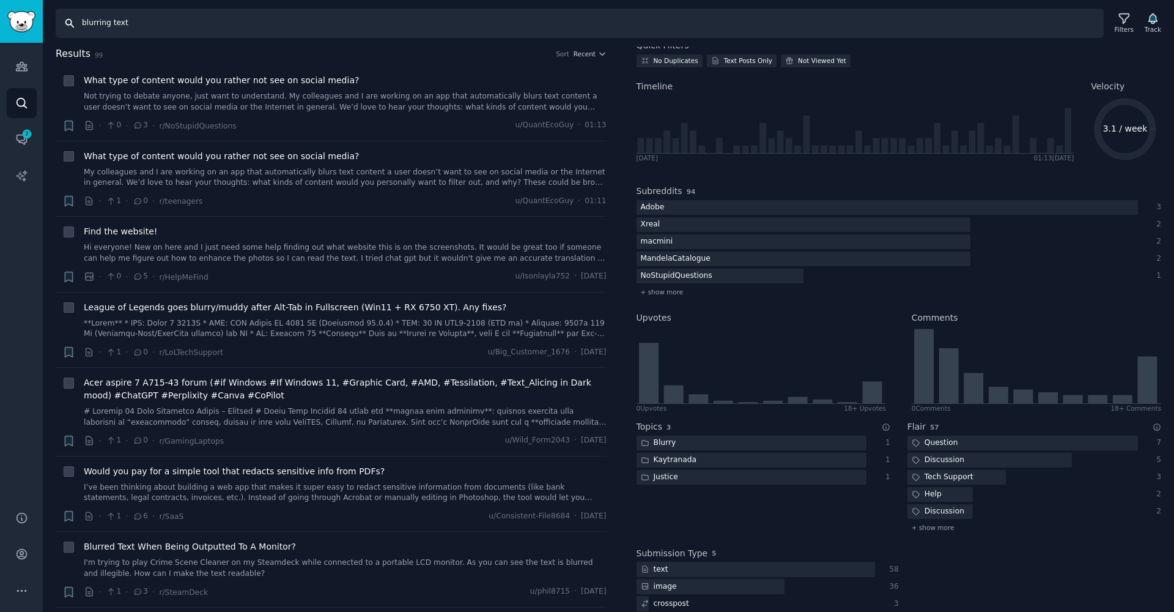
click at [132, 22] on input "blurring text" at bounding box center [580, 23] width 1048 height 29
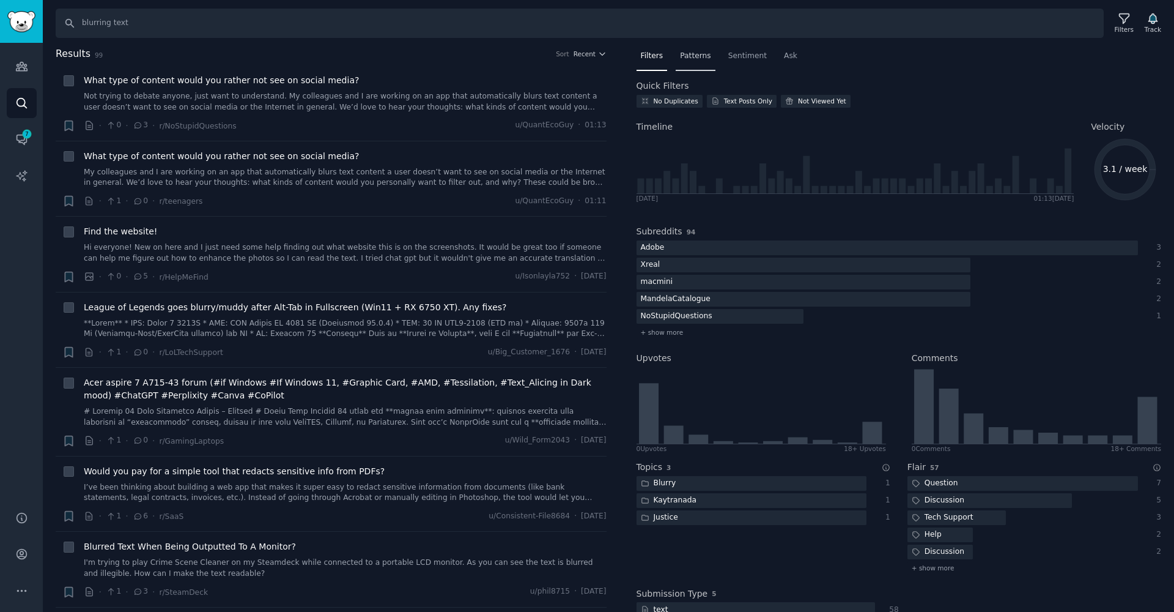
click at [706, 56] on span "Patterns" at bounding box center [695, 56] width 31 height 11
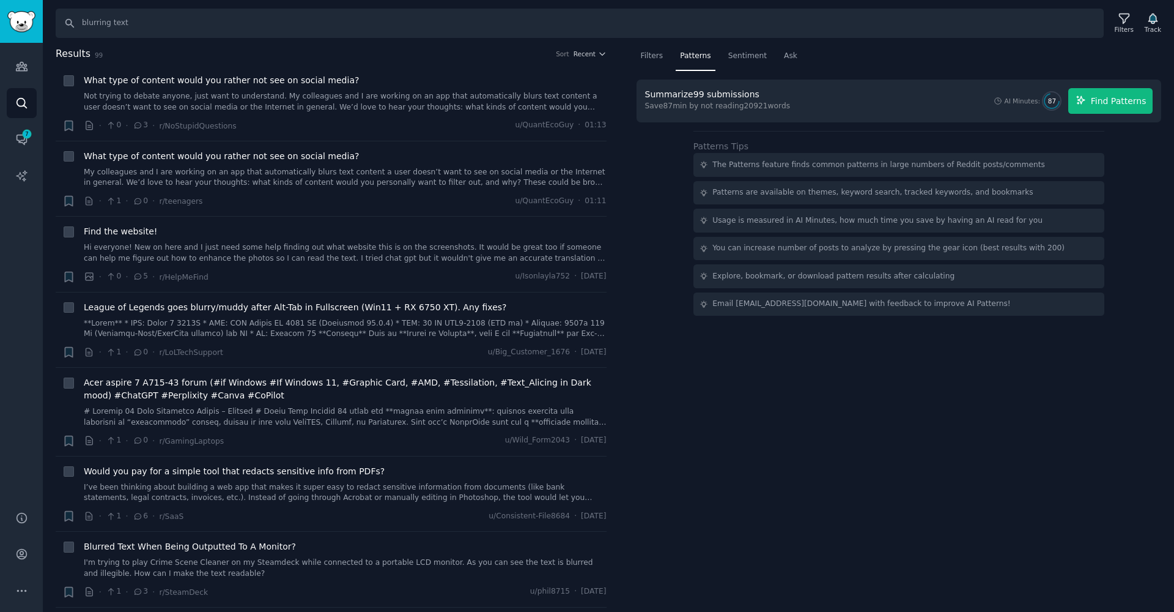
click at [1129, 100] on span "Find Patterns" at bounding box center [1119, 101] width 56 height 13
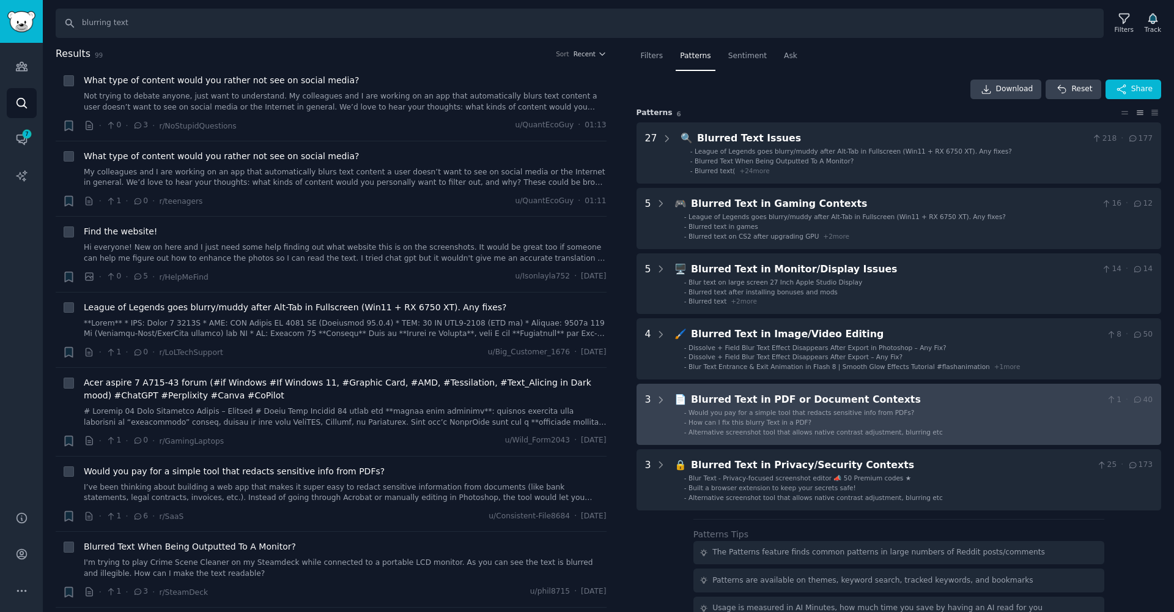
click at [882, 432] on span "Alternative screenshot tool that allows native contrast adjustment, blurring etc" at bounding box center [816, 431] width 254 height 7
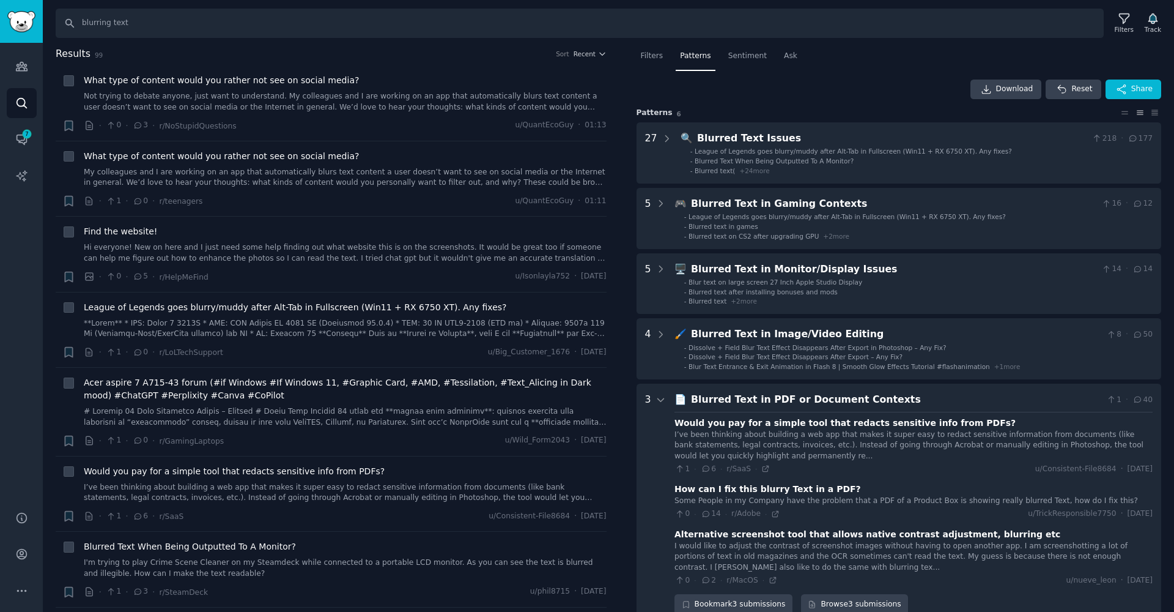
scroll to position [267, 0]
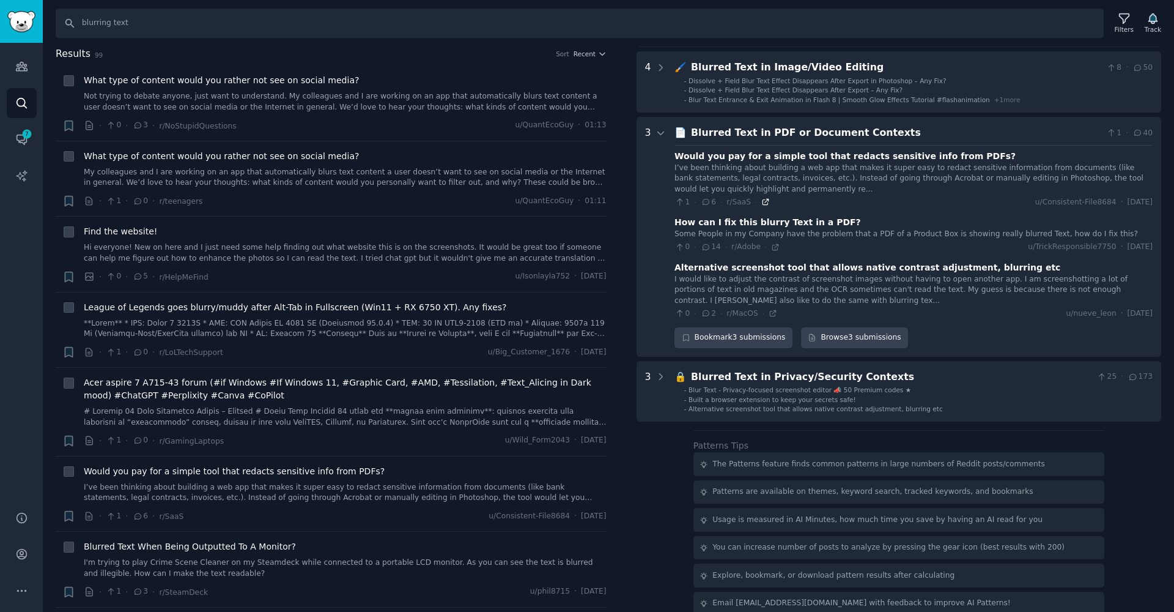
click at [763, 201] on icon at bounding box center [766, 202] width 9 height 9
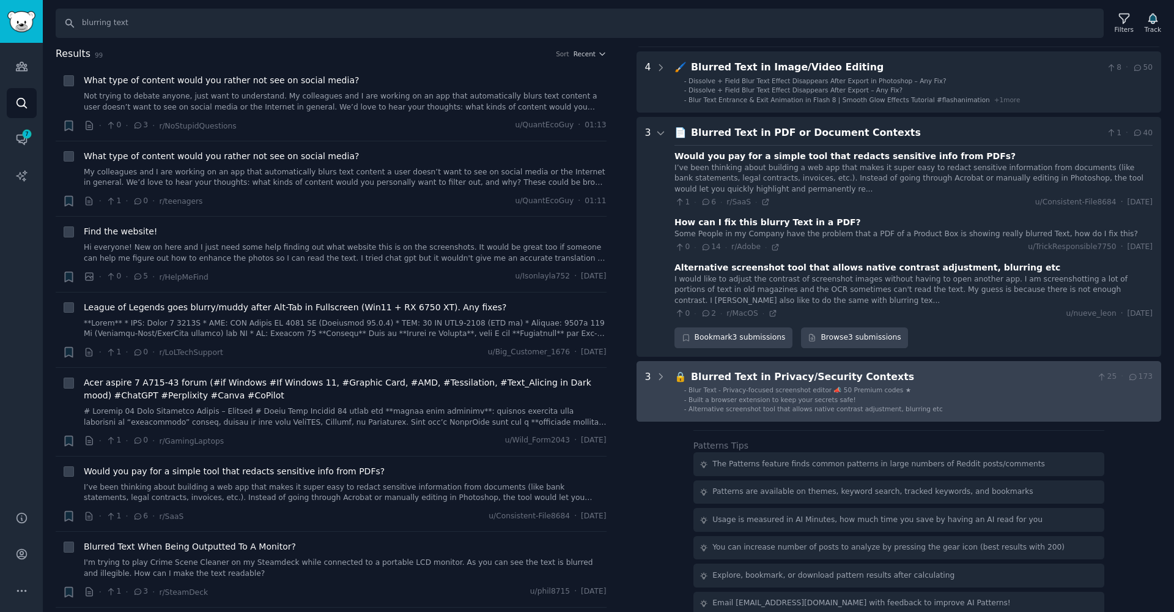
click at [839, 386] on span "Blur Text - Privacy-focused screenshot editor 📣 50 Premium codes ★" at bounding box center [800, 389] width 223 height 7
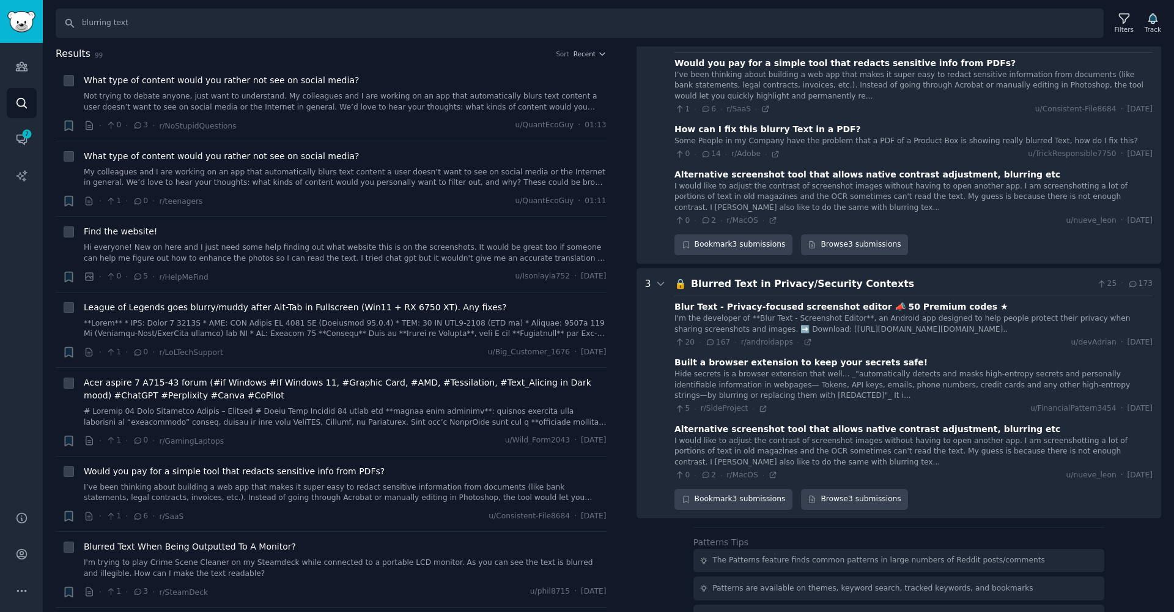
scroll to position [245, 0]
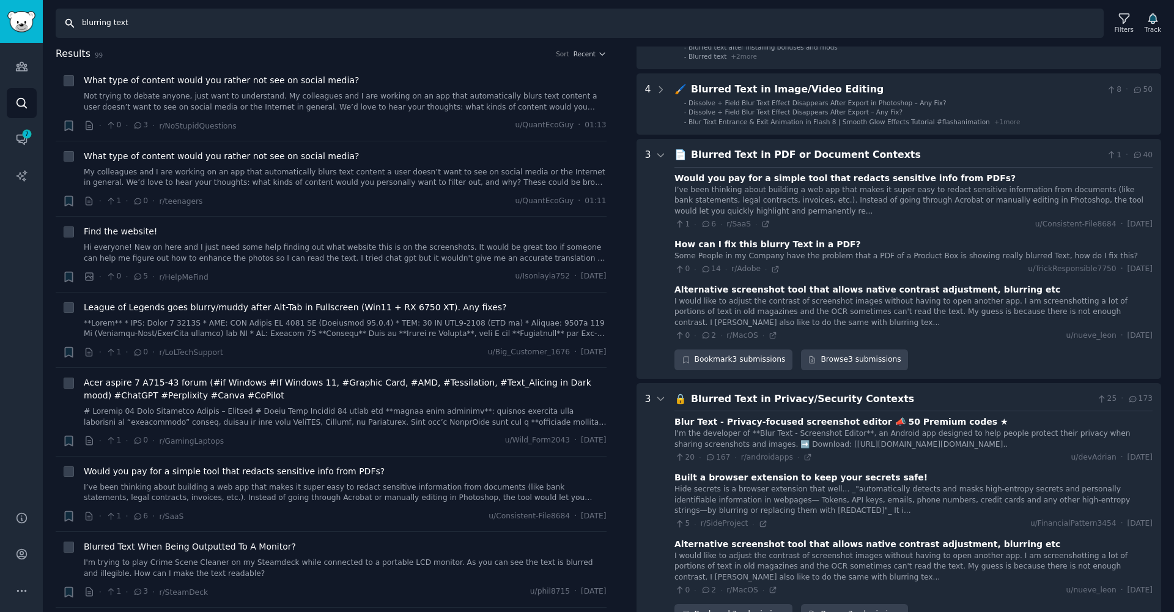
click at [102, 28] on input "blurring text" at bounding box center [580, 23] width 1048 height 29
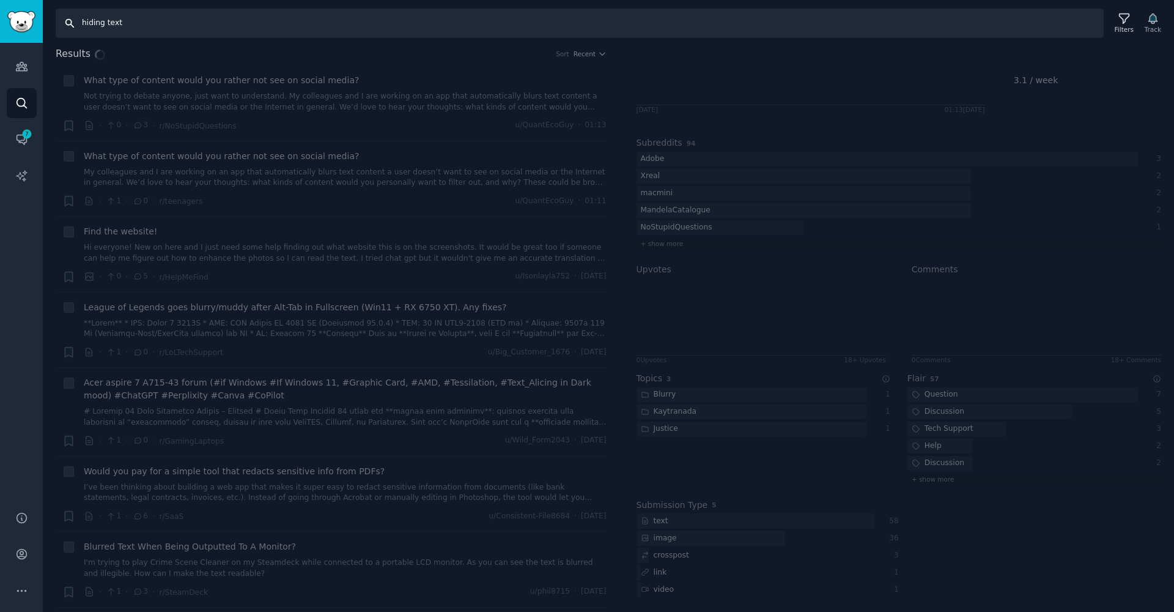
scroll to position [88, 0]
click at [146, 19] on input "hiding text" at bounding box center [580, 23] width 1048 height 29
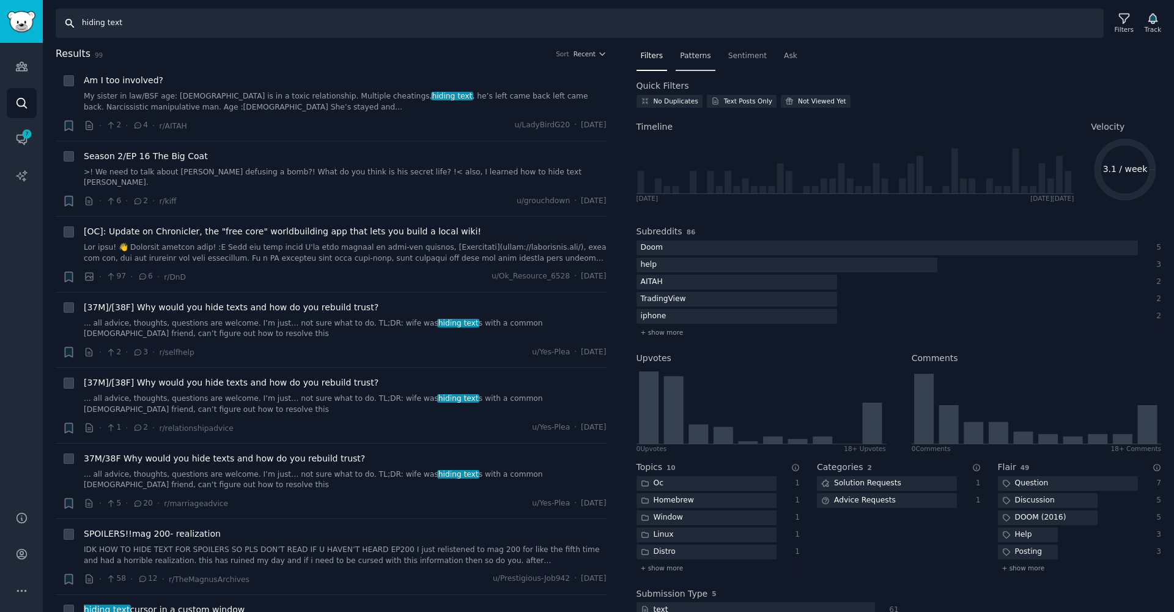
scroll to position [0, 0]
click at [687, 54] on span "Patterns" at bounding box center [695, 56] width 31 height 11
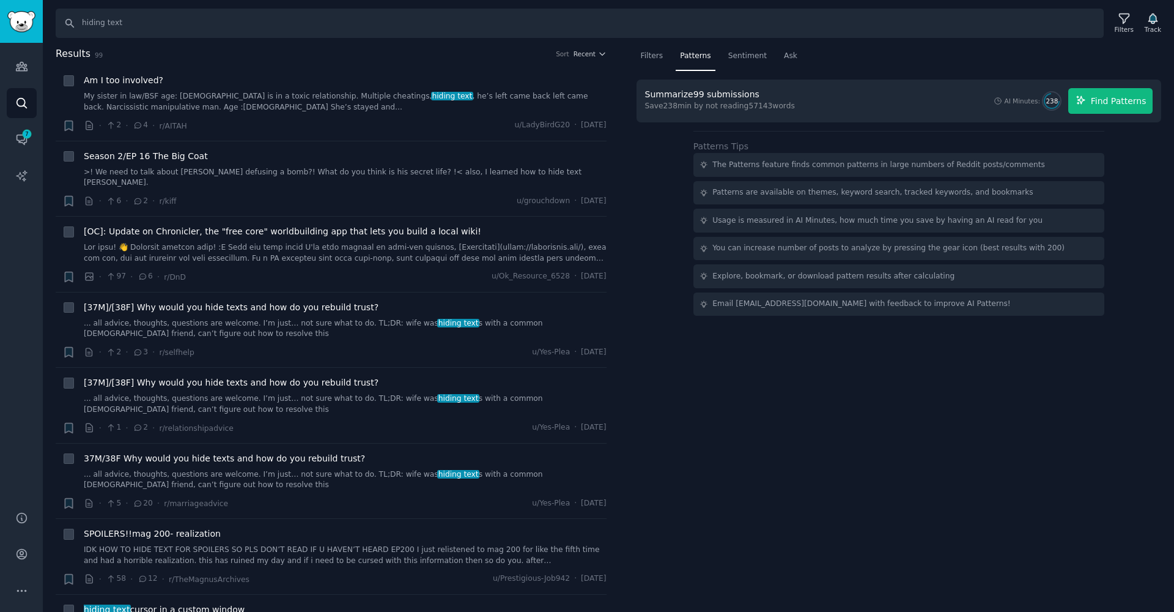
click at [1101, 97] on span "Find Patterns" at bounding box center [1119, 101] width 56 height 13
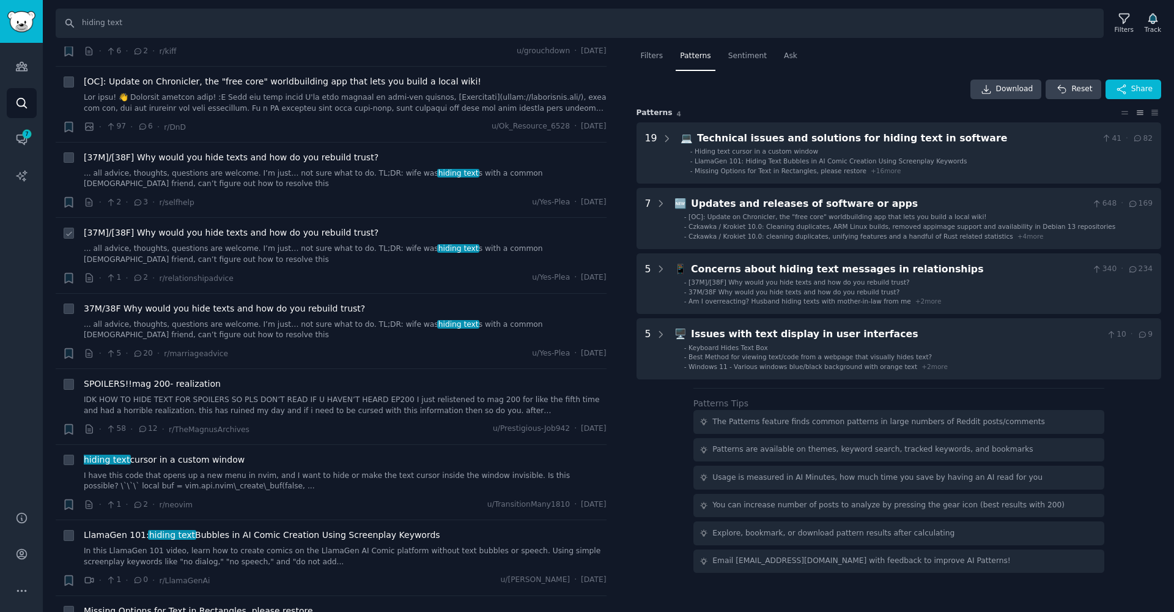
scroll to position [352, 0]
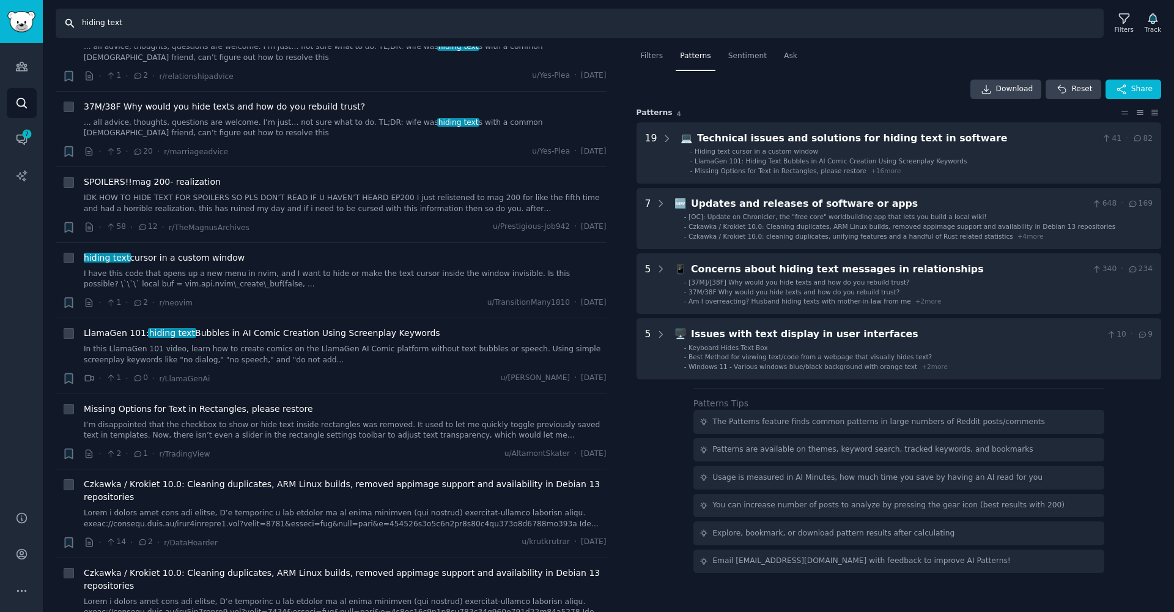
click at [165, 18] on input "hiding text" at bounding box center [580, 23] width 1048 height 29
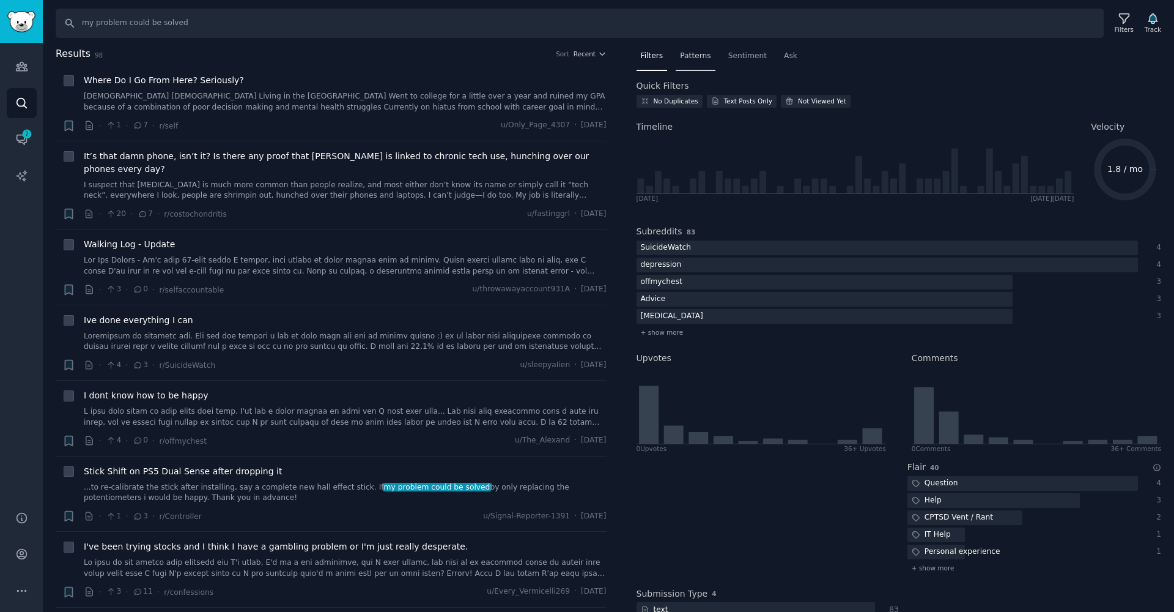
click at [698, 57] on span "Patterns" at bounding box center [695, 56] width 31 height 11
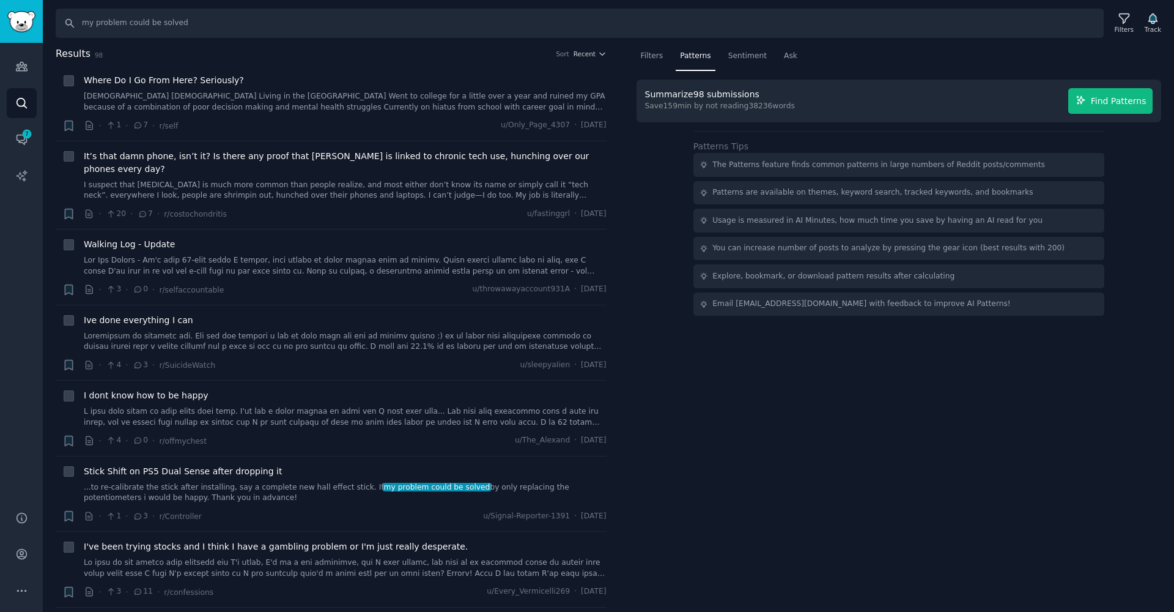
click at [1142, 104] on span "Find Patterns" at bounding box center [1119, 101] width 56 height 13
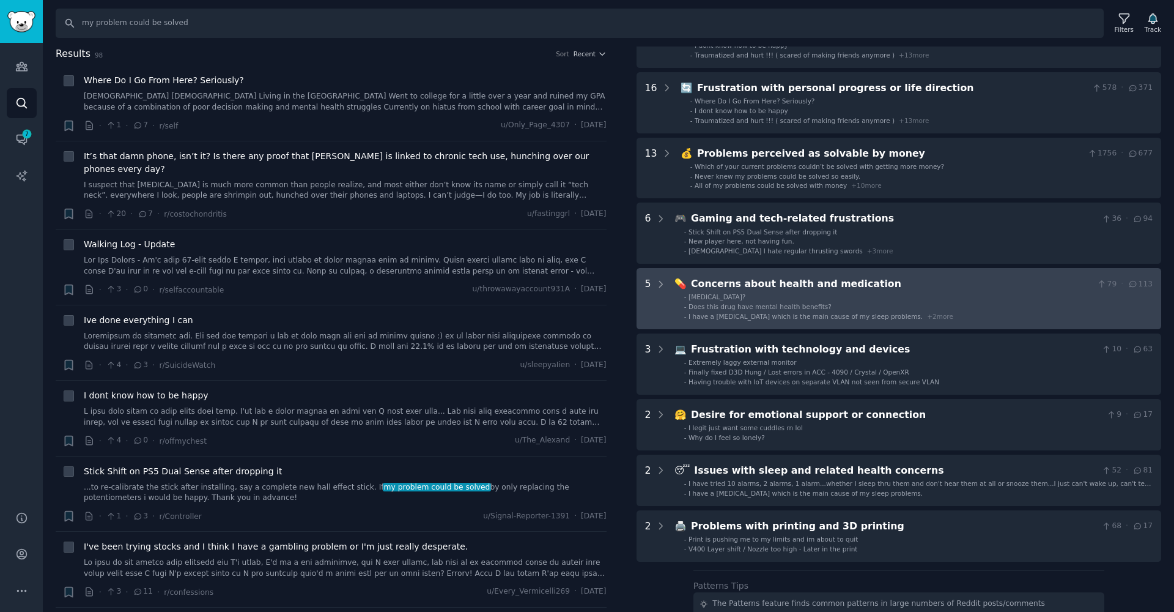
scroll to position [117, 0]
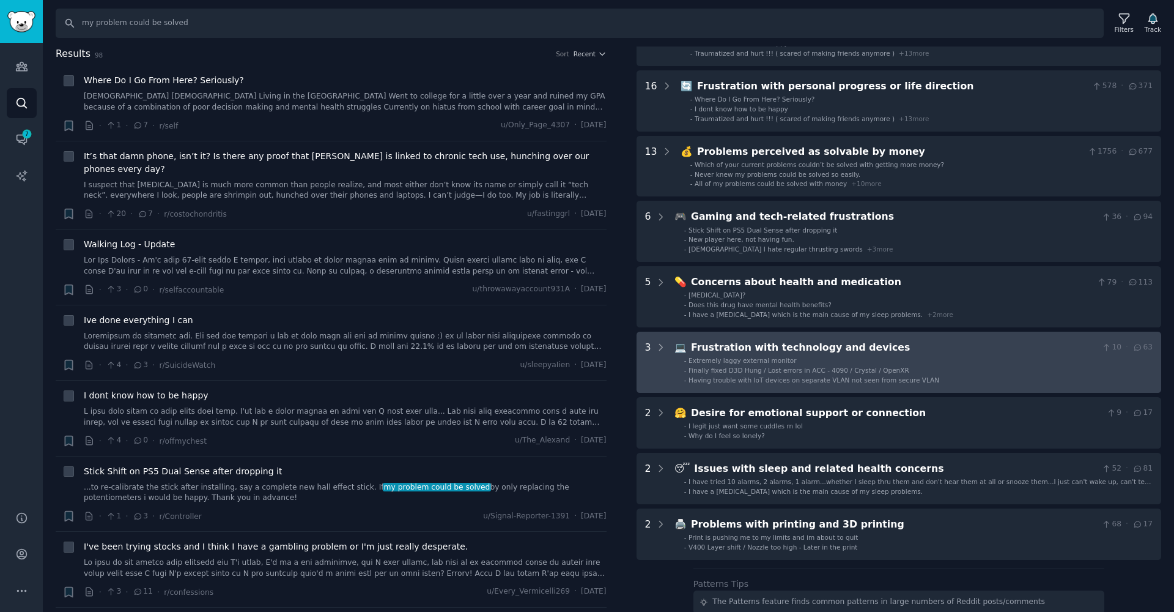
click at [777, 357] on span "Extremely laggy external monitor" at bounding box center [743, 360] width 108 height 7
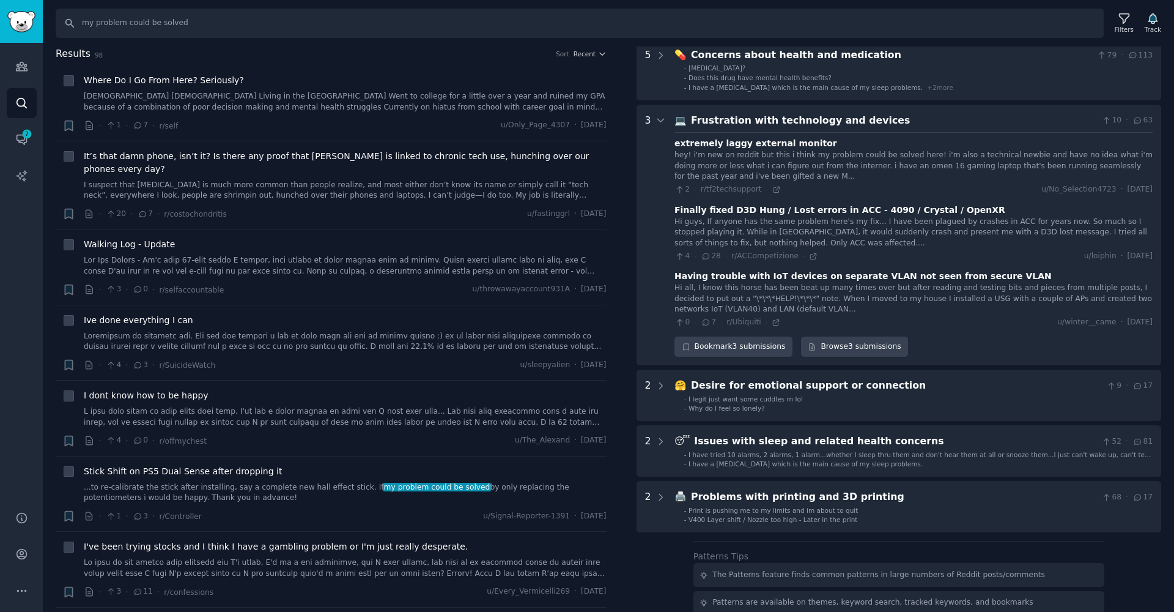
scroll to position [401, 0]
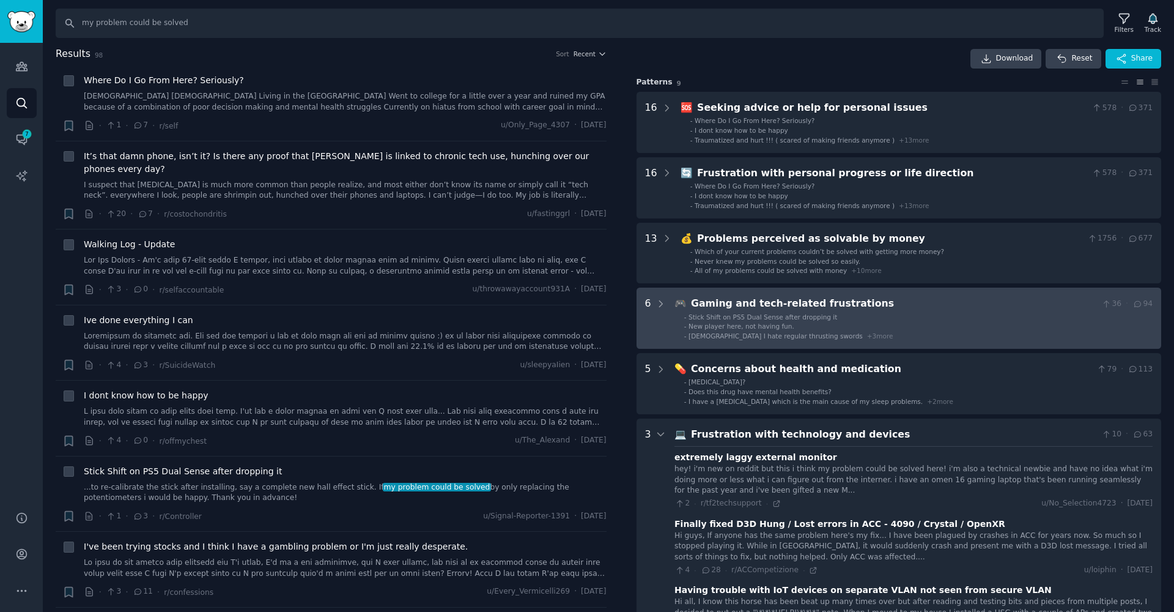
click at [741, 325] on span "New player here, not having fun." at bounding box center [742, 325] width 106 height 7
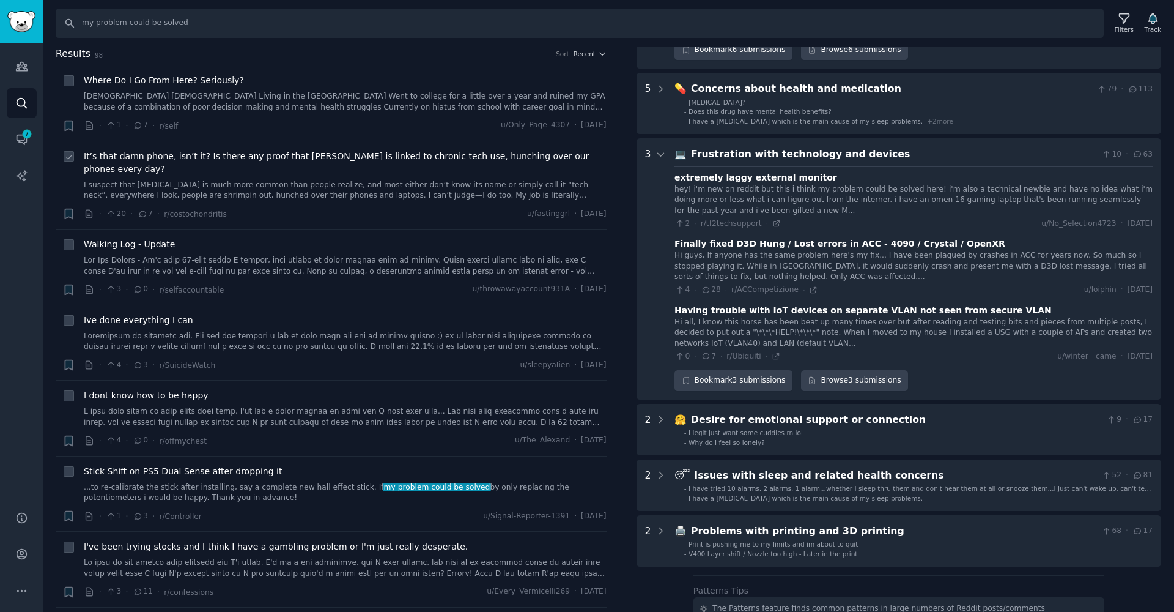
scroll to position [710, 0]
click at [251, 32] on input "my problem could be solved" at bounding box center [580, 23] width 1048 height 29
type input "h"
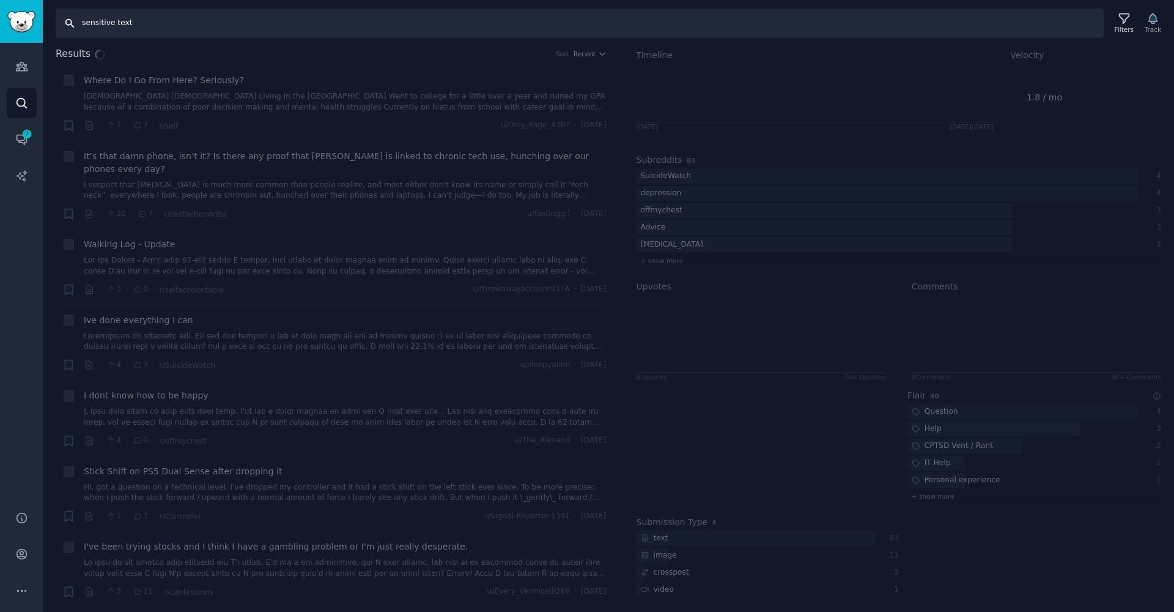
scroll to position [71, 0]
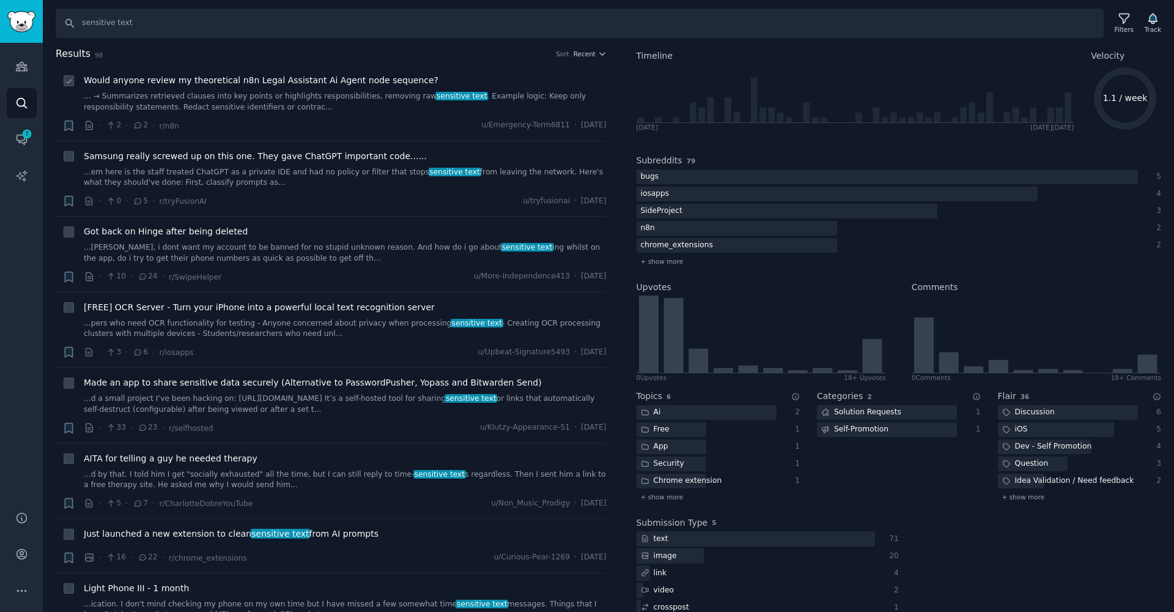
click at [220, 117] on div "Would anyone review my theoretical n8n Legal Assistant Ai Agent node sequence? …" at bounding box center [345, 103] width 523 height 58
click at [229, 102] on link "... → Summarizes retrieved clauses into key points or highlights responsibiliti…" at bounding box center [345, 101] width 523 height 21
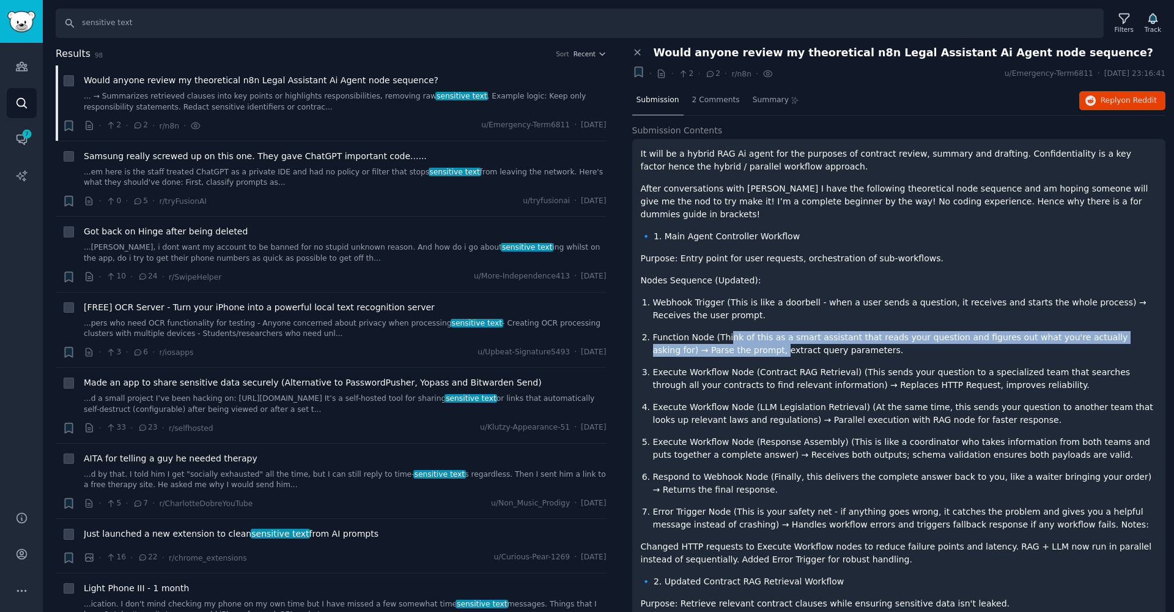
drag, startPoint x: 727, startPoint y: 330, endPoint x: 724, endPoint y: 311, distance: 19.3
click at [728, 331] on p "Function Node (Think of this as a smart assistant that reads your question and …" at bounding box center [905, 344] width 505 height 26
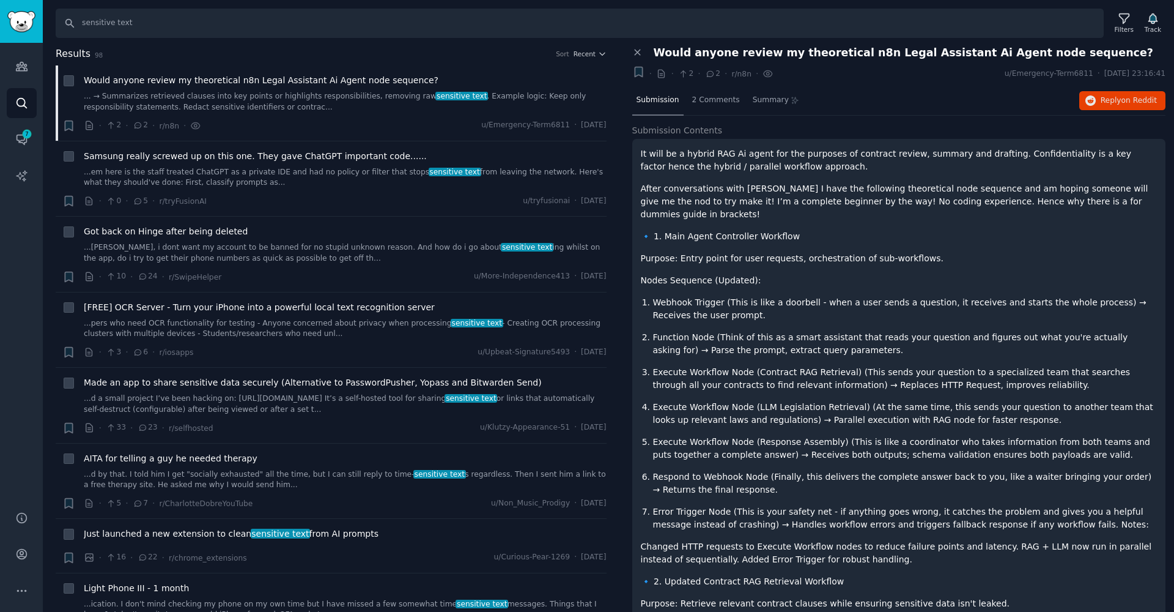
click at [677, 344] on ol "Webhook Trigger (This is like a doorbell - when a user sends a question, it rec…" at bounding box center [899, 413] width 517 height 235
click at [661, 409] on p "Execute Workflow Node (LLM Legislation Retrieval) (At the same time, this sends…" at bounding box center [905, 414] width 505 height 26
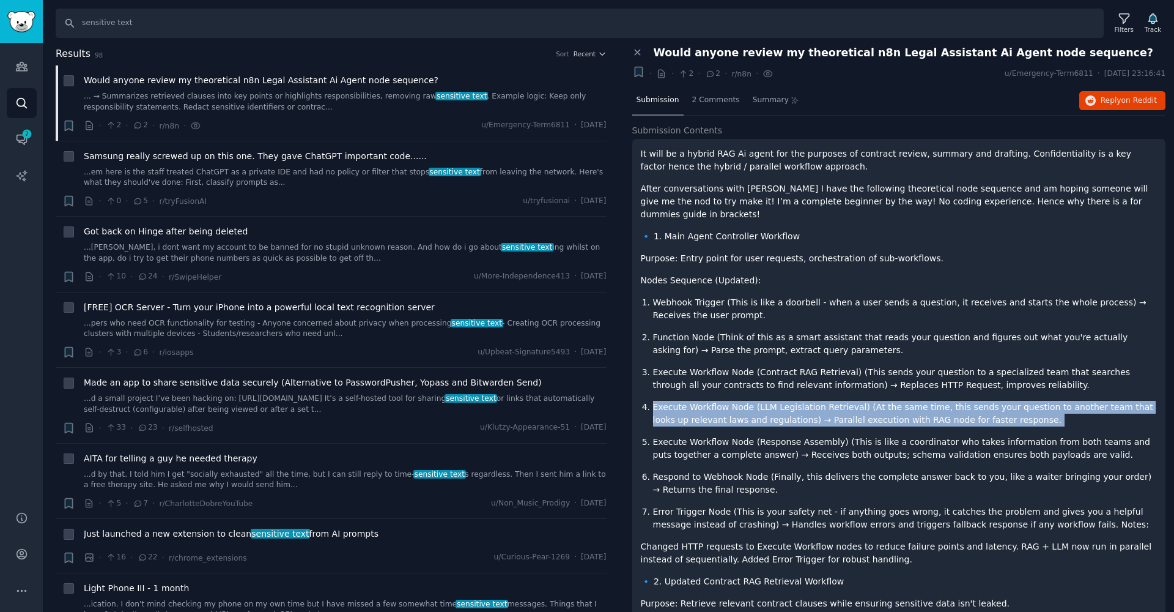
click at [661, 409] on p "Execute Workflow Node (LLM Legislation Retrieval) (At the same time, this sends…" at bounding box center [905, 414] width 505 height 26
click at [640, 48] on icon at bounding box center [637, 52] width 11 height 11
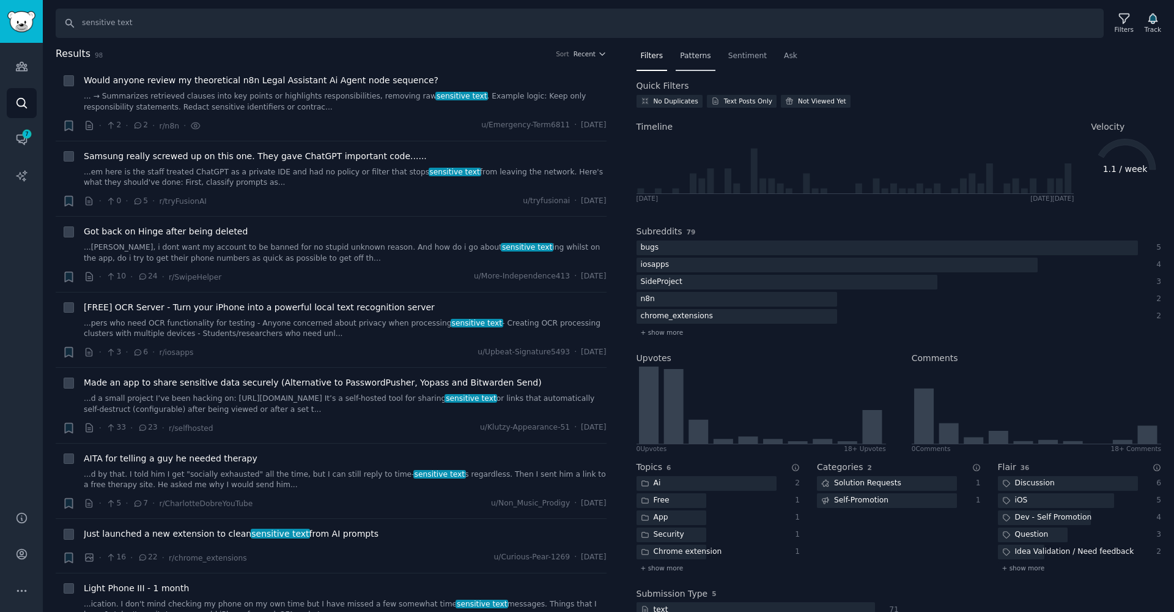
click at [692, 55] on span "Patterns" at bounding box center [695, 56] width 31 height 11
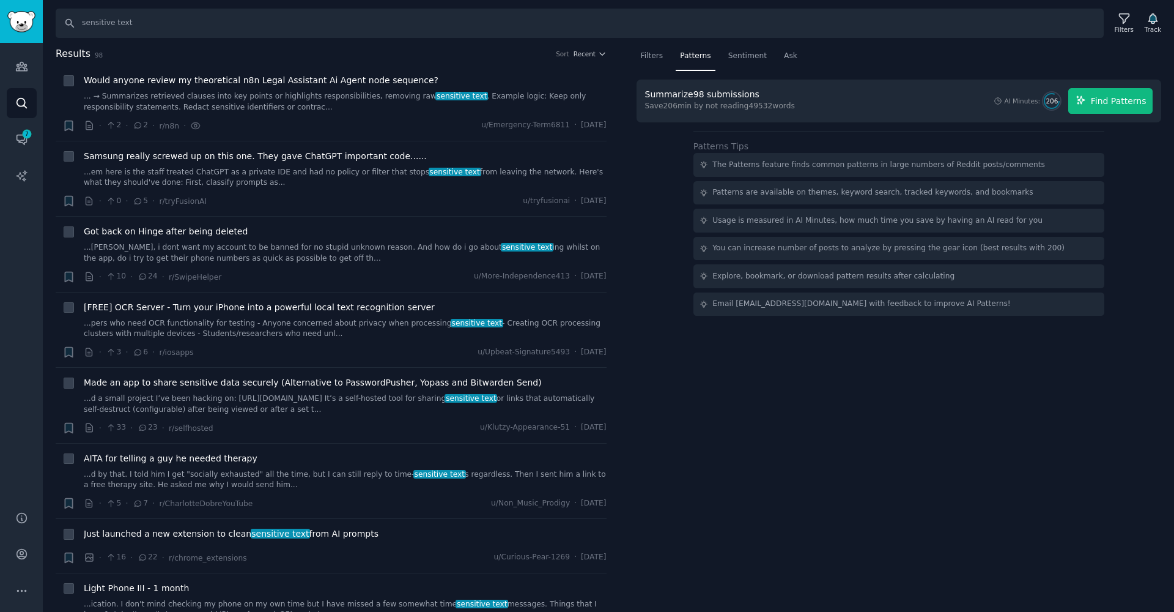
click at [1097, 104] on span "Find Patterns" at bounding box center [1119, 101] width 56 height 13
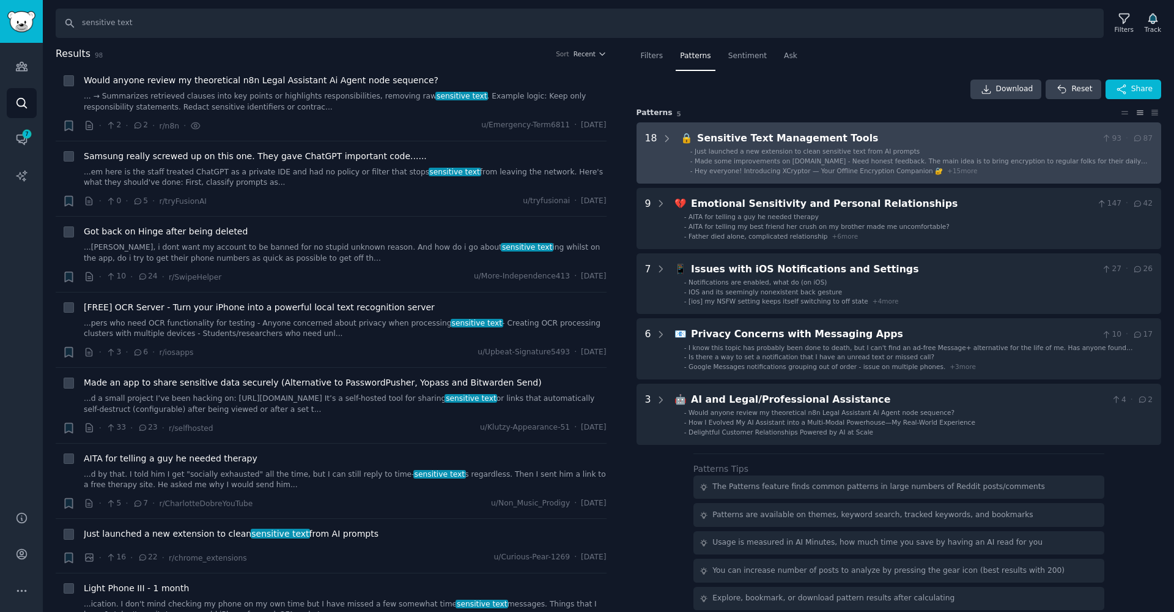
click at [902, 157] on span "Made some improvements on [DOMAIN_NAME] - Need honest feedback. The main idea i…" at bounding box center [921, 165] width 453 height 16
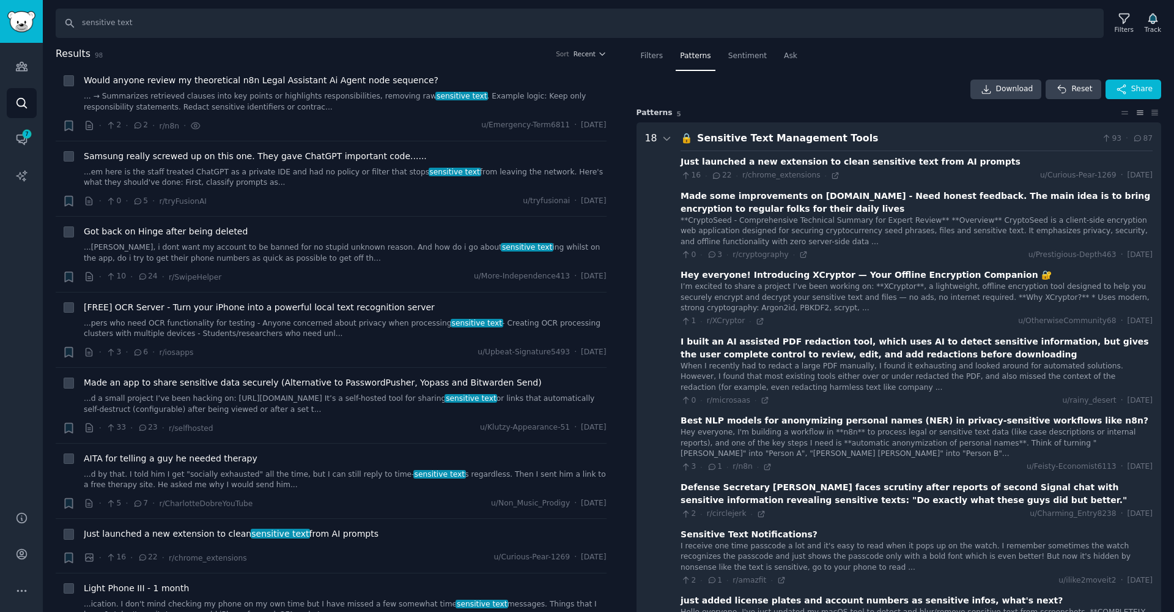
scroll to position [76, 0]
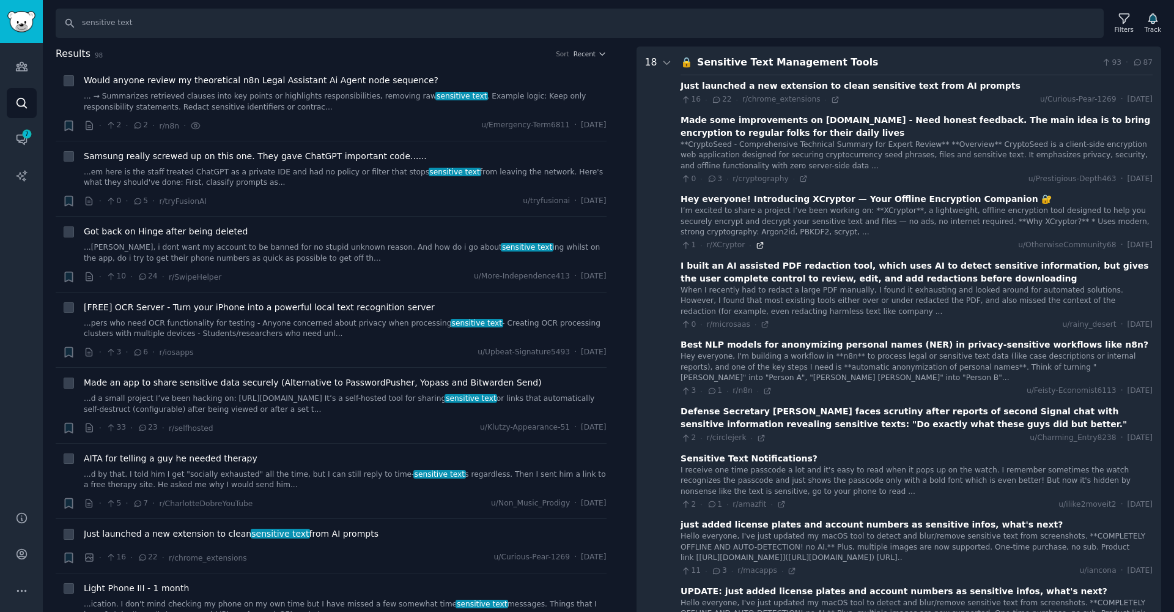
click at [758, 243] on icon at bounding box center [760, 245] width 6 height 6
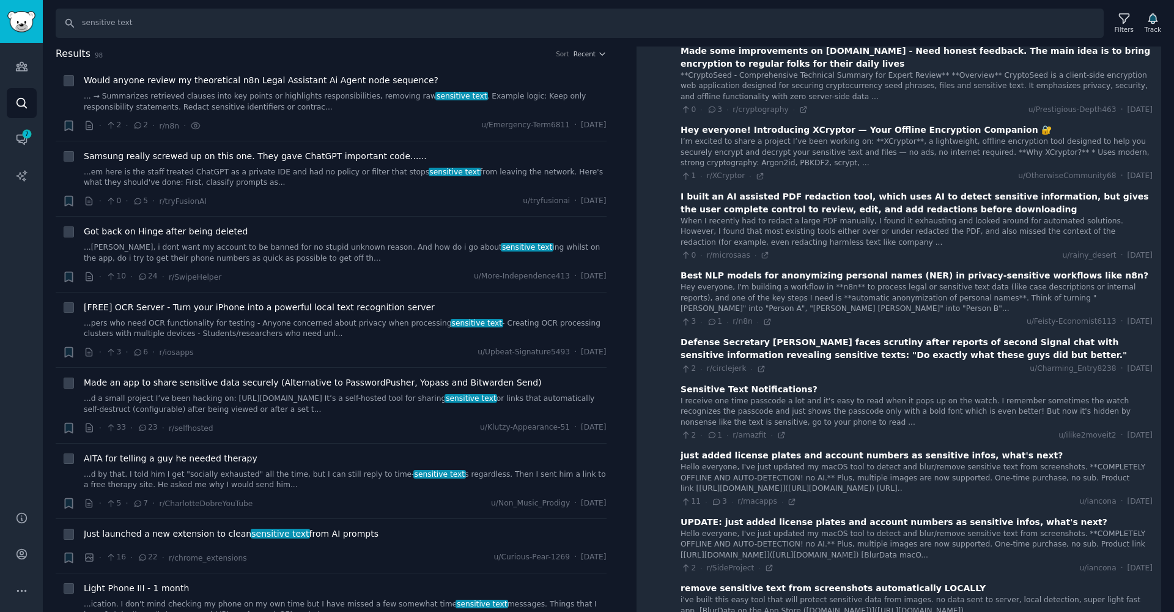
scroll to position [149, 0]
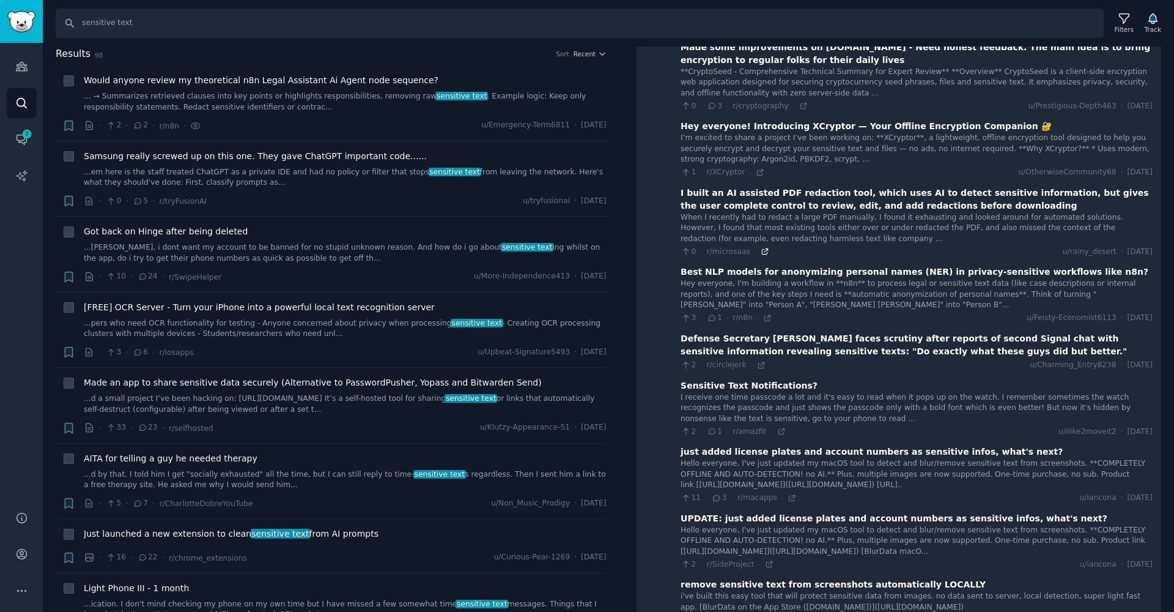
click at [763, 249] on icon at bounding box center [765, 251] width 9 height 9
click at [224, 26] on input "sensitive text" at bounding box center [580, 23] width 1048 height 29
click at [87, 24] on input "PDF redaction" at bounding box center [580, 23] width 1048 height 29
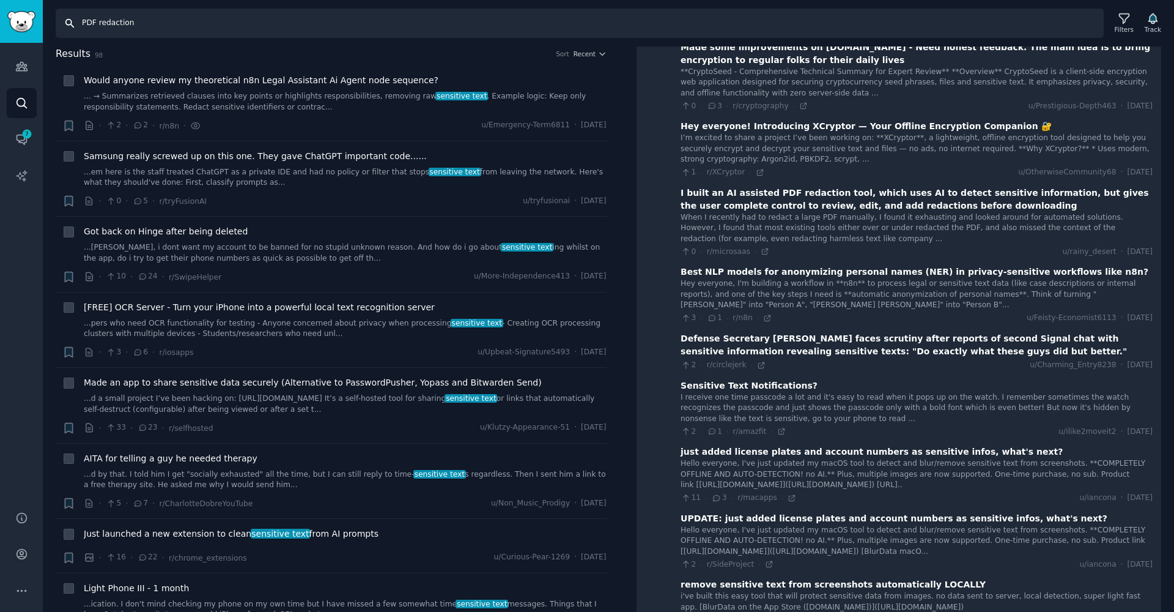
click at [87, 24] on input "PDF redaction" at bounding box center [580, 23] width 1048 height 29
type input "PDF redaction"
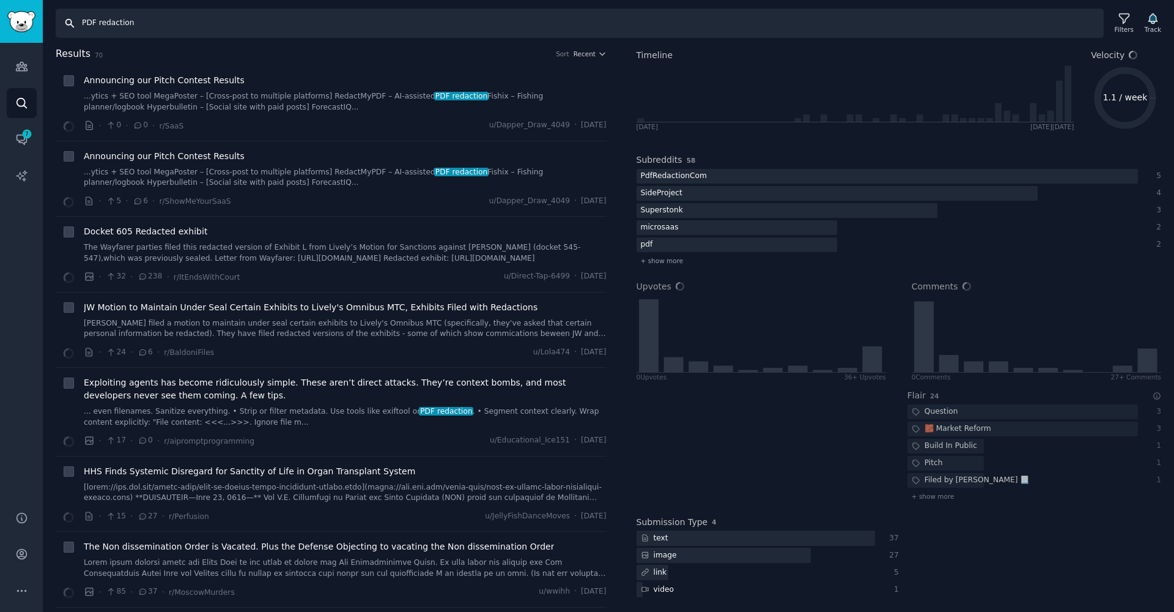
scroll to position [71, 0]
